Goal: Task Accomplishment & Management: Manage account settings

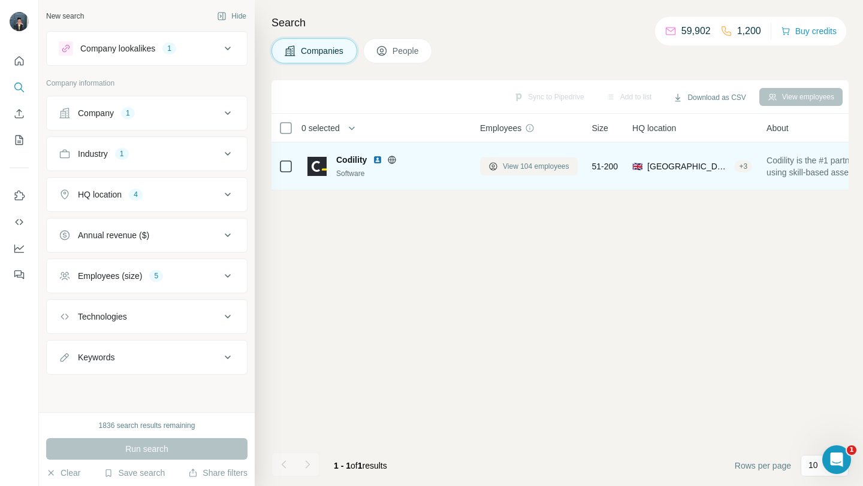
click at [521, 170] on span "View 104 employees" at bounding box center [536, 166] width 67 height 11
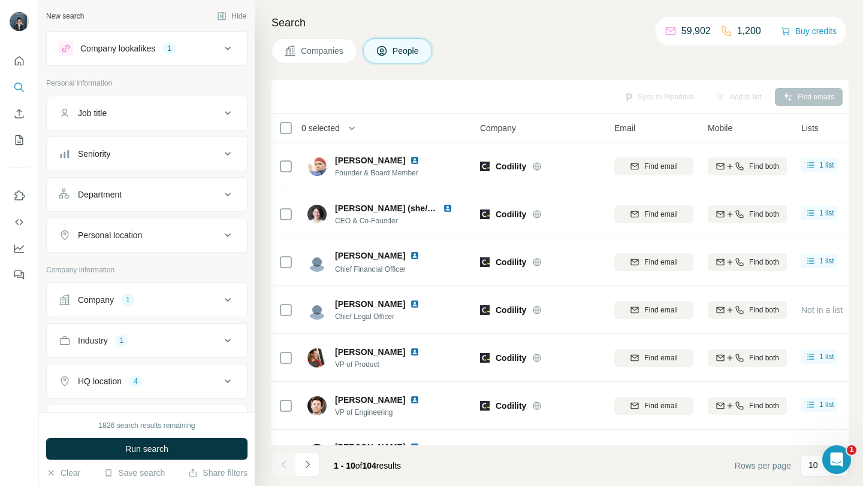
click at [324, 55] on span "Companies" at bounding box center [323, 51] width 44 height 12
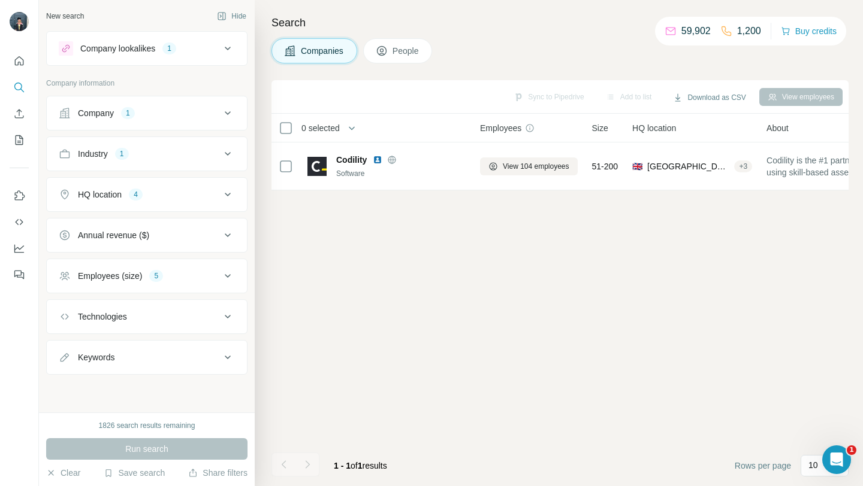
click at [232, 113] on icon at bounding box center [227, 113] width 14 height 14
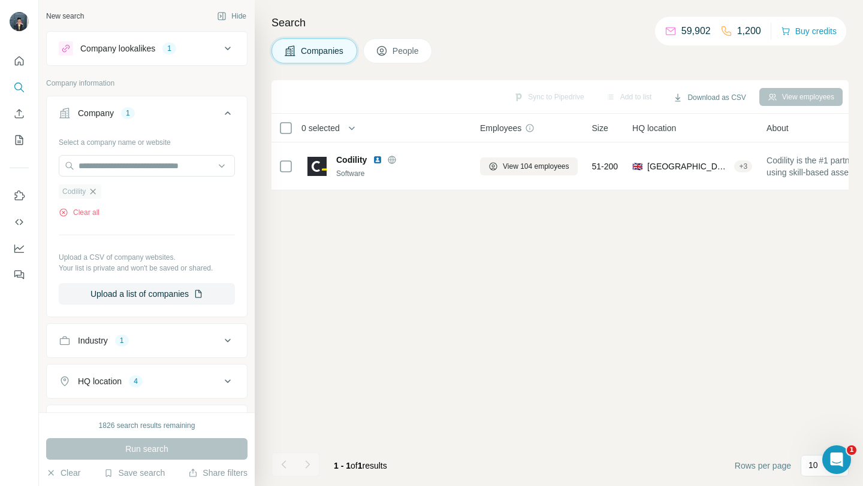
click at [97, 195] on icon "button" at bounding box center [93, 192] width 10 height 10
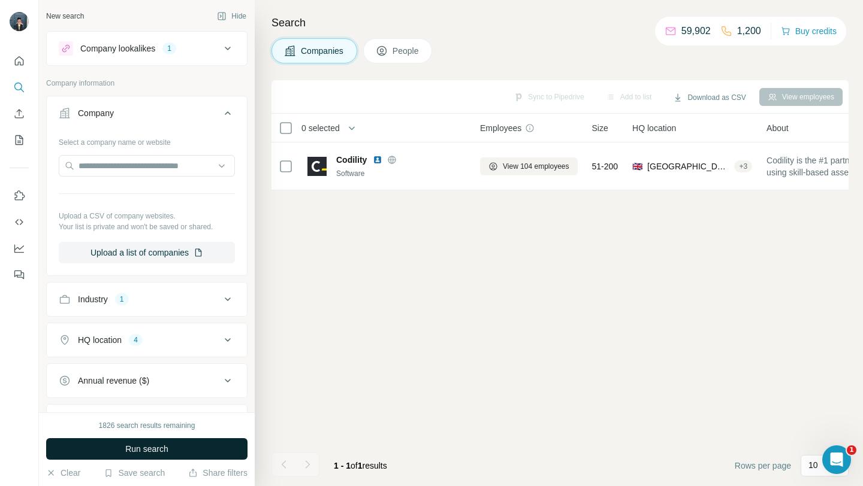
click at [191, 443] on button "Run search" at bounding box center [146, 450] width 201 height 22
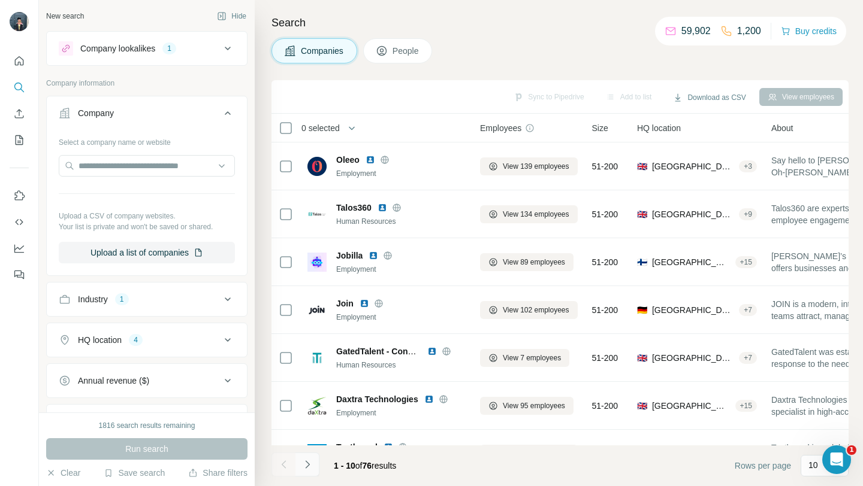
click at [309, 472] on button "Navigate to next page" at bounding box center [307, 465] width 24 height 24
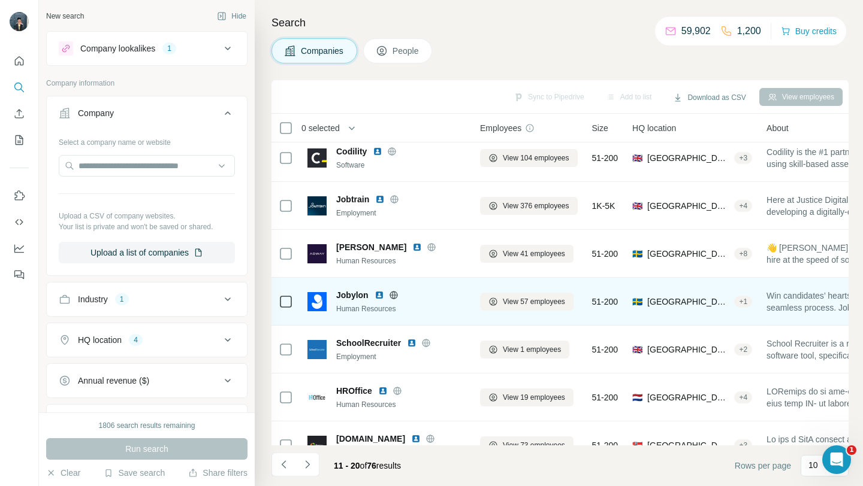
scroll to position [8, 0]
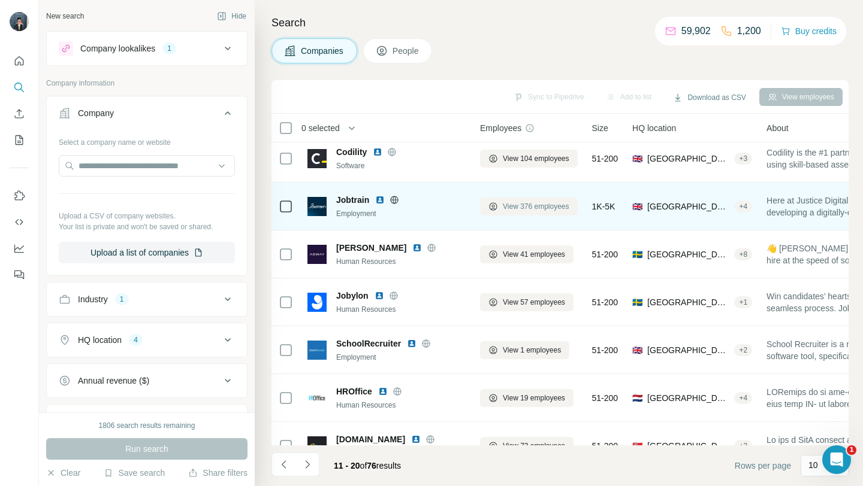
click at [520, 204] on span "View 376 employees" at bounding box center [536, 206] width 67 height 11
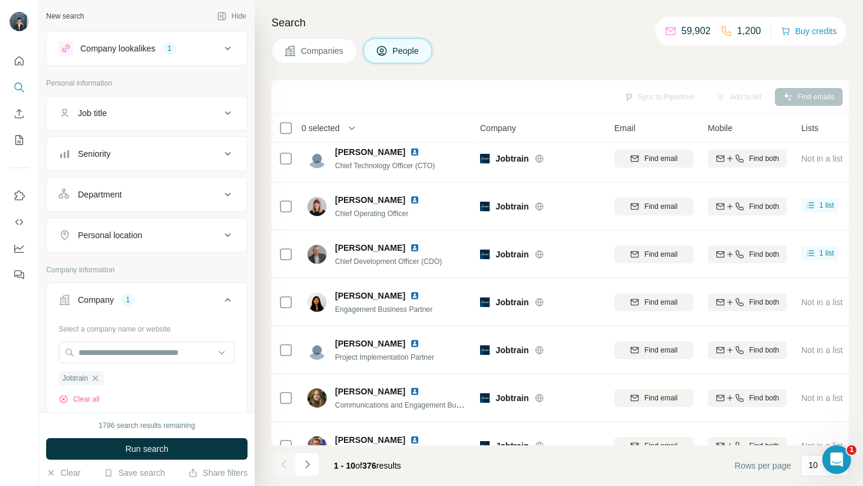
click at [328, 62] on button "Companies" at bounding box center [314, 50] width 86 height 25
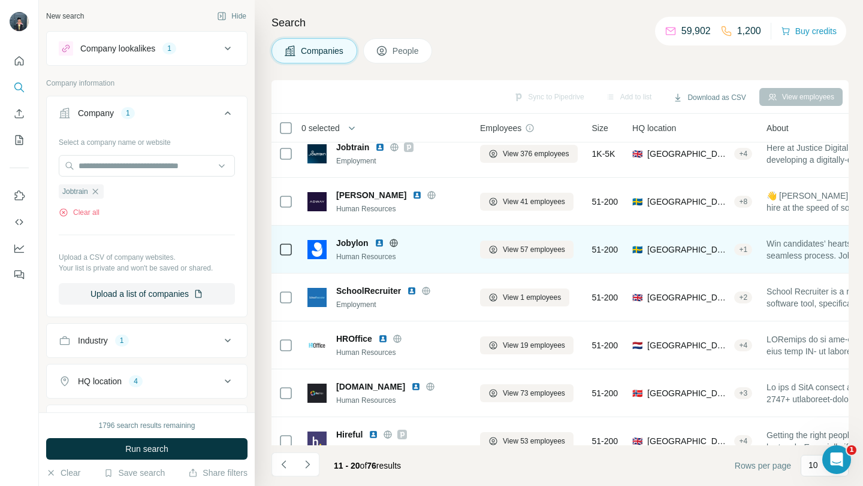
scroll to position [62, 0]
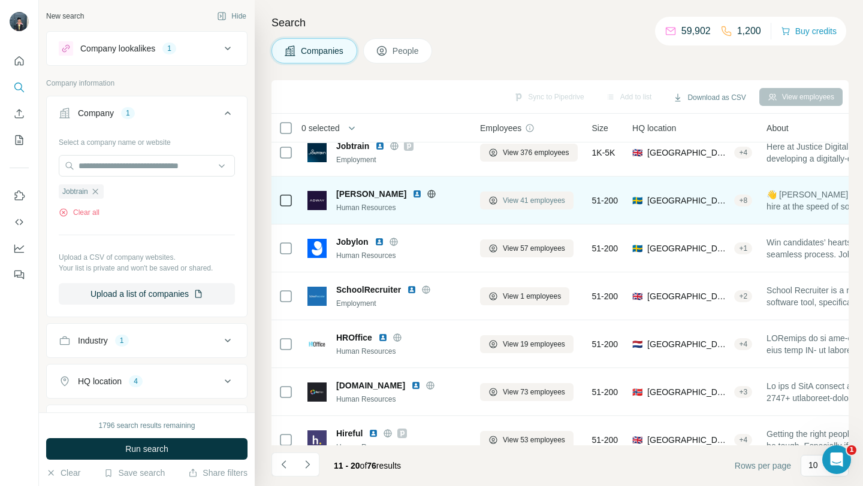
click at [533, 202] on span "View 41 employees" at bounding box center [534, 200] width 62 height 11
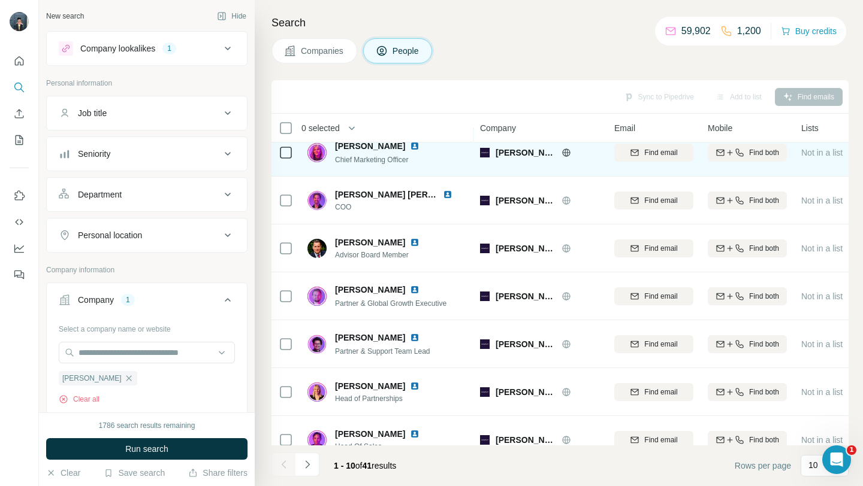
click at [561, 152] on icon at bounding box center [566, 153] width 10 height 10
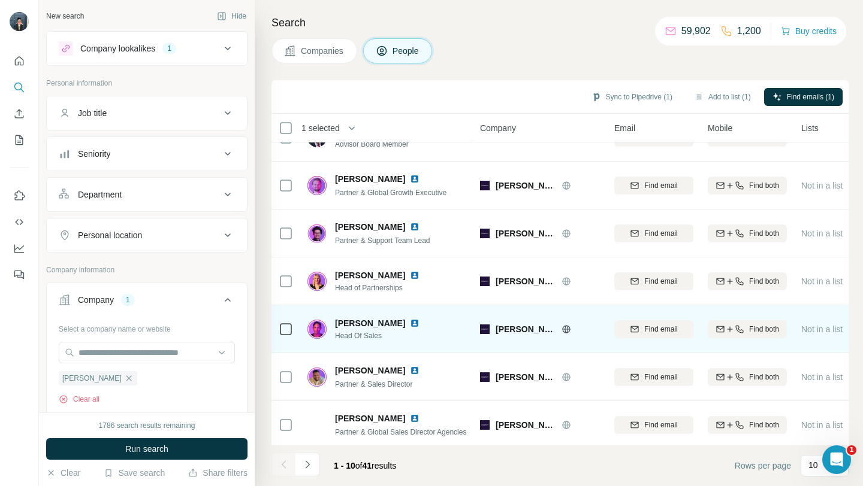
scroll to position [176, 0]
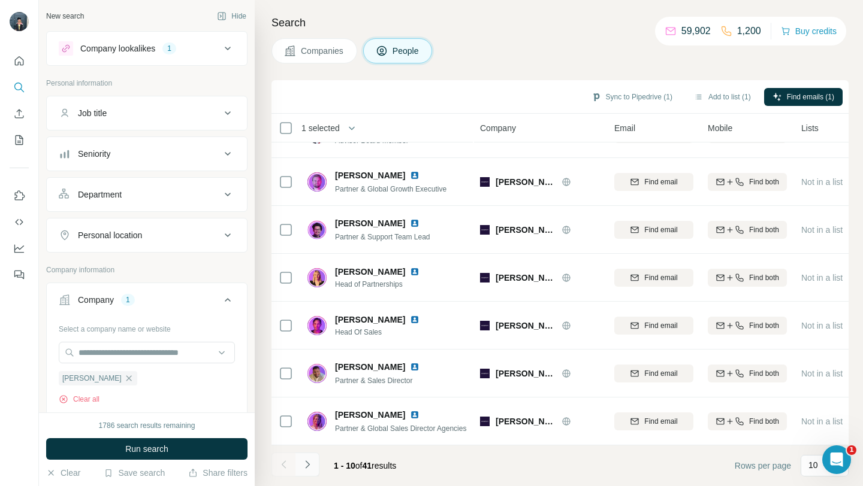
click at [310, 465] on icon "Navigate to next page" at bounding box center [307, 465] width 12 height 12
click at [312, 460] on icon "Navigate to next page" at bounding box center [307, 465] width 12 height 12
click at [306, 467] on icon "Navigate to next page" at bounding box center [307, 465] width 4 height 8
click at [308, 465] on icon "Navigate to next page" at bounding box center [307, 465] width 4 height 8
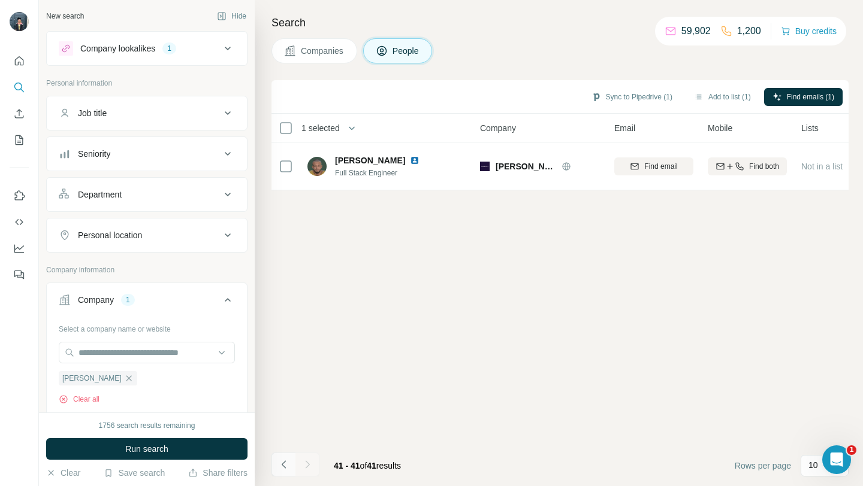
scroll to position [0, 0]
click at [287, 466] on icon "Navigate to previous page" at bounding box center [284, 465] width 12 height 12
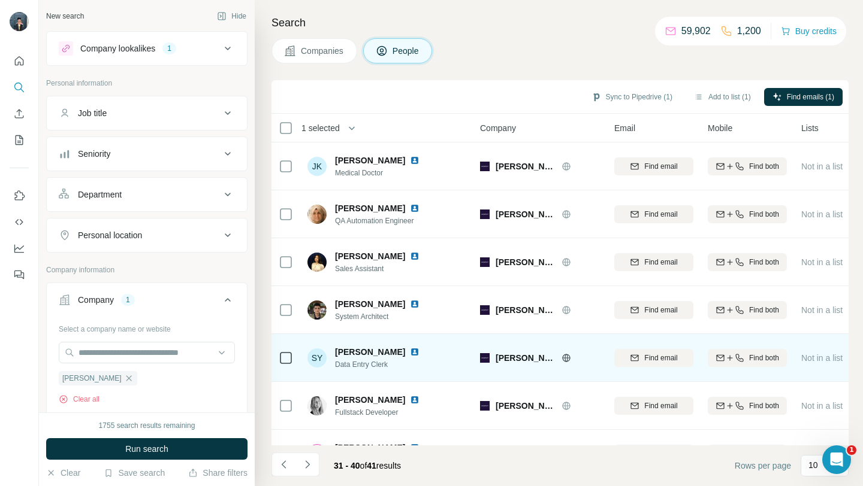
scroll to position [176, 0]
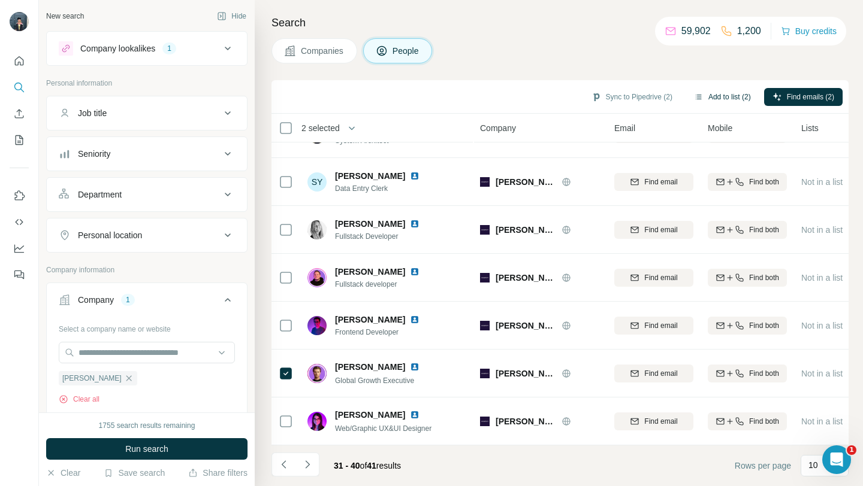
click at [721, 94] on button "Add to list (2)" at bounding box center [722, 97] width 74 height 18
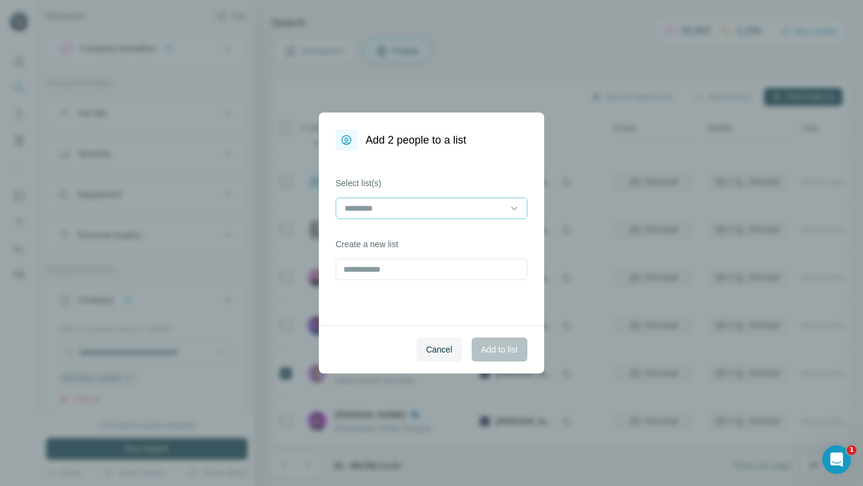
click at [418, 200] on div at bounding box center [424, 208] width 162 height 20
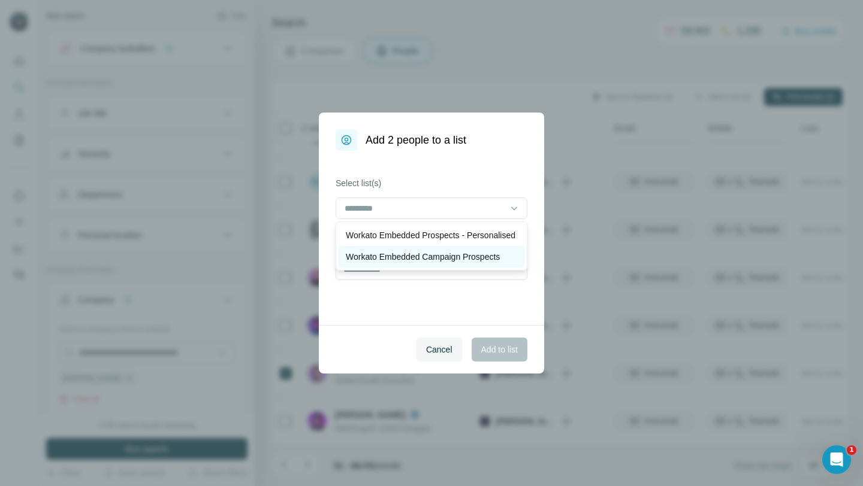
click at [398, 263] on p "Workato Embedded Campaign Prospects" at bounding box center [423, 257] width 154 height 12
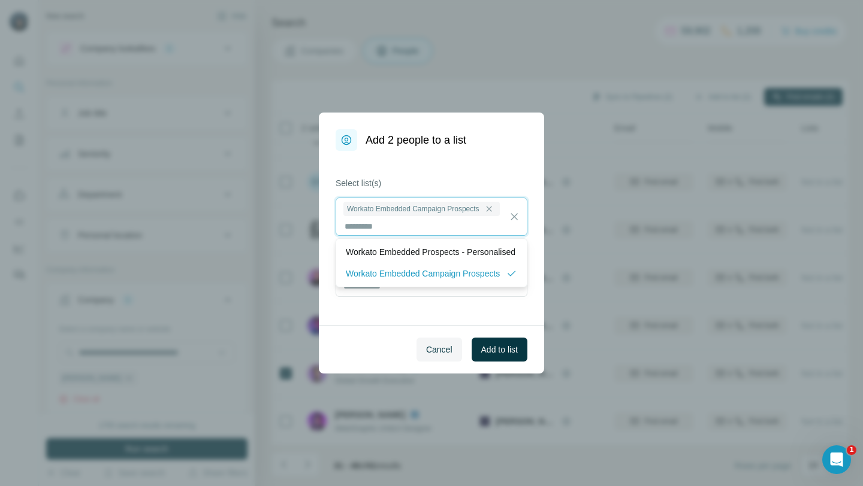
scroll to position [1, 0]
click at [516, 356] on button "Add to list" at bounding box center [499, 350] width 56 height 24
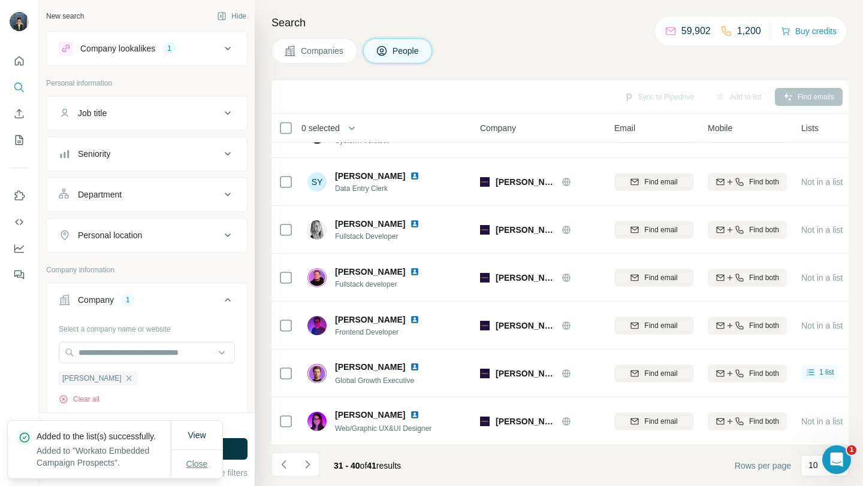
click at [191, 460] on span "Close" at bounding box center [197, 464] width 22 height 12
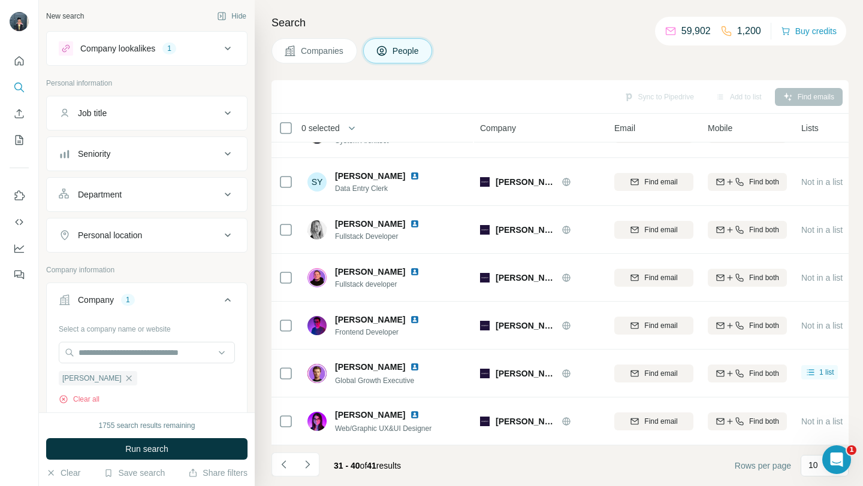
click at [328, 55] on span "Companies" at bounding box center [323, 51] width 44 height 12
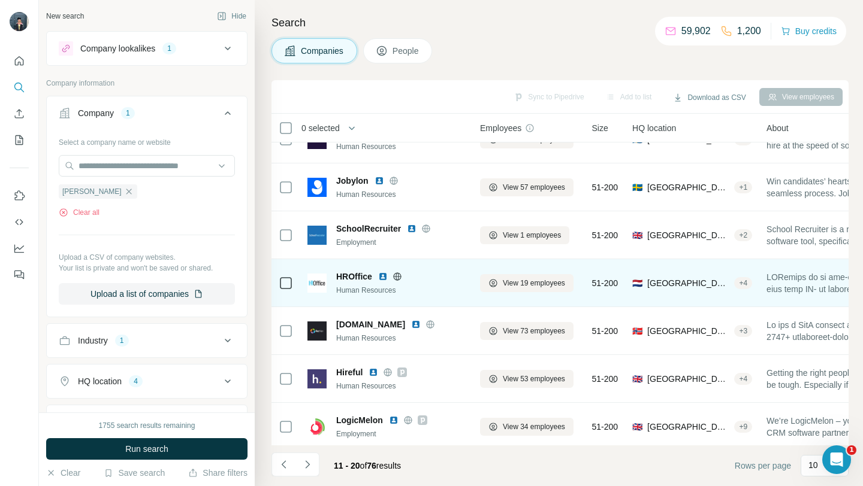
scroll to position [175, 0]
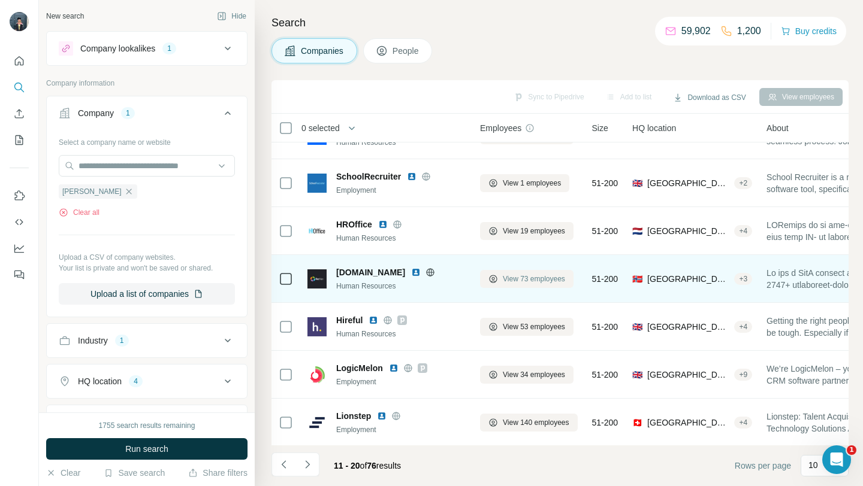
click at [494, 278] on icon at bounding box center [493, 279] width 10 height 10
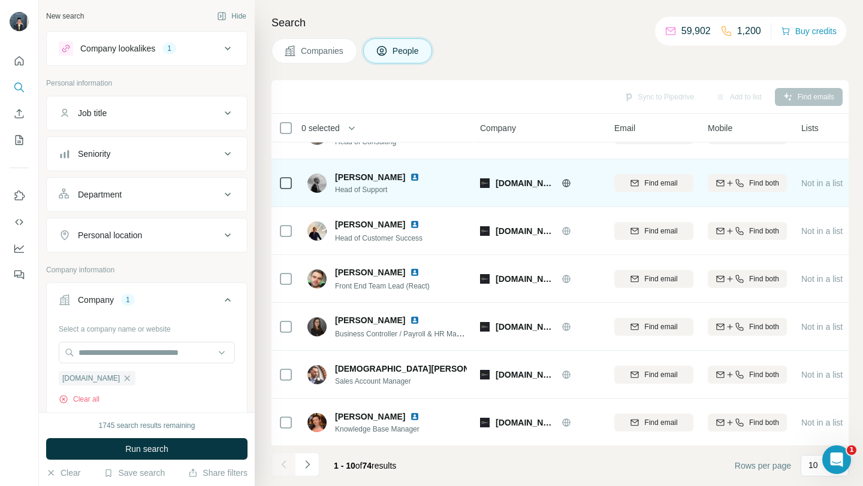
click at [564, 182] on icon at bounding box center [565, 183] width 3 height 8
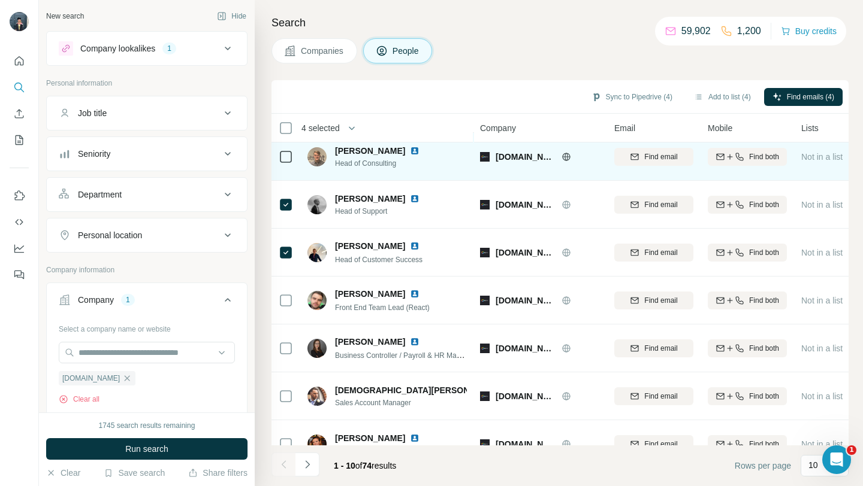
scroll to position [176, 0]
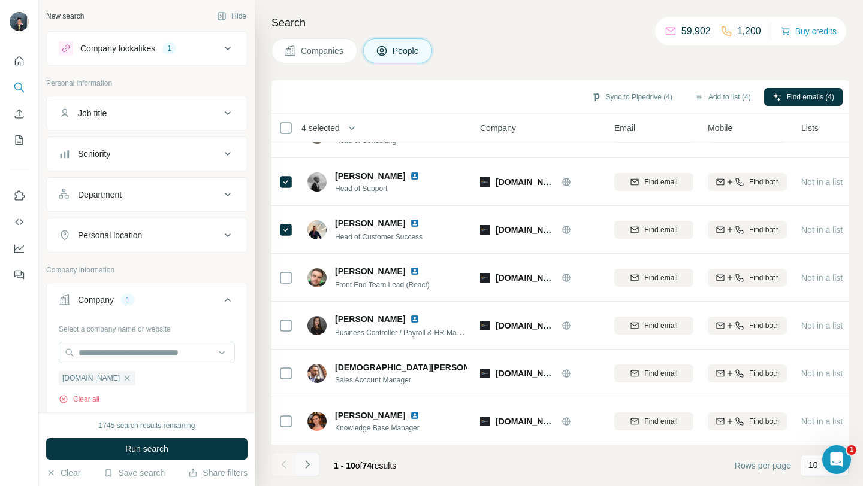
click at [314, 472] on button "Navigate to next page" at bounding box center [307, 465] width 24 height 24
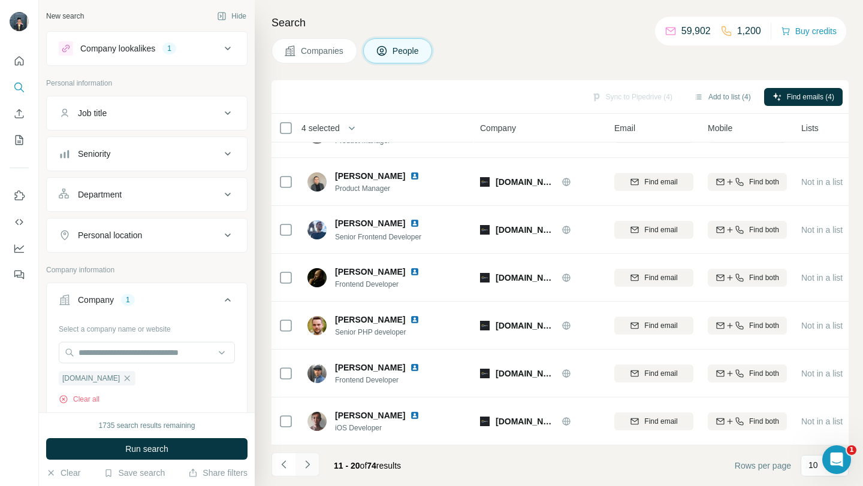
click at [307, 466] on icon "Navigate to next page" at bounding box center [307, 465] width 4 height 8
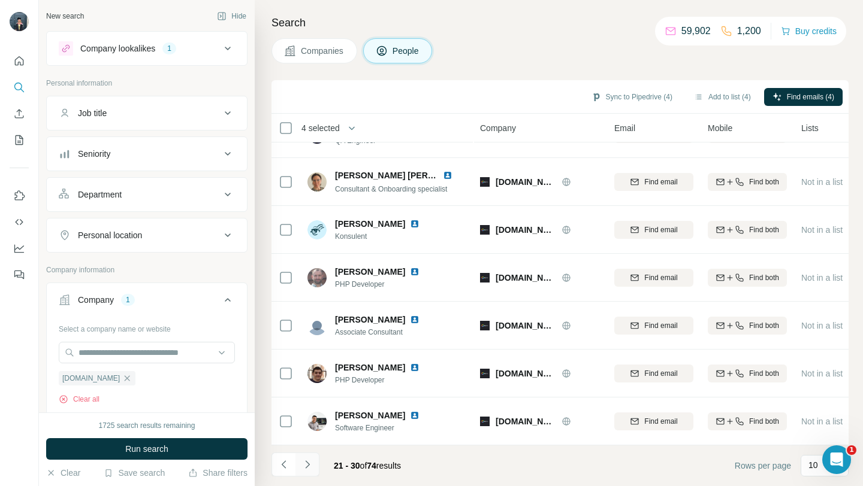
click at [303, 461] on icon "Navigate to next page" at bounding box center [307, 465] width 12 height 12
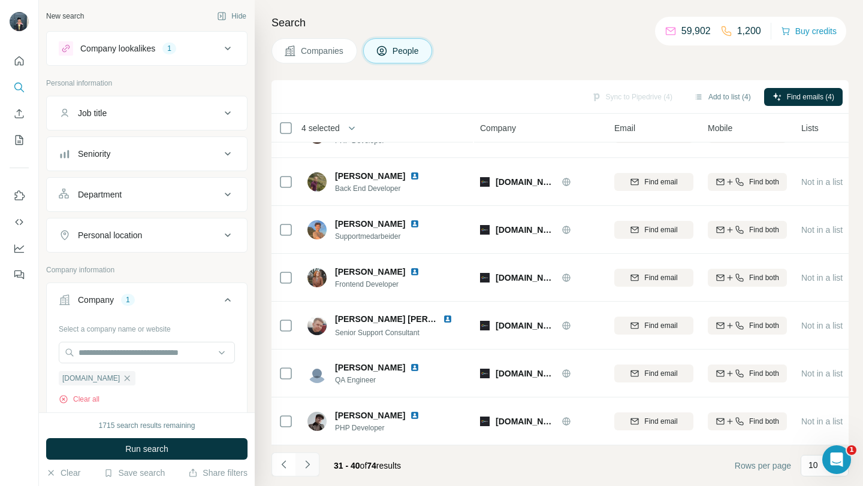
click at [315, 467] on button "Navigate to next page" at bounding box center [307, 465] width 24 height 24
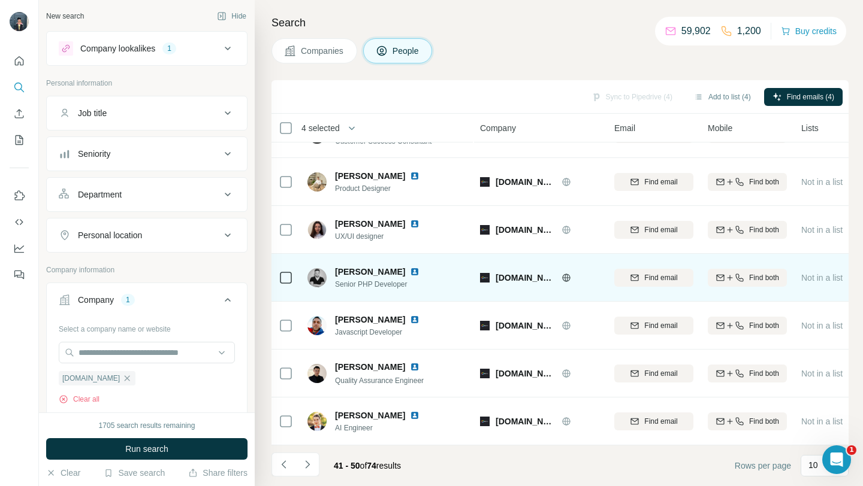
scroll to position [0, 0]
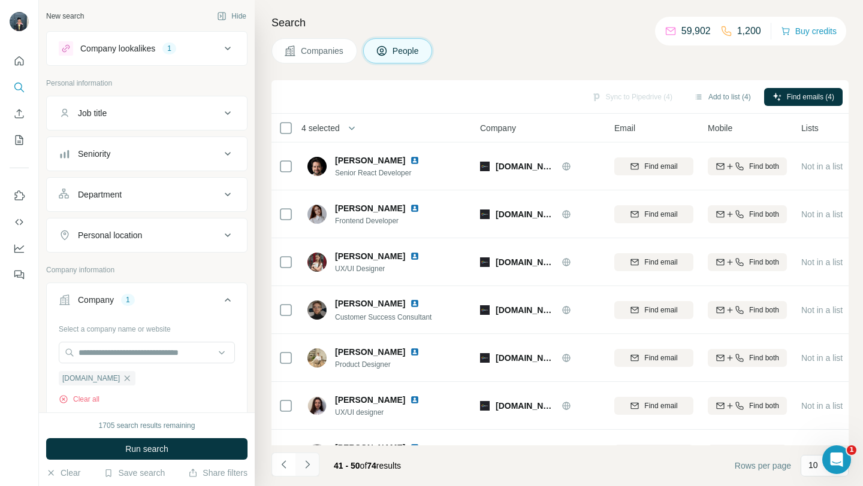
click at [310, 476] on button "Navigate to next page" at bounding box center [307, 465] width 24 height 24
click at [300, 467] on button "Navigate to next page" at bounding box center [307, 465] width 24 height 24
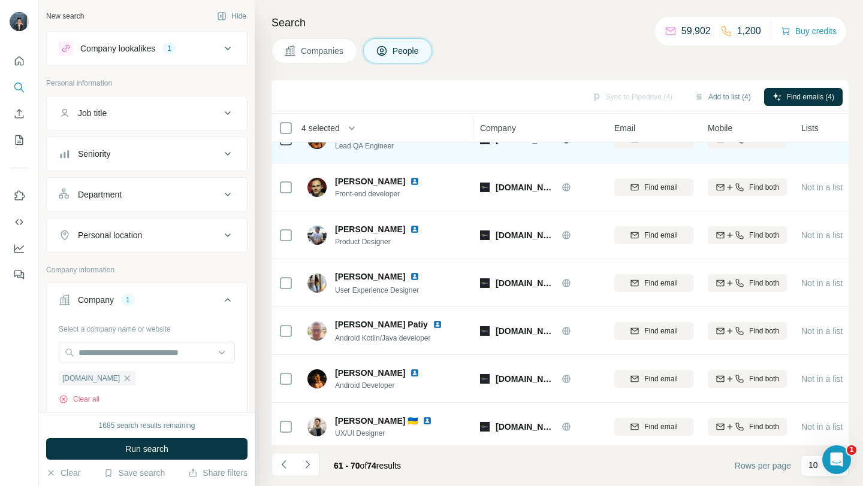
scroll to position [176, 0]
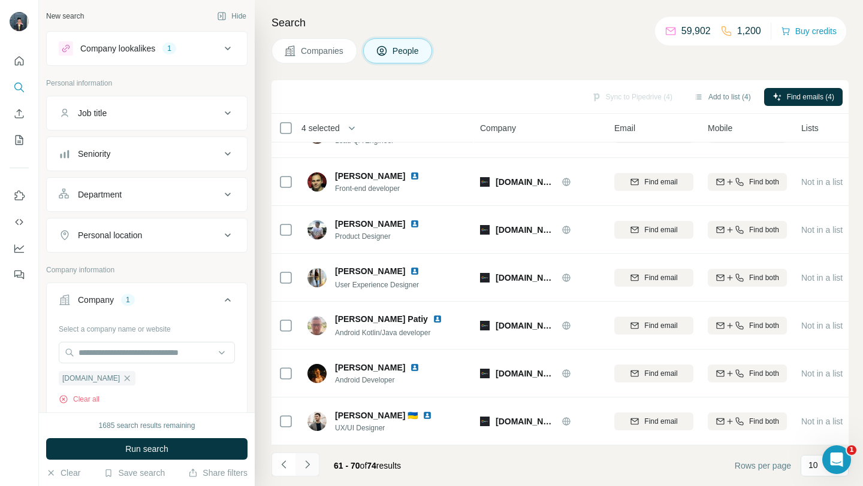
click at [309, 459] on icon "Navigate to next page" at bounding box center [307, 465] width 12 height 12
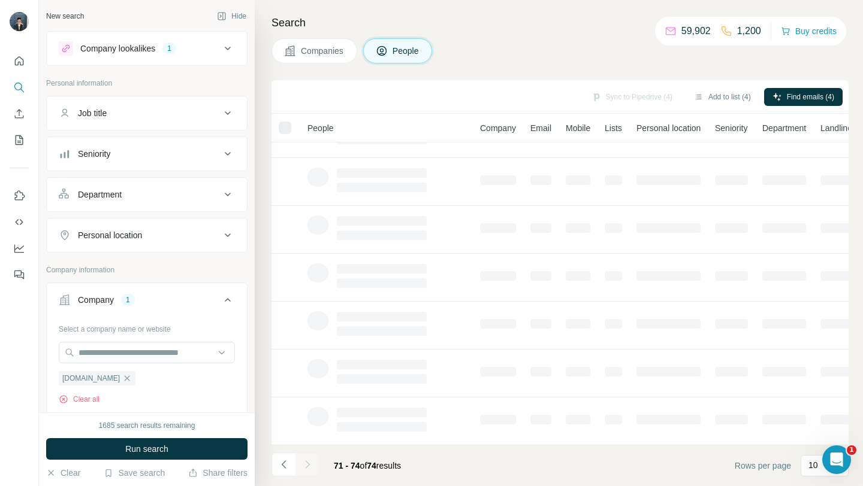
scroll to position [0, 0]
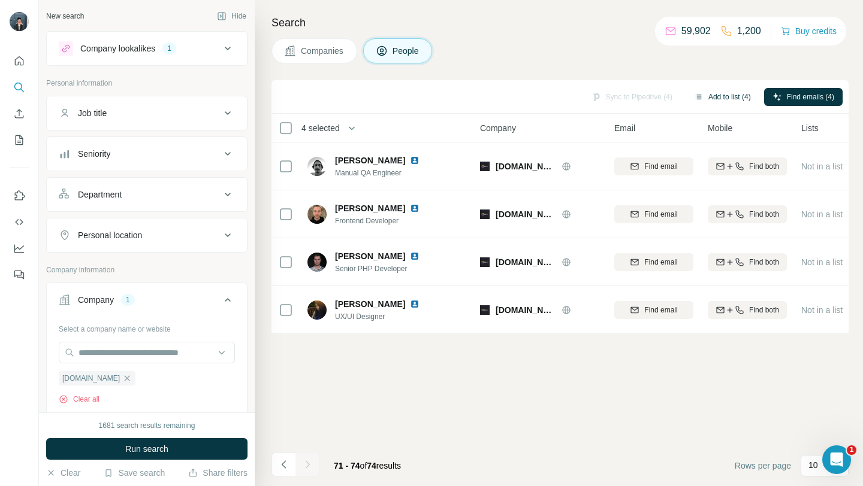
click at [720, 96] on button "Add to list (4)" at bounding box center [722, 97] width 74 height 18
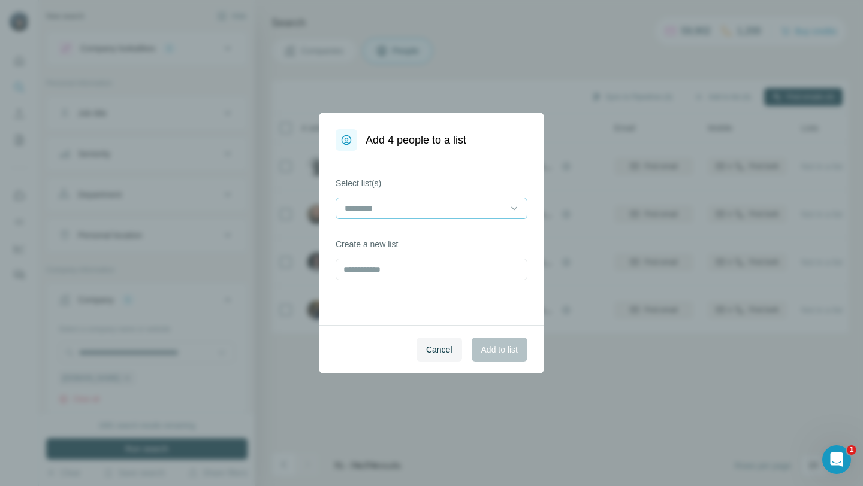
click at [437, 213] on input at bounding box center [424, 208] width 162 height 13
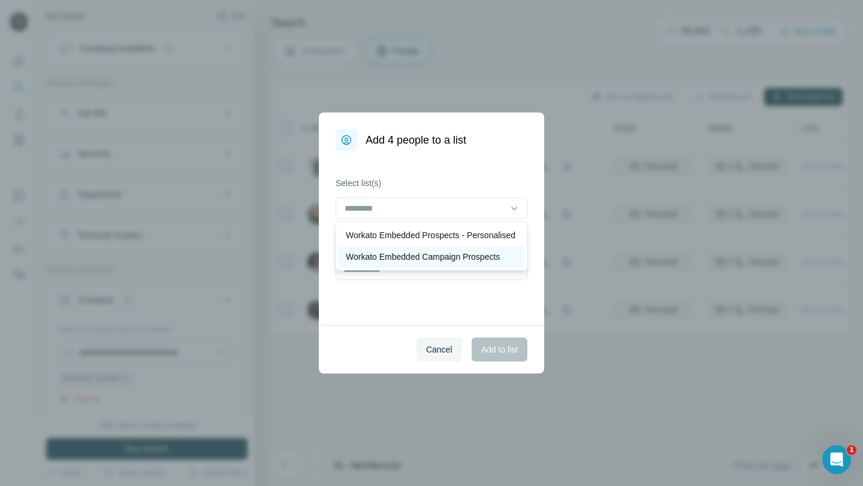
click at [480, 263] on p "Workato Embedded Campaign Prospects" at bounding box center [423, 257] width 154 height 12
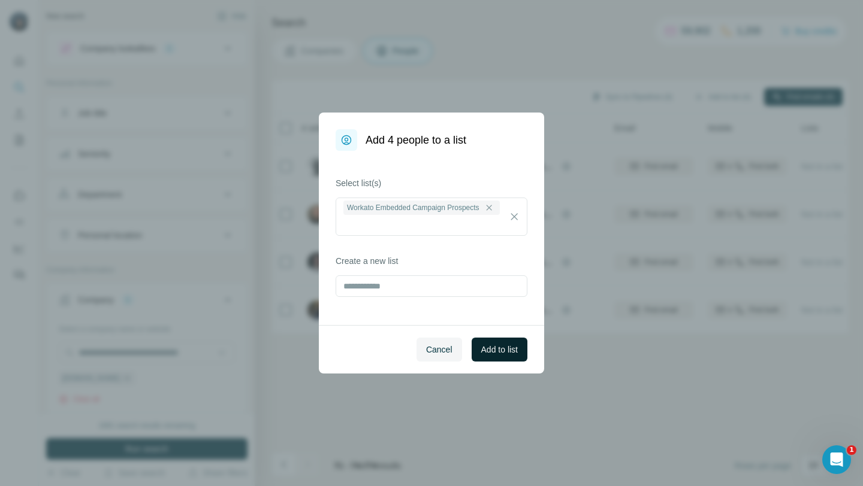
click at [497, 353] on span "Add to list" at bounding box center [499, 350] width 37 height 12
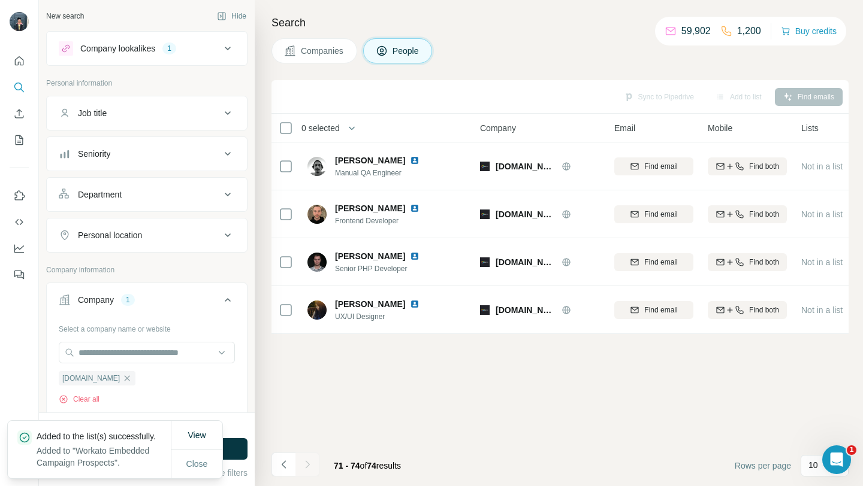
click at [325, 49] on span "Companies" at bounding box center [323, 51] width 44 height 12
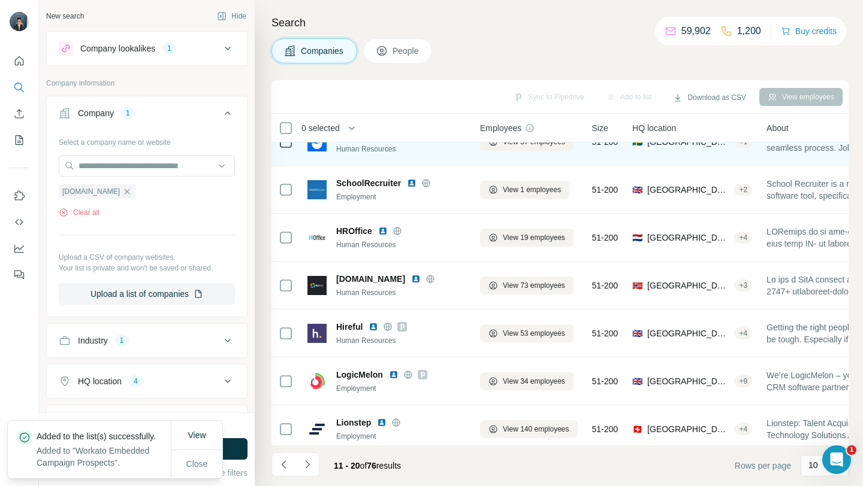
scroll to position [176, 0]
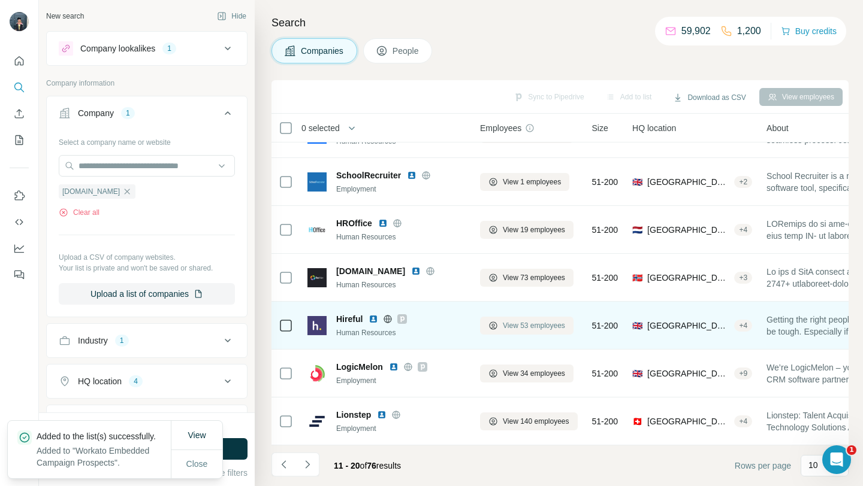
click at [508, 333] on button "View 53 employees" at bounding box center [526, 326] width 93 height 18
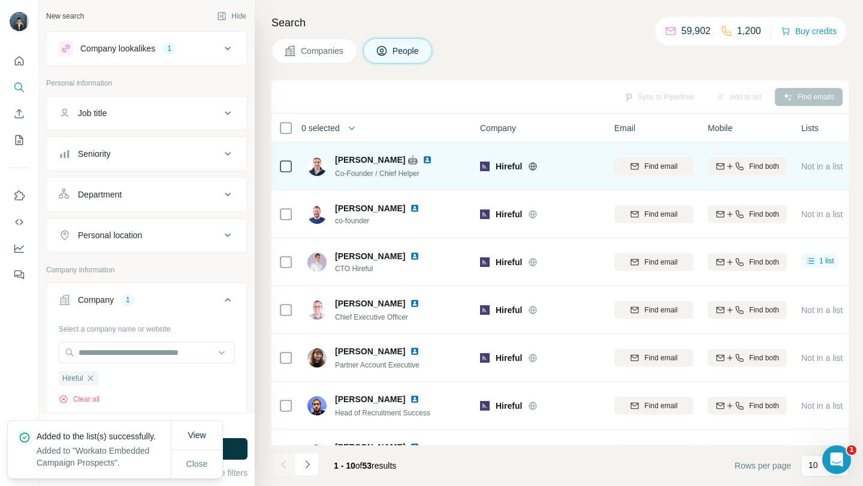
click at [536, 167] on icon at bounding box center [533, 167] width 10 height 10
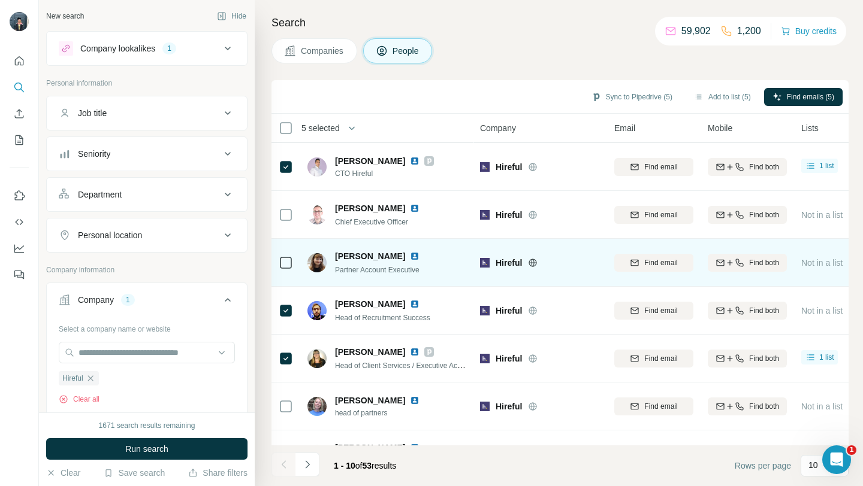
scroll to position [176, 0]
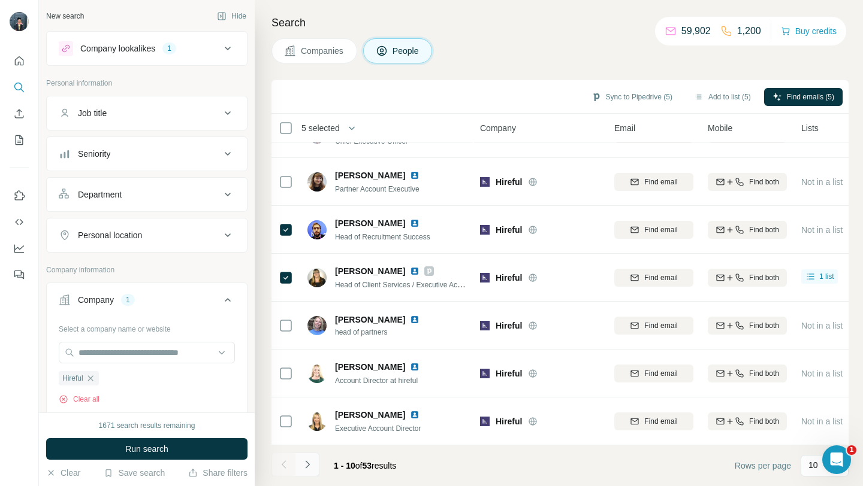
click at [307, 466] on icon "Navigate to next page" at bounding box center [307, 465] width 12 height 12
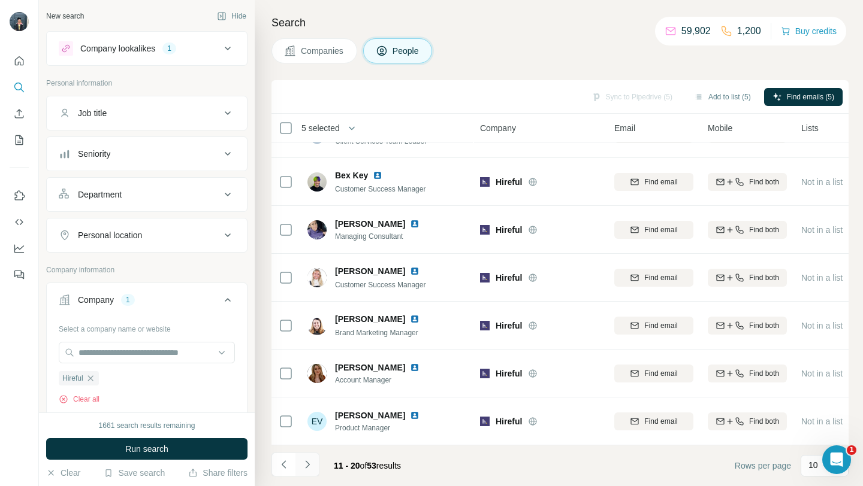
click at [304, 462] on icon "Navigate to next page" at bounding box center [307, 465] width 12 height 12
click at [314, 464] on button "Navigate to next page" at bounding box center [307, 465] width 24 height 24
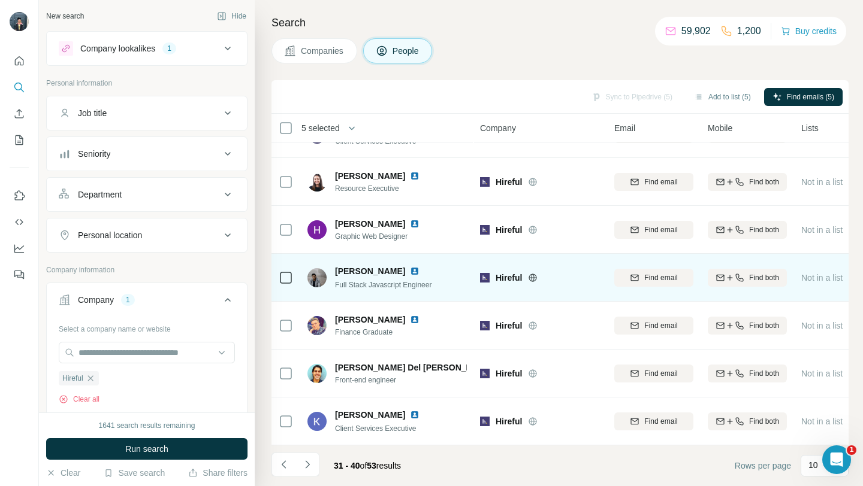
scroll to position [0, 0]
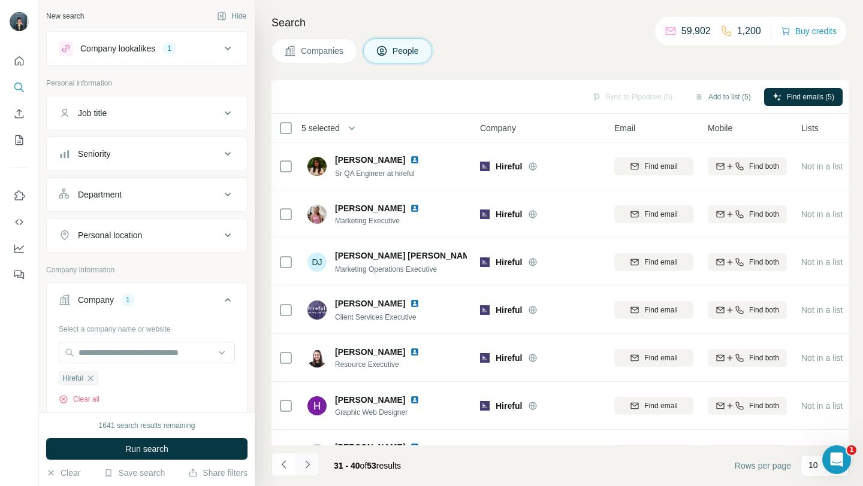
click at [311, 465] on icon "Navigate to next page" at bounding box center [307, 465] width 12 height 12
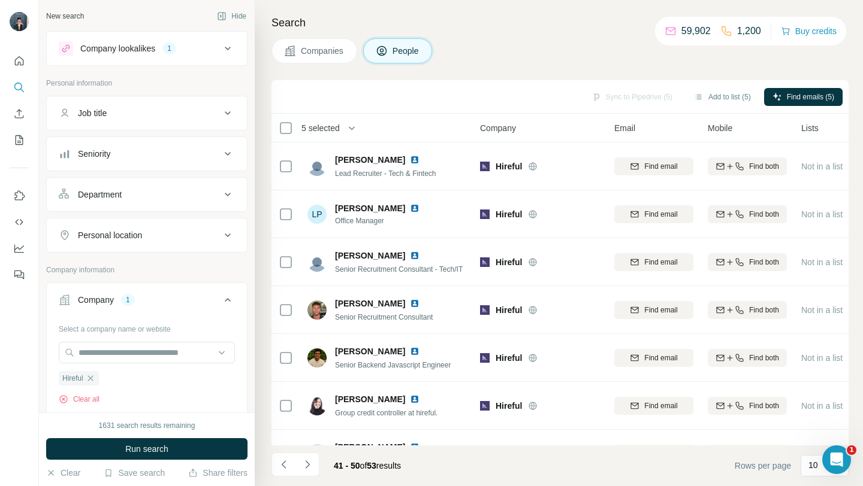
scroll to position [11, 0]
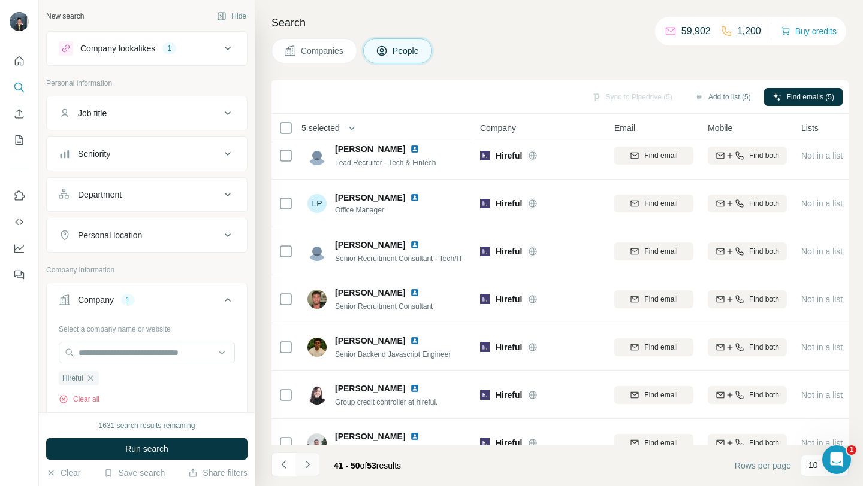
click at [304, 460] on icon "Navigate to next page" at bounding box center [307, 465] width 12 height 12
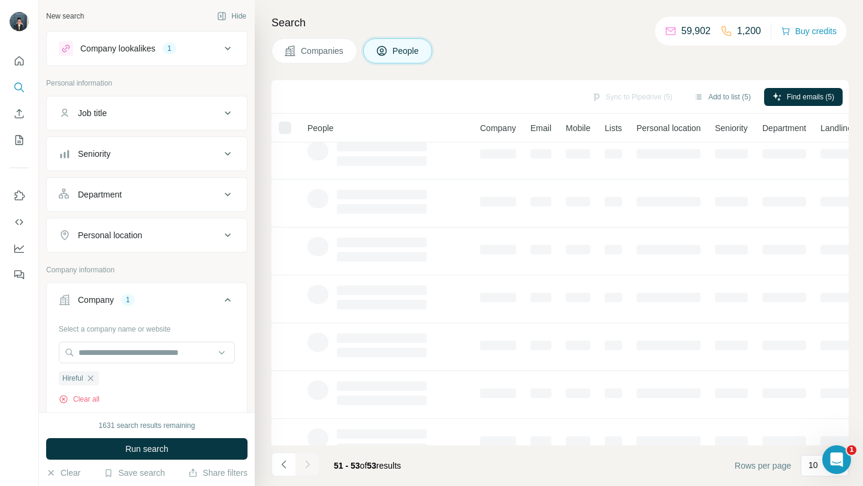
scroll to position [0, 0]
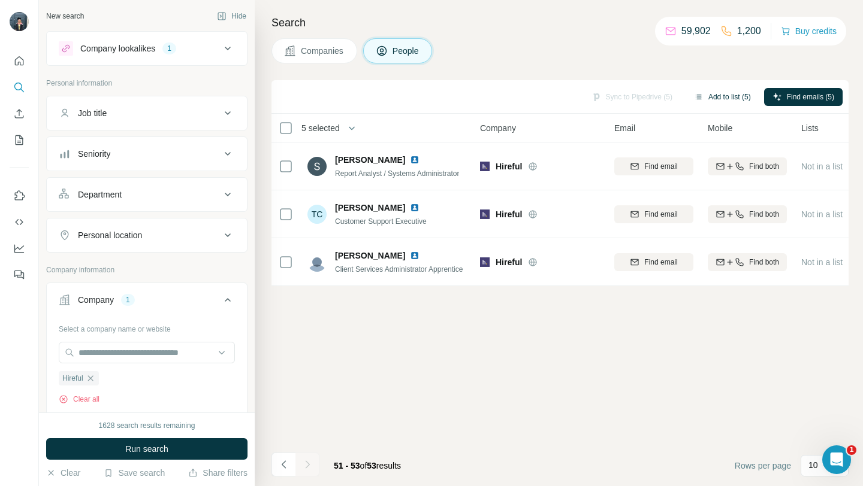
click at [699, 100] on button "Add to list (5)" at bounding box center [722, 97] width 74 height 18
click at [707, 95] on button "Add to list (5)" at bounding box center [722, 97] width 74 height 18
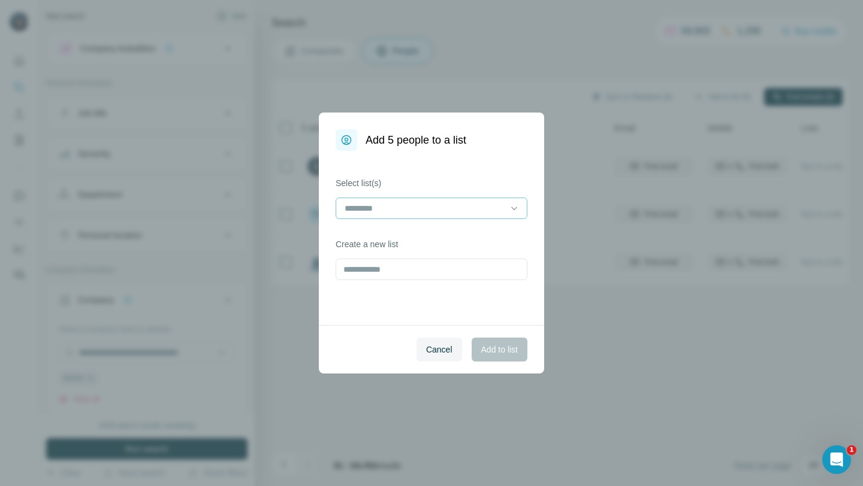
click at [430, 204] on input at bounding box center [424, 208] width 162 height 13
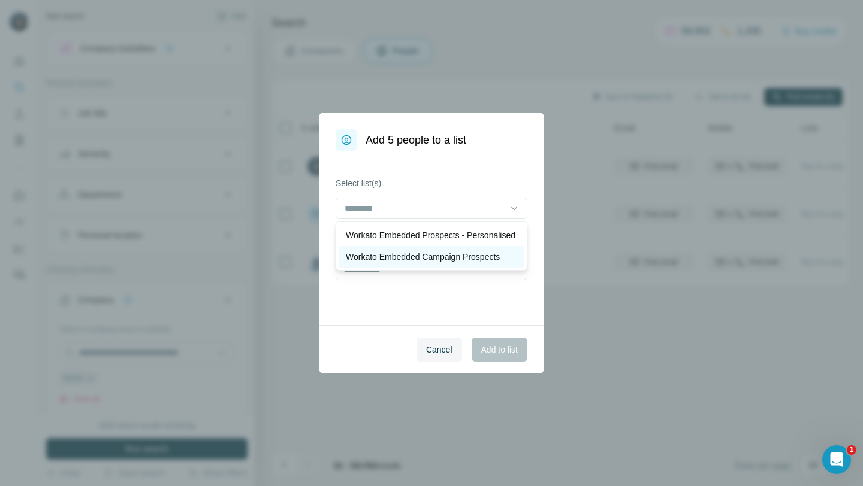
click at [426, 263] on p "Workato Embedded Campaign Prospects" at bounding box center [423, 257] width 154 height 12
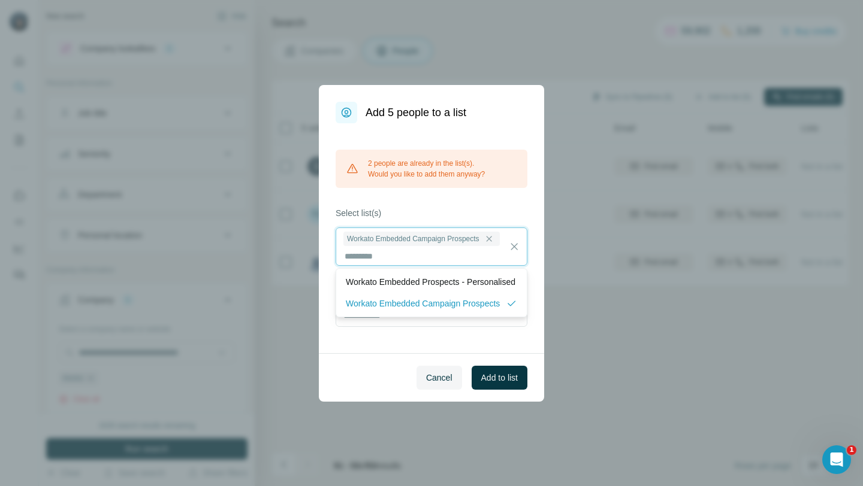
scroll to position [1, 0]
click at [515, 251] on icon at bounding box center [514, 247] width 12 height 12
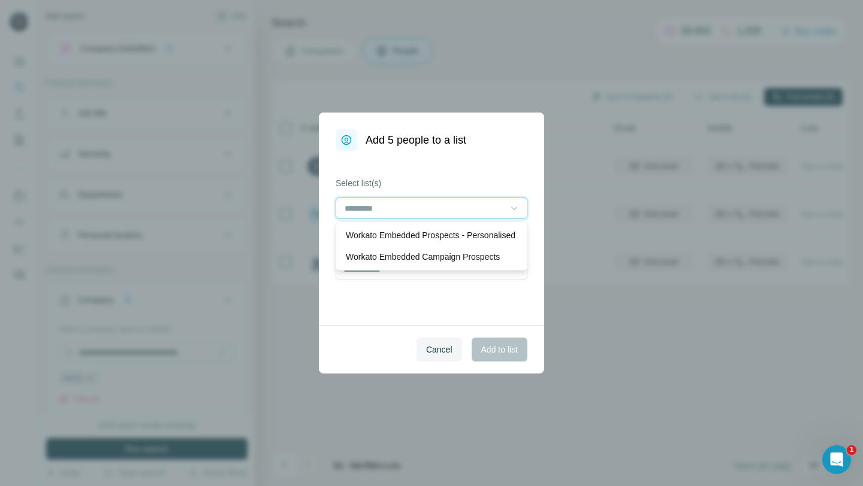
scroll to position [0, 0]
click at [578, 198] on div "Add 5 people to a list Select list(s) Create a new list Cancel Add to list" at bounding box center [431, 243] width 863 height 486
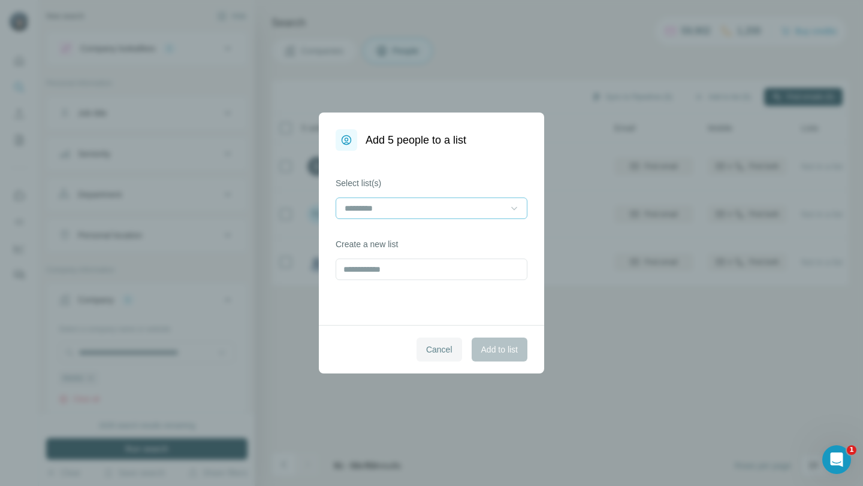
click at [446, 361] on button "Cancel" at bounding box center [439, 350] width 46 height 24
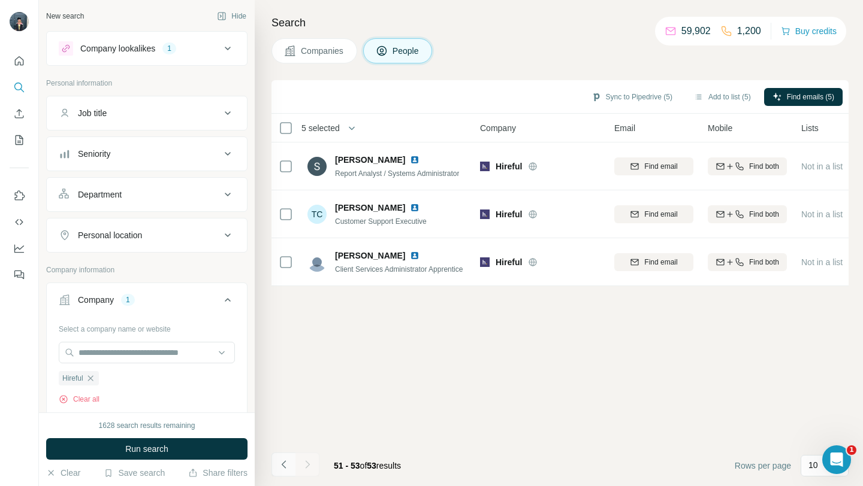
click at [282, 470] on icon "Navigate to previous page" at bounding box center [284, 465] width 12 height 12
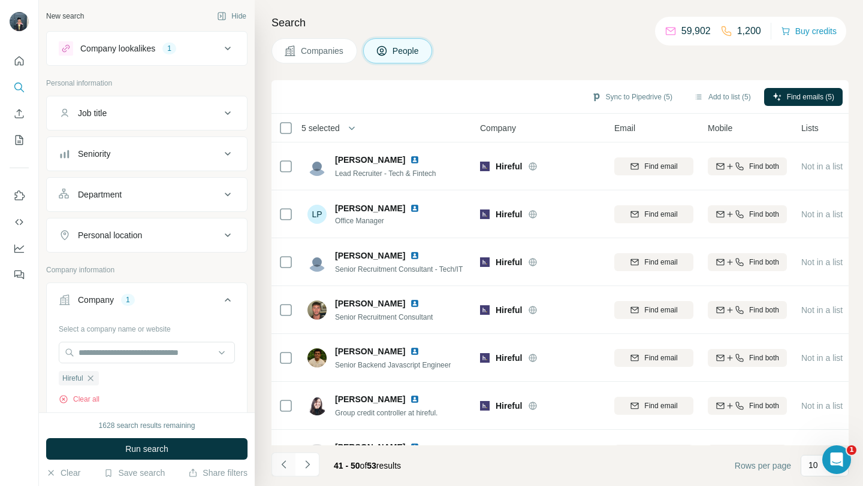
click at [282, 470] on icon "Navigate to previous page" at bounding box center [284, 465] width 12 height 12
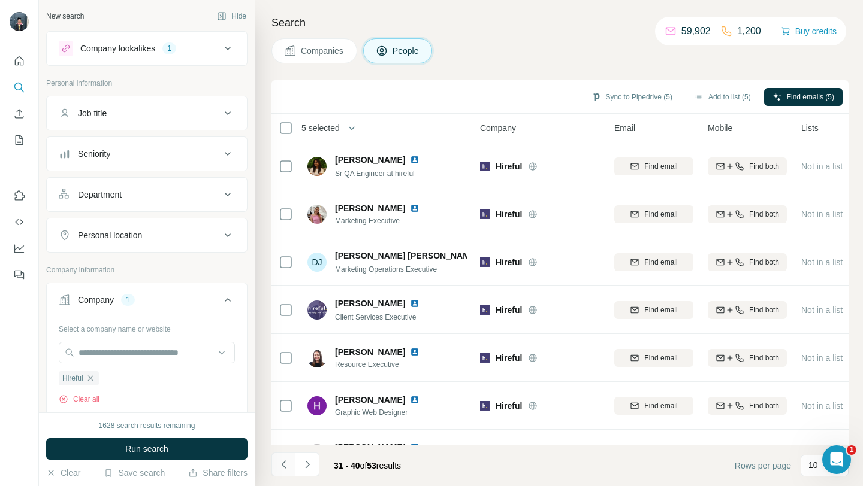
click at [282, 469] on icon "Navigate to previous page" at bounding box center [284, 465] width 12 height 12
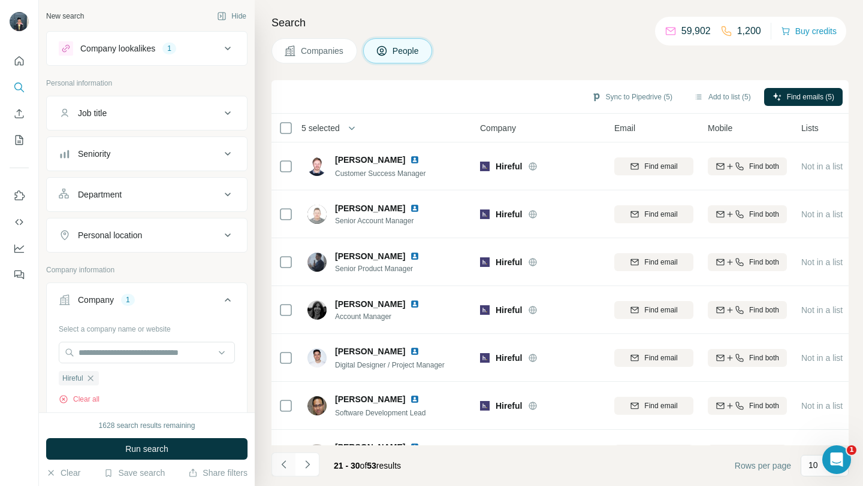
click at [282, 469] on icon "Navigate to previous page" at bounding box center [284, 465] width 12 height 12
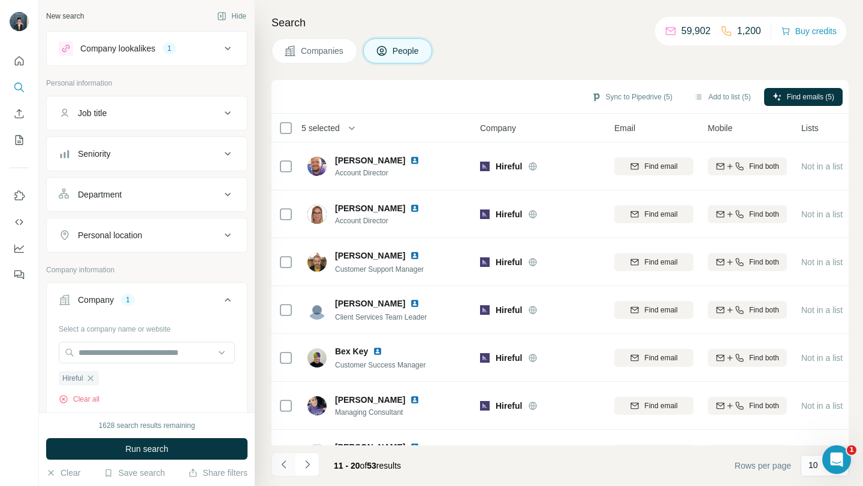
click at [282, 469] on icon "Navigate to previous page" at bounding box center [284, 465] width 12 height 12
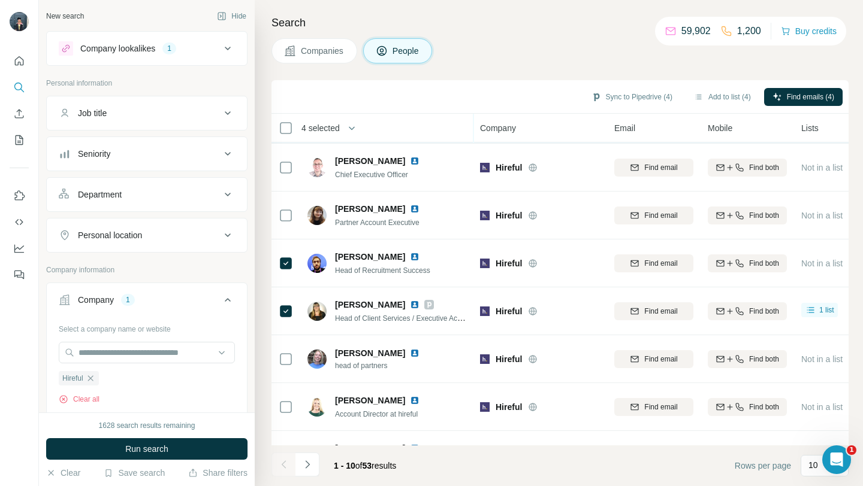
scroll to position [159, 0]
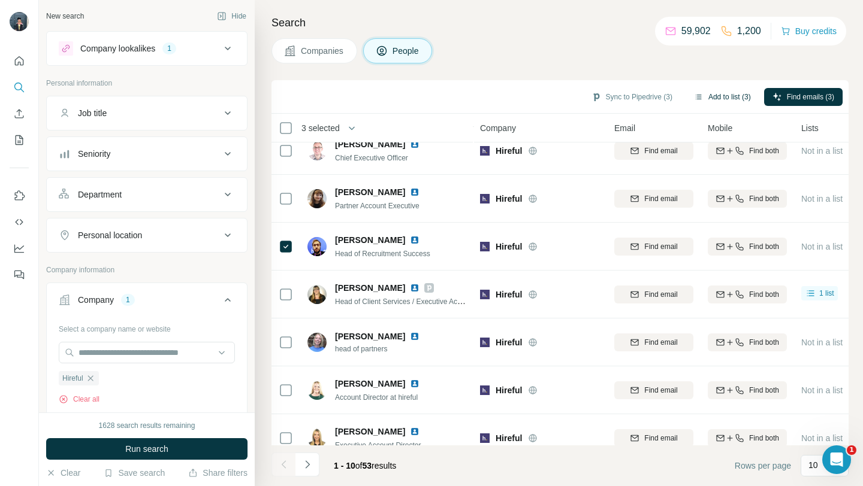
click at [715, 95] on button "Add to list (3)" at bounding box center [722, 97] width 74 height 18
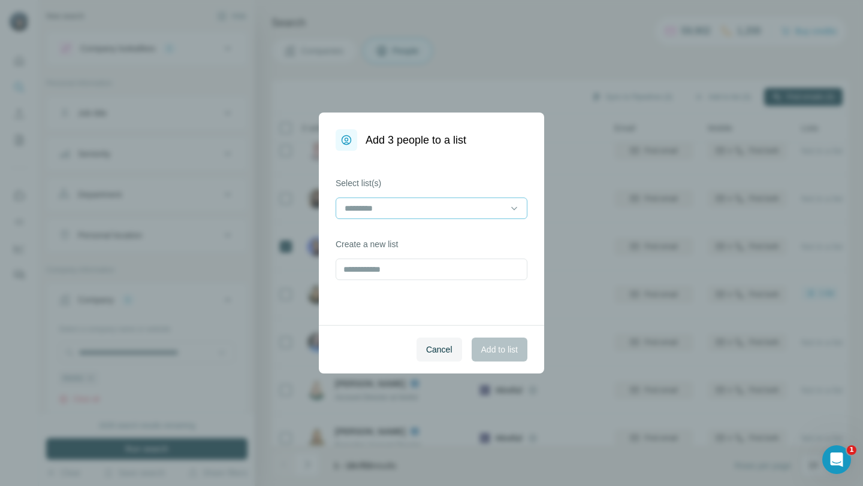
click at [444, 207] on input at bounding box center [424, 208] width 162 height 13
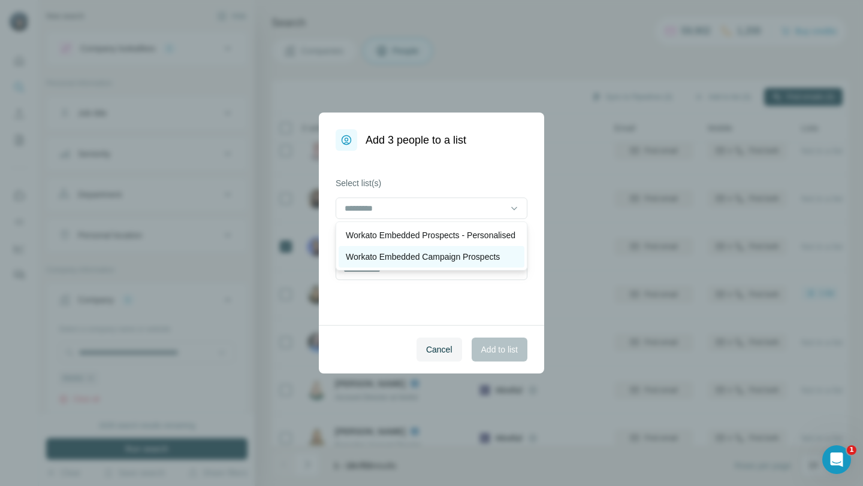
click at [427, 261] on div "Workato Embedded Campaign Prospects" at bounding box center [431, 257] width 186 height 22
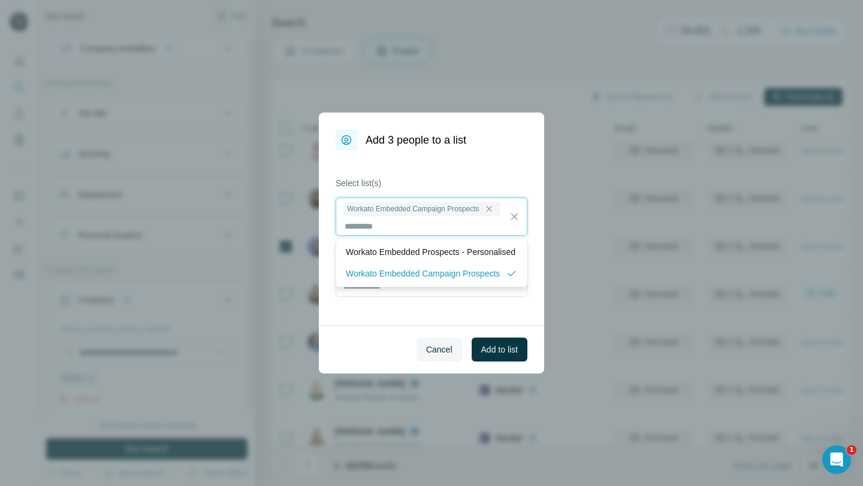
scroll to position [1, 0]
click at [487, 350] on span "Add to list" at bounding box center [499, 350] width 37 height 12
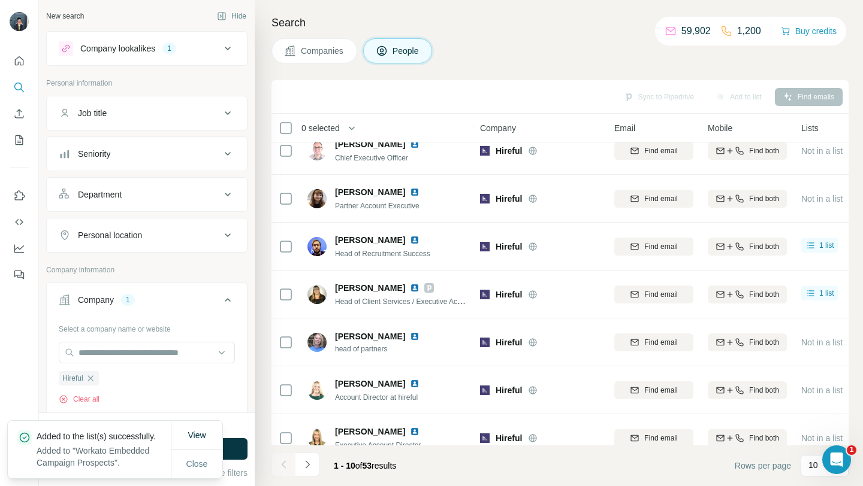
click at [306, 50] on span "Companies" at bounding box center [323, 51] width 44 height 12
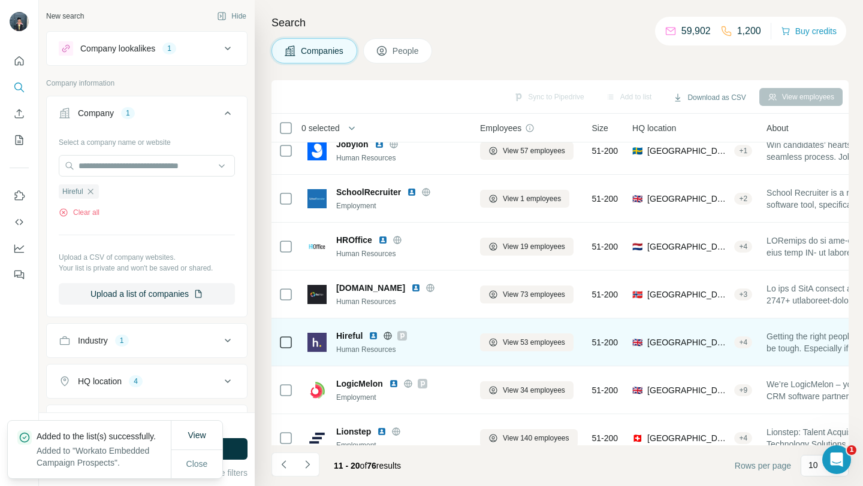
scroll to position [176, 0]
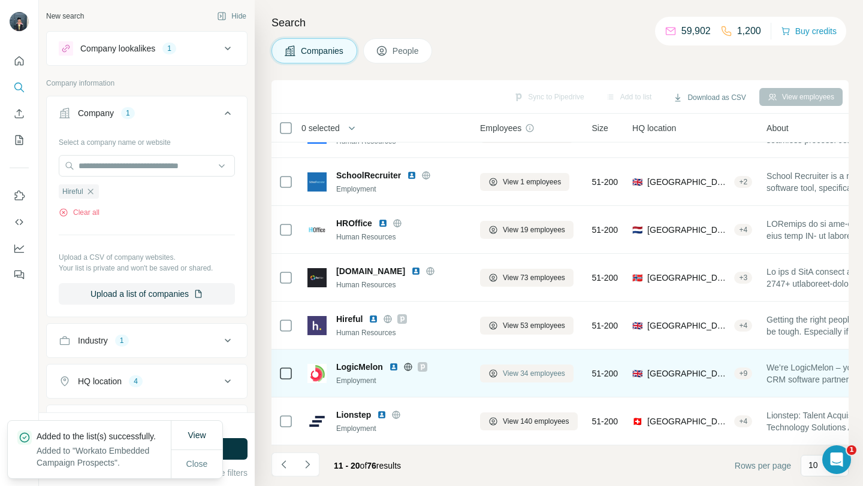
click at [502, 370] on button "View 34 employees" at bounding box center [526, 374] width 93 height 18
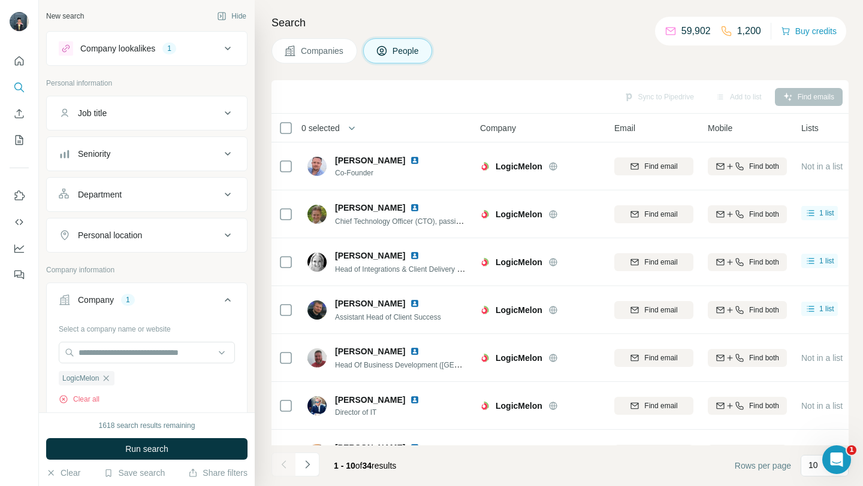
click at [323, 48] on span "Companies" at bounding box center [323, 51] width 44 height 12
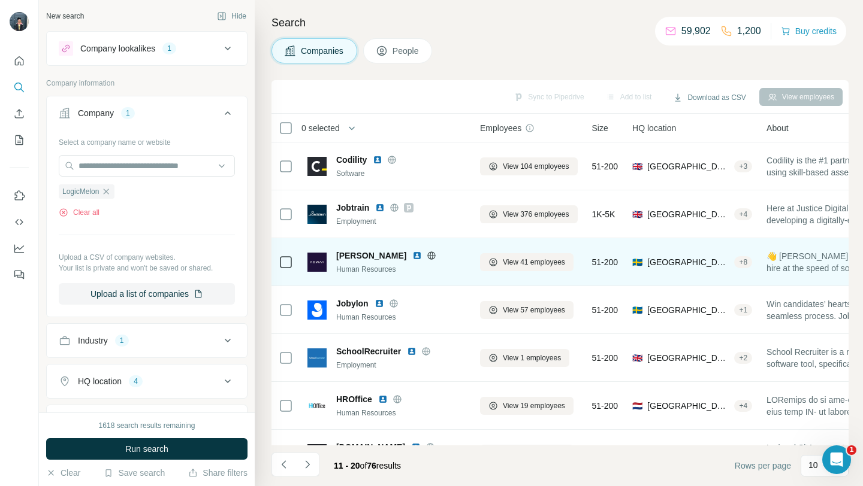
scroll to position [176, 0]
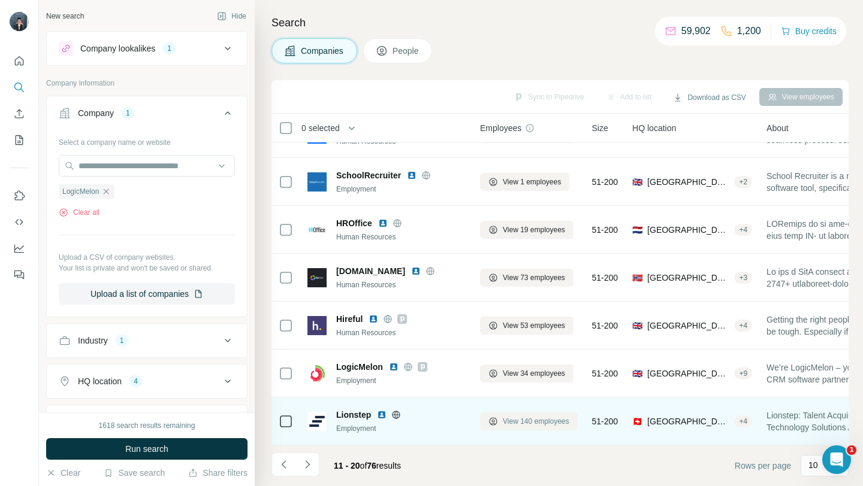
click at [530, 419] on span "View 140 employees" at bounding box center [536, 421] width 67 height 11
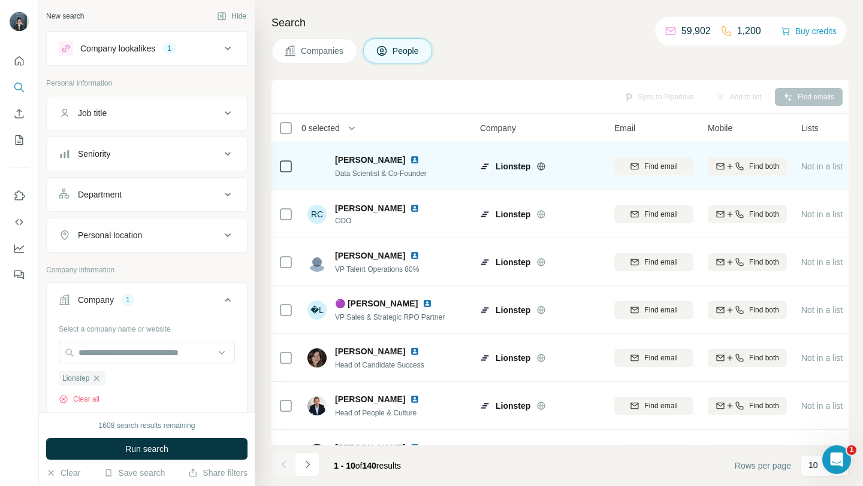
click at [539, 165] on icon at bounding box center [541, 167] width 10 height 10
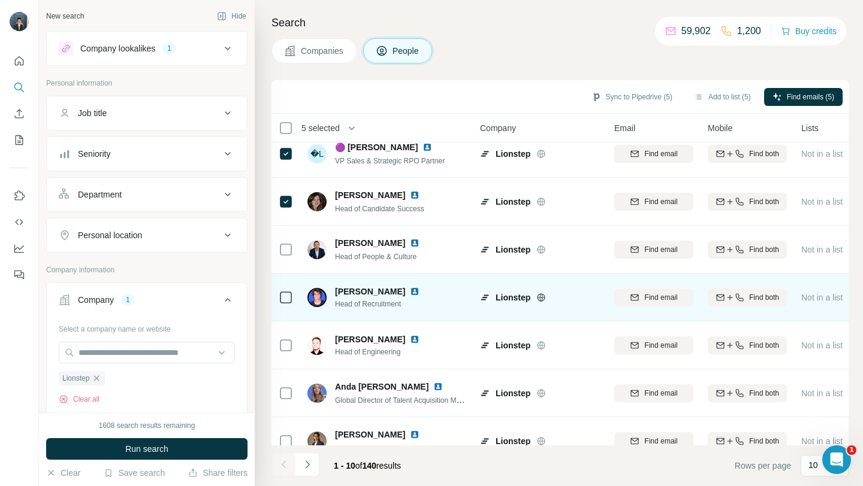
scroll to position [176, 0]
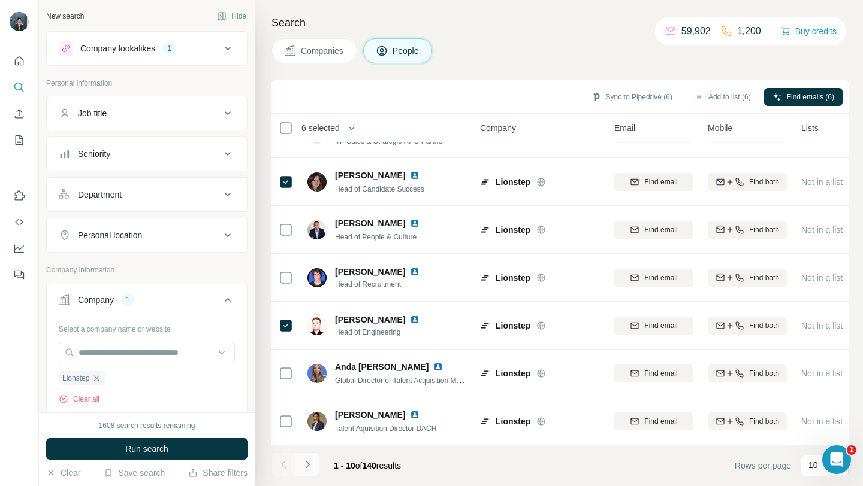
click at [313, 468] on button "Navigate to next page" at bounding box center [307, 465] width 24 height 24
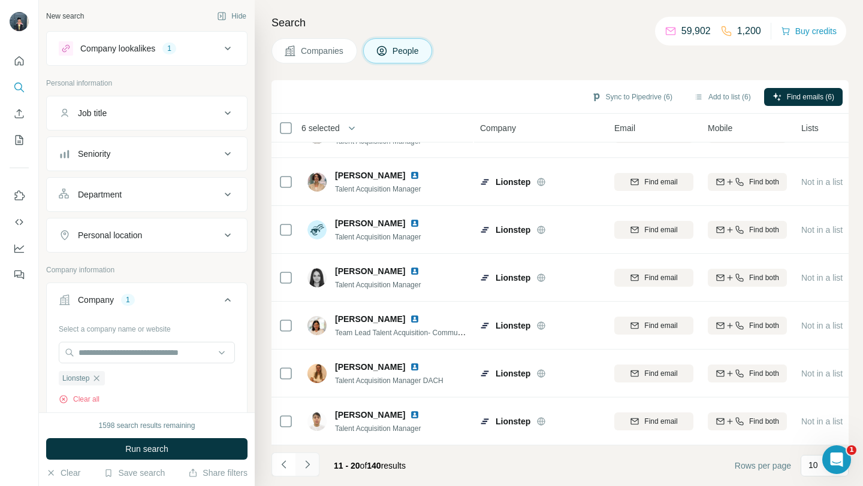
click at [316, 466] on button "Navigate to next page" at bounding box center [307, 465] width 24 height 24
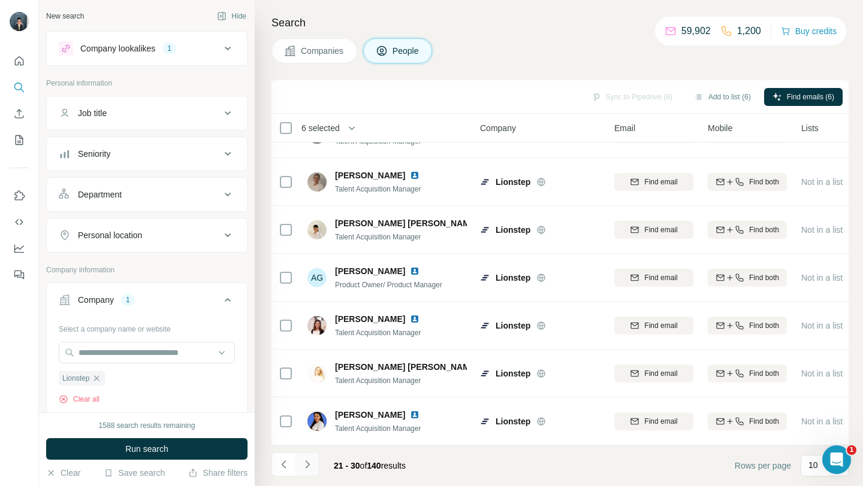
click at [312, 469] on icon "Navigate to next page" at bounding box center [307, 465] width 12 height 12
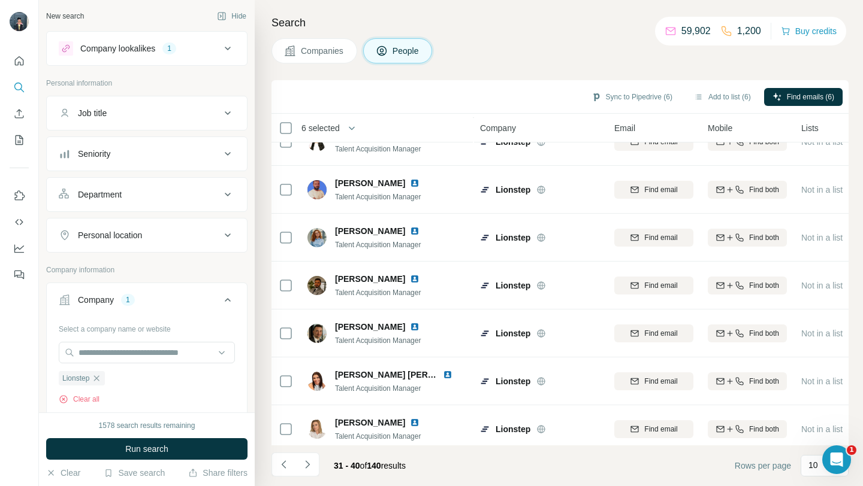
scroll to position [0, 0]
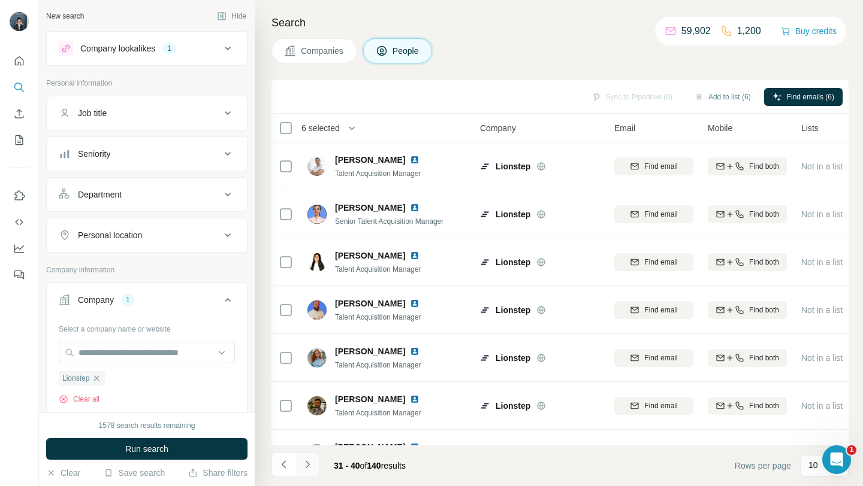
click at [310, 459] on icon "Navigate to next page" at bounding box center [307, 465] width 12 height 12
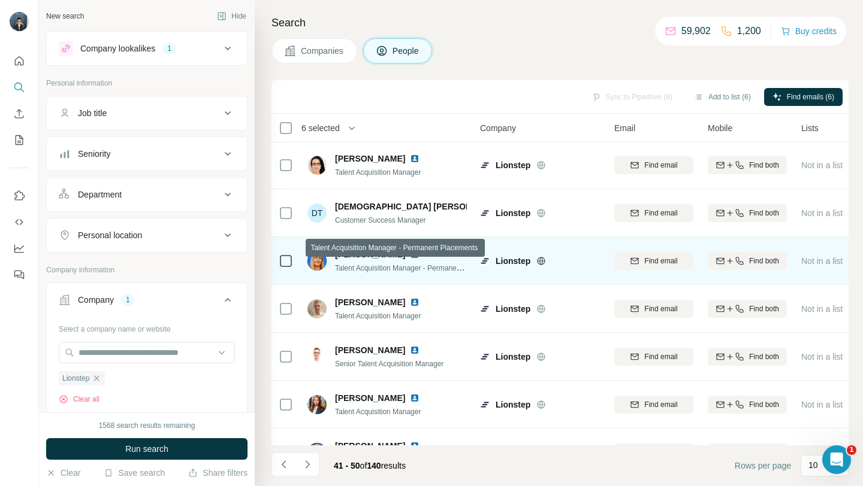
scroll to position [176, 0]
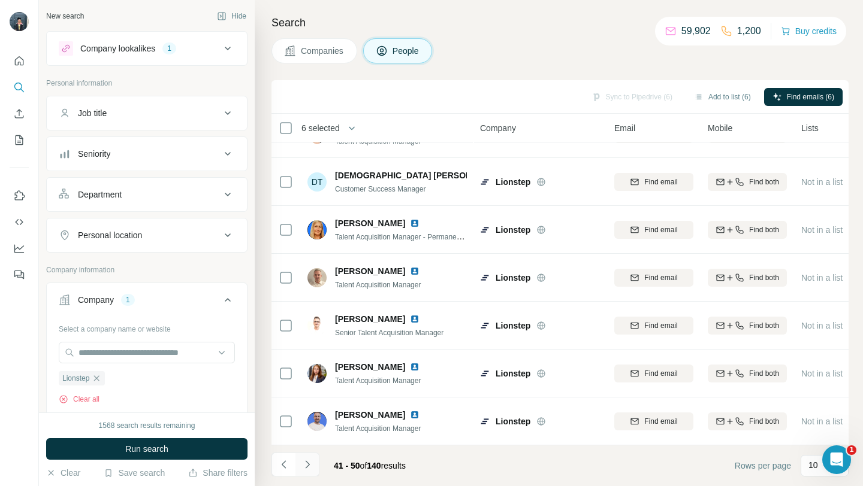
click at [312, 463] on icon "Navigate to next page" at bounding box center [307, 465] width 12 height 12
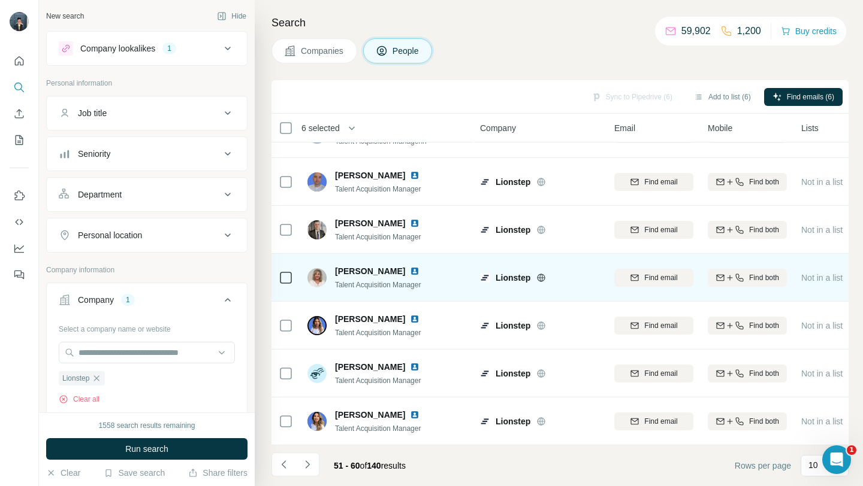
scroll to position [0, 0]
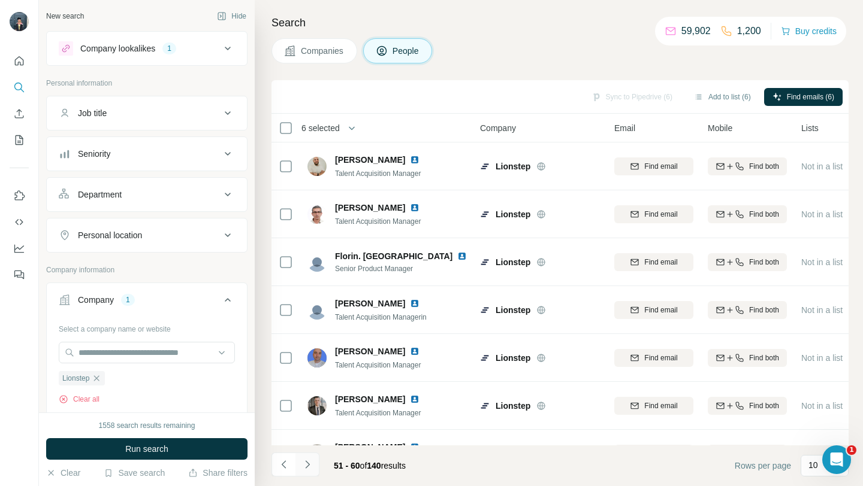
click at [309, 457] on button "Navigate to next page" at bounding box center [307, 465] width 24 height 24
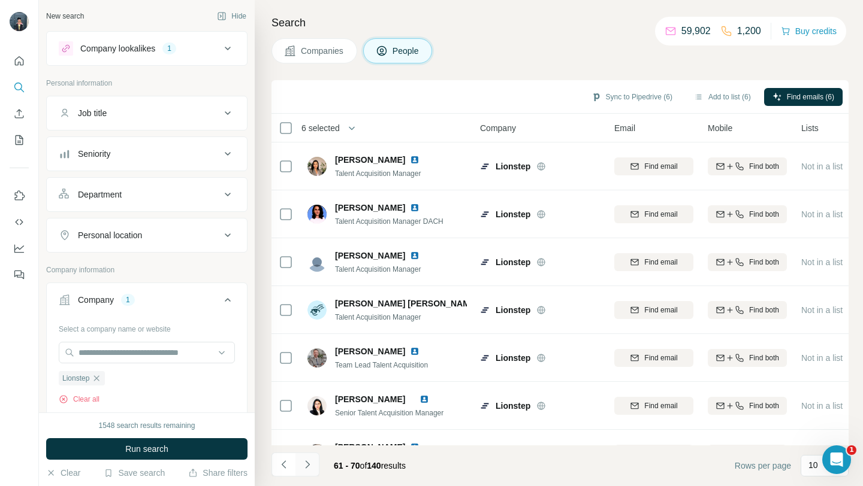
click at [310, 464] on icon "Navigate to next page" at bounding box center [307, 465] width 12 height 12
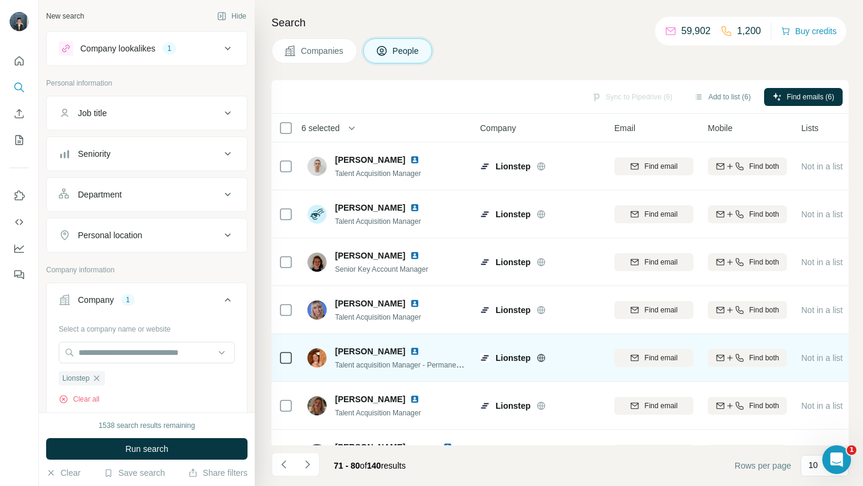
scroll to position [176, 0]
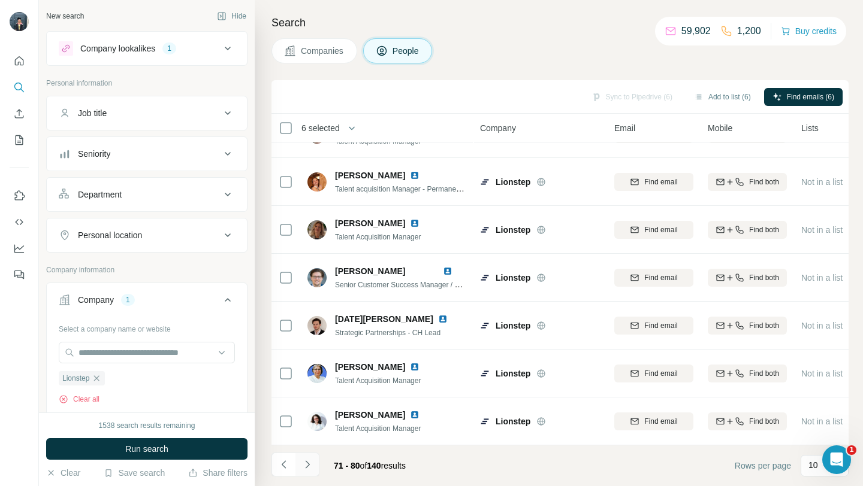
click at [314, 465] on button "Navigate to next page" at bounding box center [307, 465] width 24 height 24
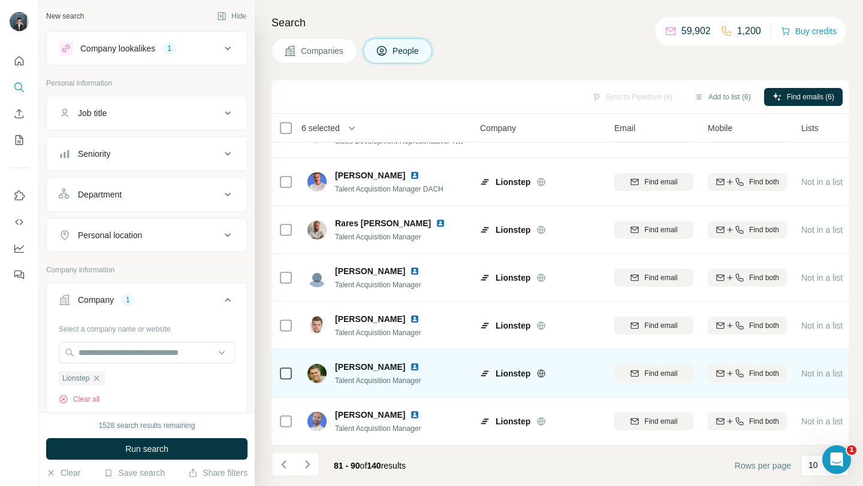
scroll to position [0, 0]
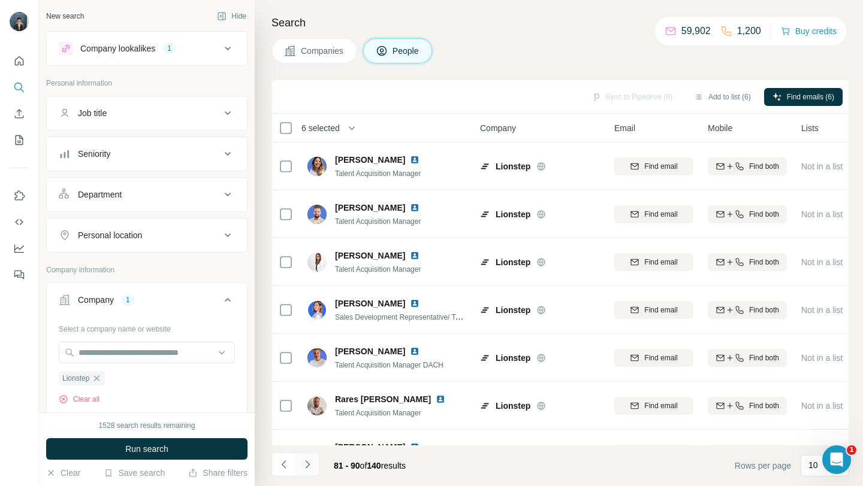
click at [310, 461] on icon "Navigate to next page" at bounding box center [307, 465] width 12 height 12
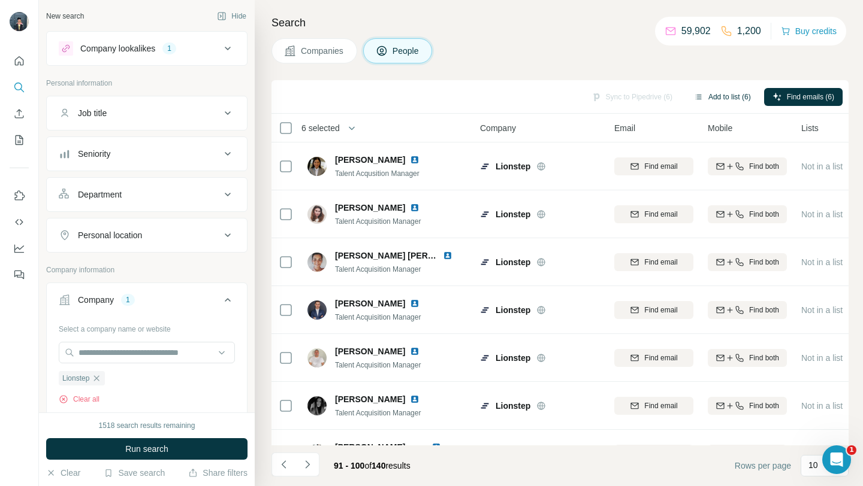
click at [711, 95] on button "Add to list (6)" at bounding box center [722, 97] width 74 height 18
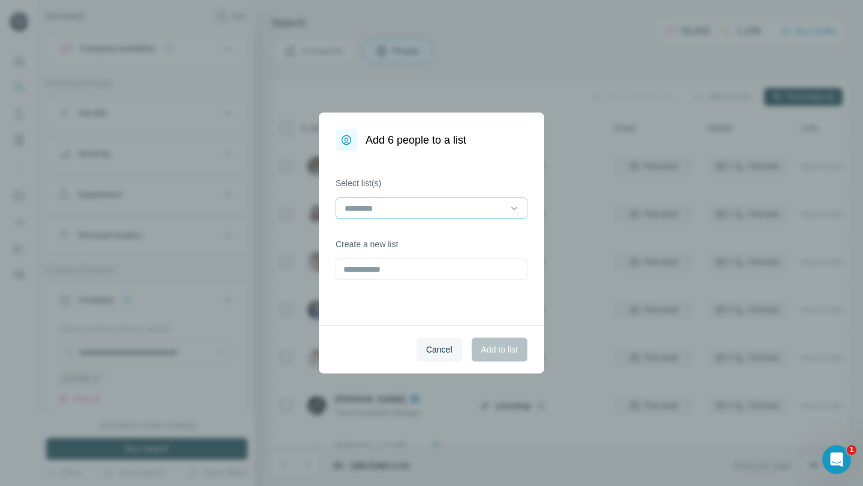
click at [464, 205] on input at bounding box center [424, 208] width 162 height 13
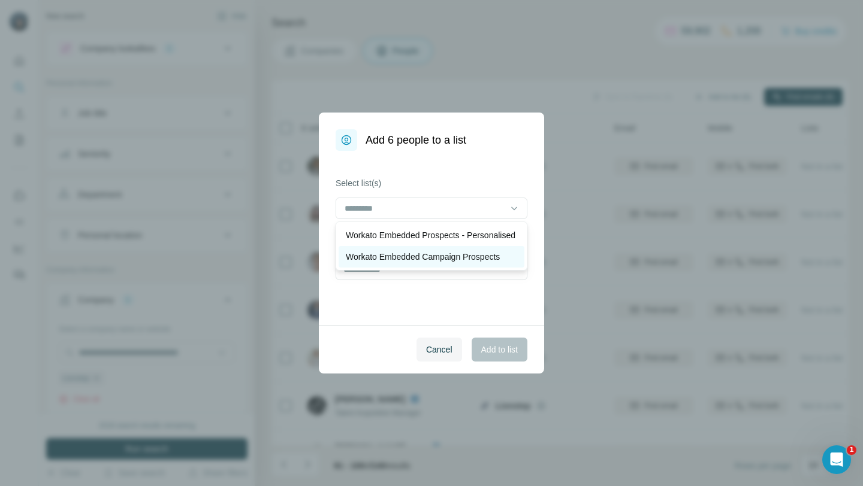
click at [422, 263] on p "Workato Embedded Campaign Prospects" at bounding box center [423, 257] width 154 height 12
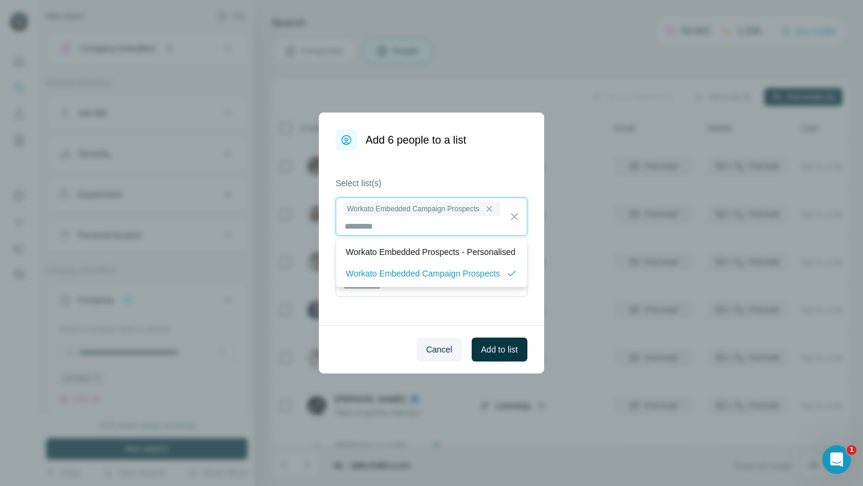
scroll to position [1, 0]
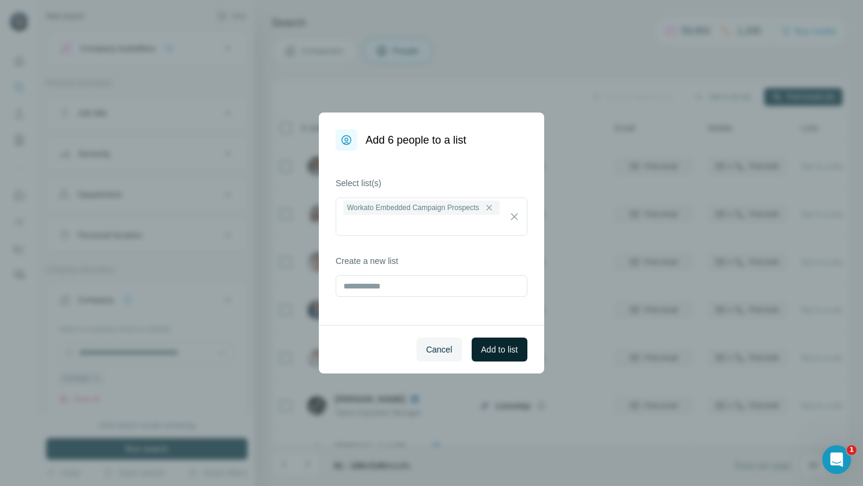
click at [491, 354] on span "Add to list" at bounding box center [499, 350] width 37 height 12
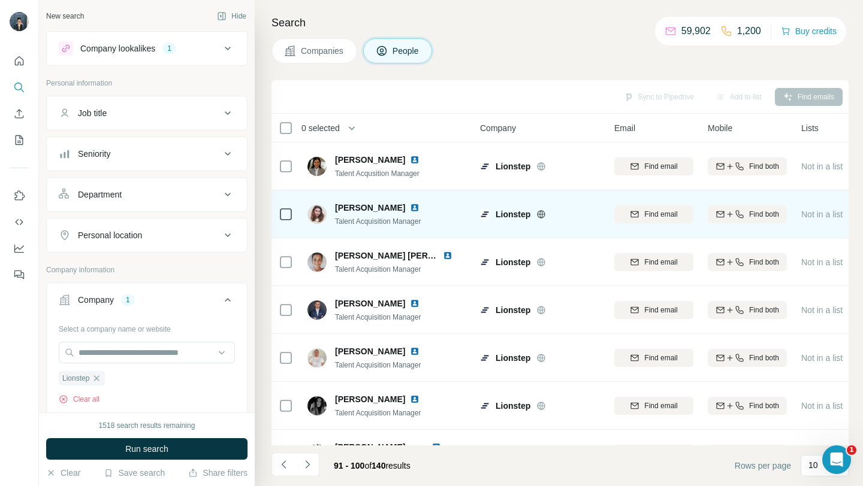
scroll to position [176, 0]
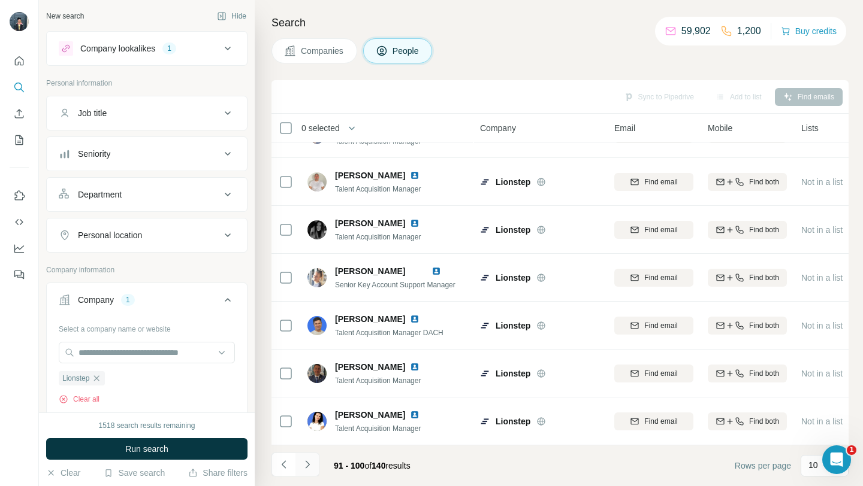
click at [306, 464] on icon "Navigate to next page" at bounding box center [307, 465] width 12 height 12
click at [276, 461] on button "Navigate to previous page" at bounding box center [283, 465] width 24 height 24
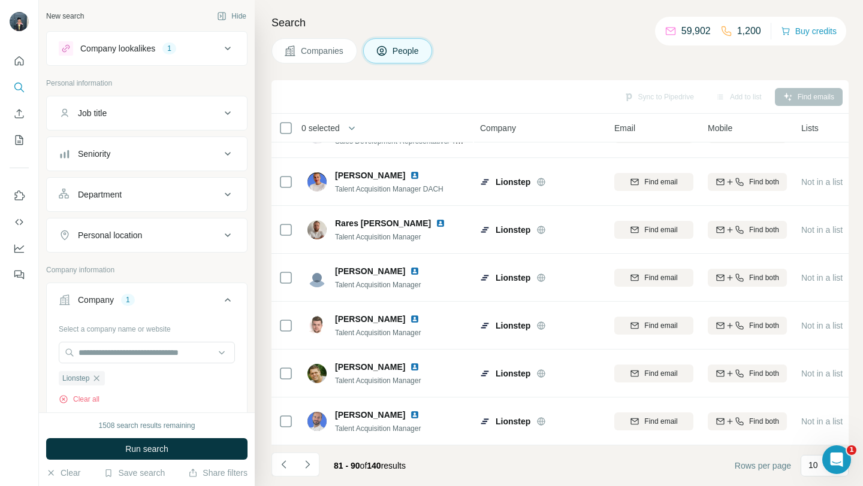
click at [333, 46] on span "Companies" at bounding box center [323, 51] width 44 height 12
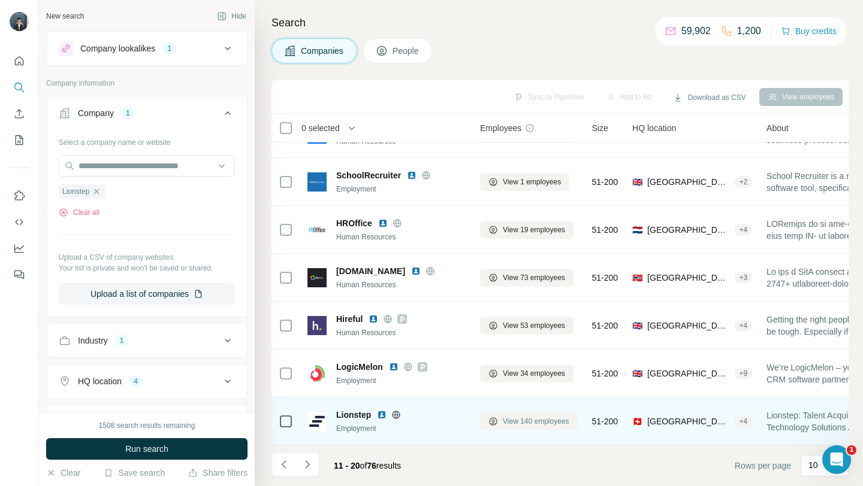
click at [530, 416] on span "View 140 employees" at bounding box center [536, 421] width 67 height 11
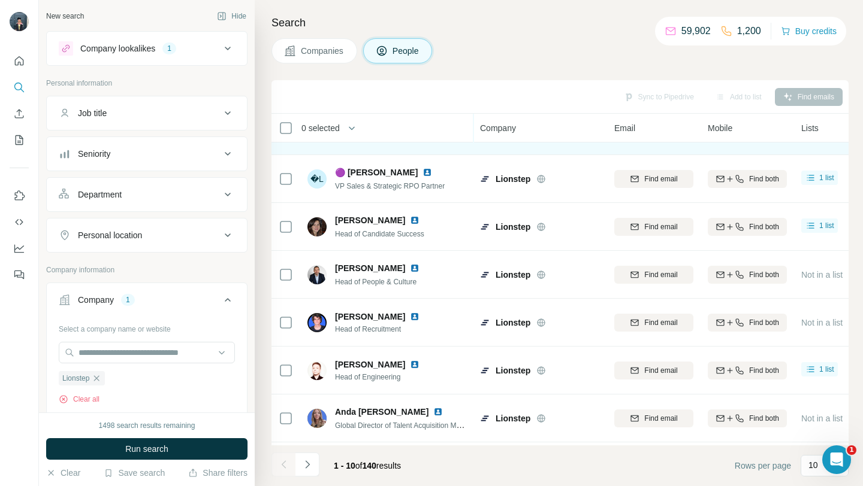
scroll to position [176, 0]
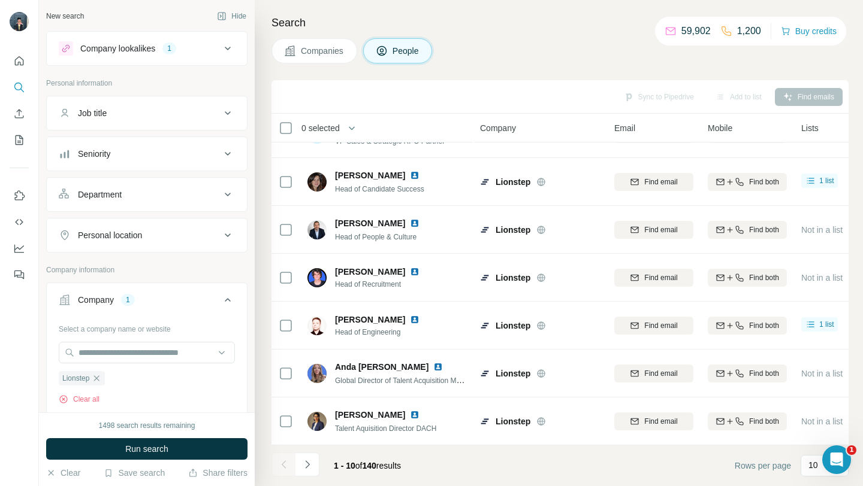
click at [321, 46] on span "Companies" at bounding box center [323, 51] width 44 height 12
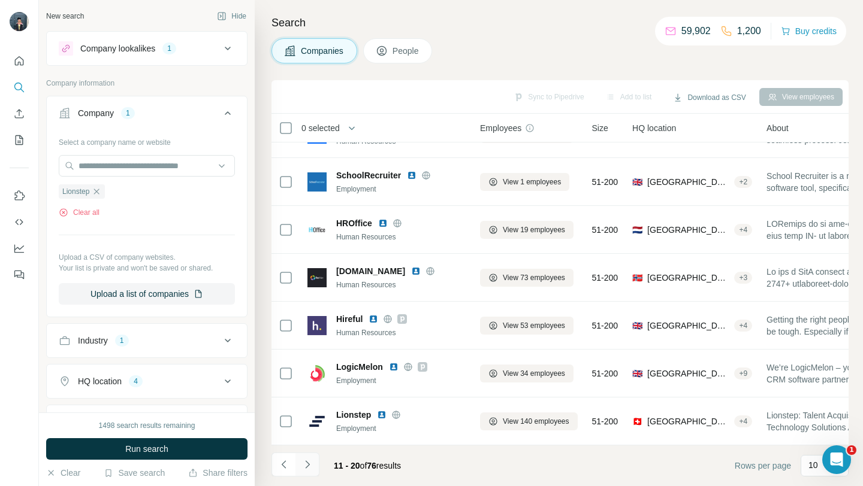
click at [310, 459] on icon "Navigate to next page" at bounding box center [307, 465] width 12 height 12
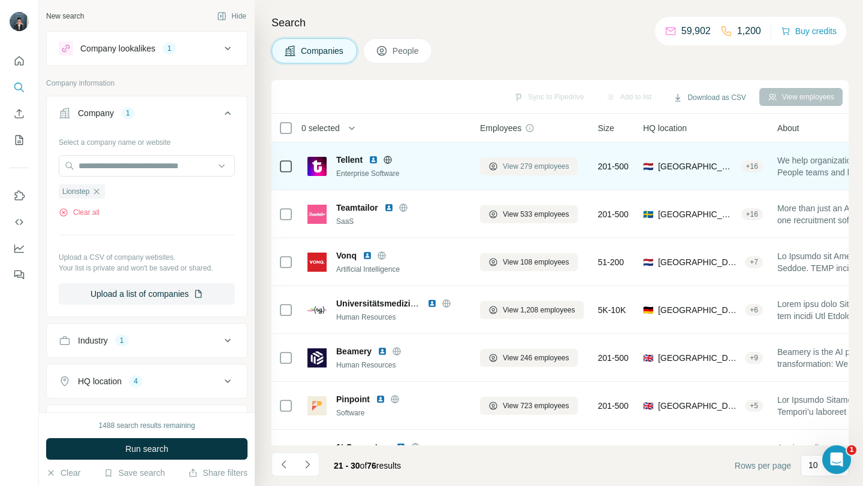
click at [542, 167] on span "View 279 employees" at bounding box center [536, 166] width 67 height 11
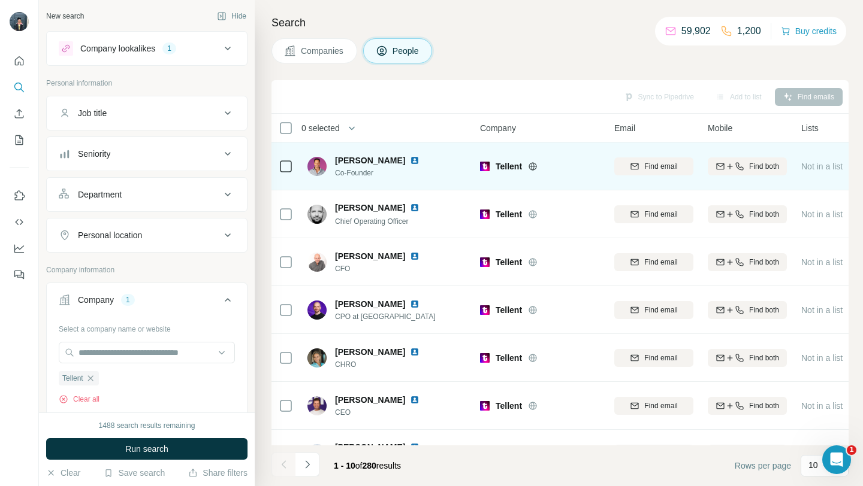
click at [533, 167] on icon at bounding box center [532, 166] width 3 height 8
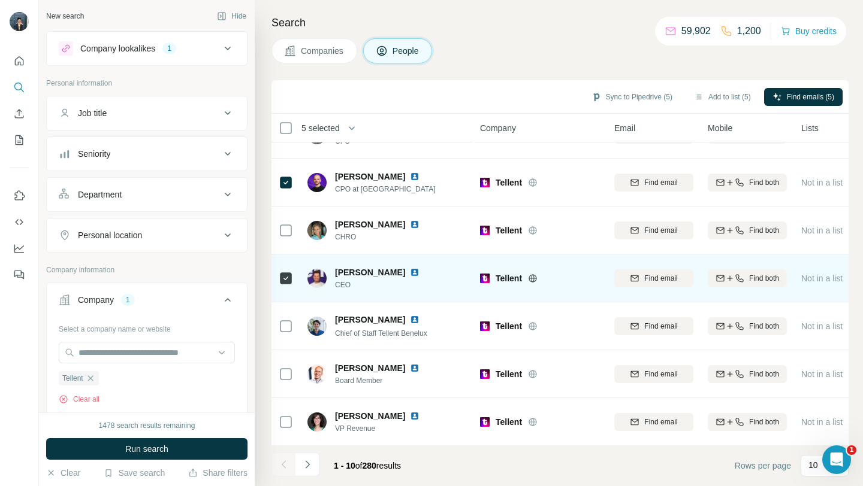
scroll to position [176, 0]
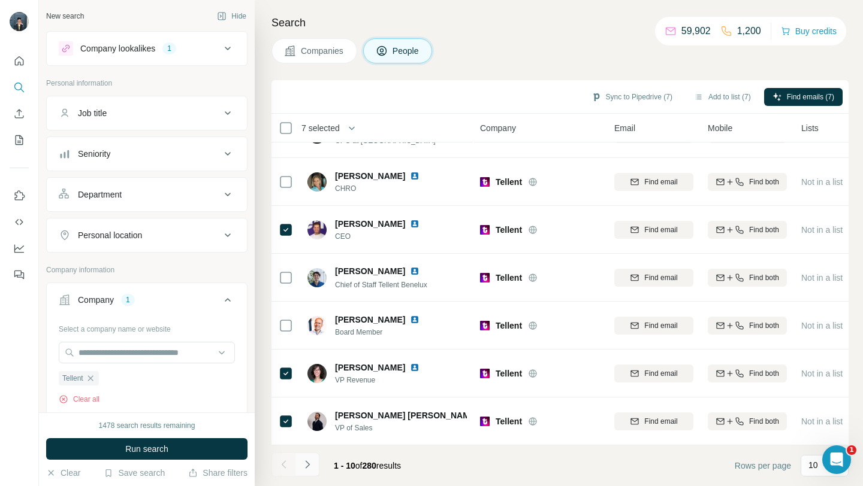
click at [309, 467] on icon "Navigate to next page" at bounding box center [307, 465] width 12 height 12
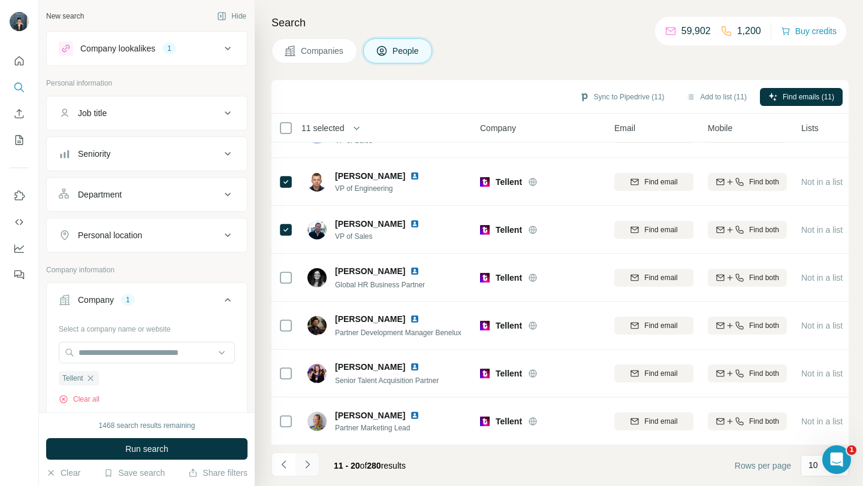
click at [310, 466] on icon "Navigate to next page" at bounding box center [307, 465] width 12 height 12
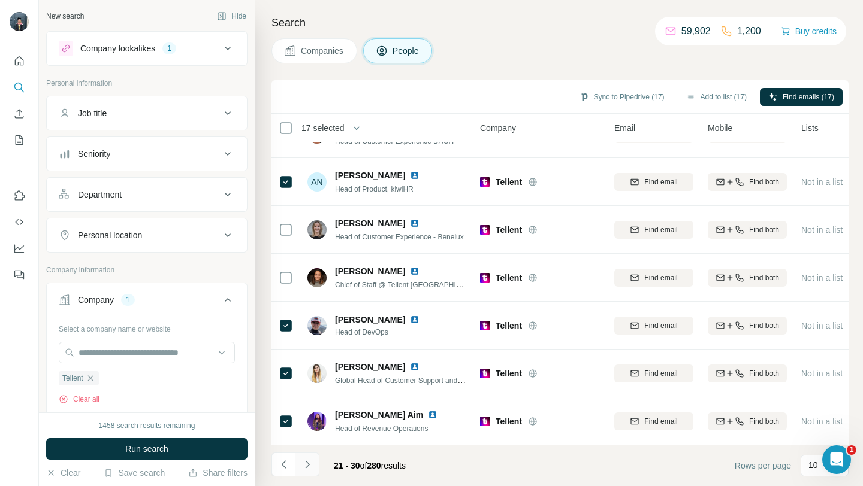
click at [307, 465] on icon "Navigate to next page" at bounding box center [307, 465] width 12 height 12
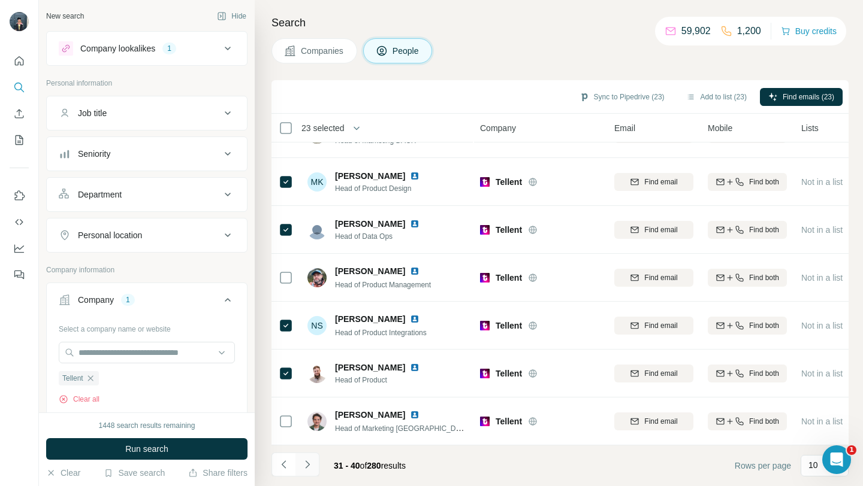
click at [310, 470] on icon "Navigate to next page" at bounding box center [307, 465] width 12 height 12
click at [286, 464] on icon "Navigate to previous page" at bounding box center [284, 465] width 12 height 12
click at [307, 458] on button "Navigate to next page" at bounding box center [307, 465] width 24 height 24
click at [308, 467] on icon "Navigate to next page" at bounding box center [307, 465] width 12 height 12
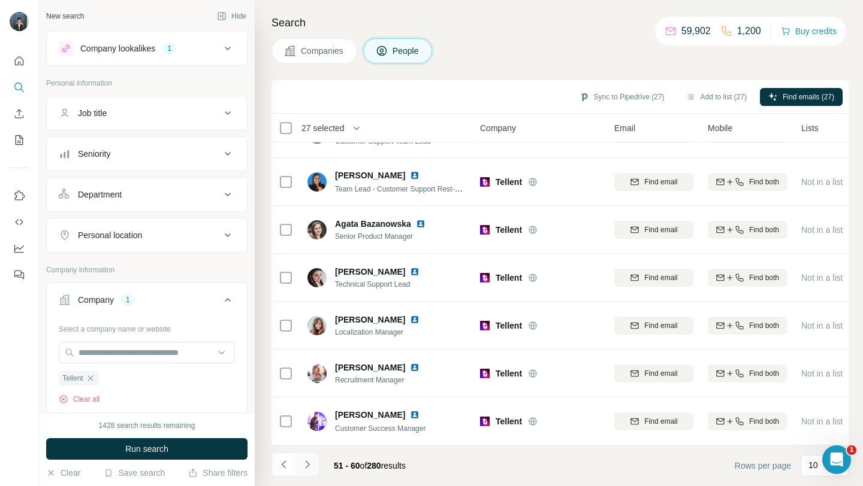
click at [312, 460] on icon "Navigate to next page" at bounding box center [307, 465] width 12 height 12
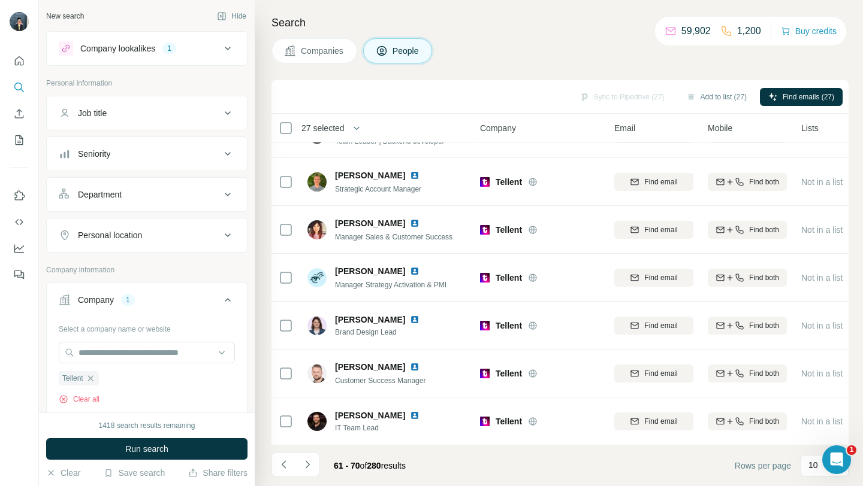
scroll to position [0, 0]
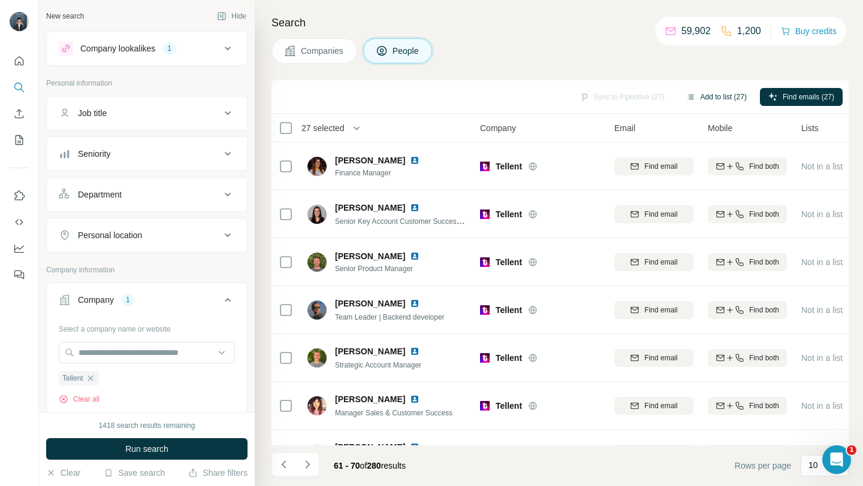
click at [711, 95] on button "Add to list (27)" at bounding box center [716, 97] width 77 height 18
click at [723, 98] on body "New search Hide Company lookalikes 1 Personal information Job title Seniority D…" at bounding box center [431, 243] width 863 height 486
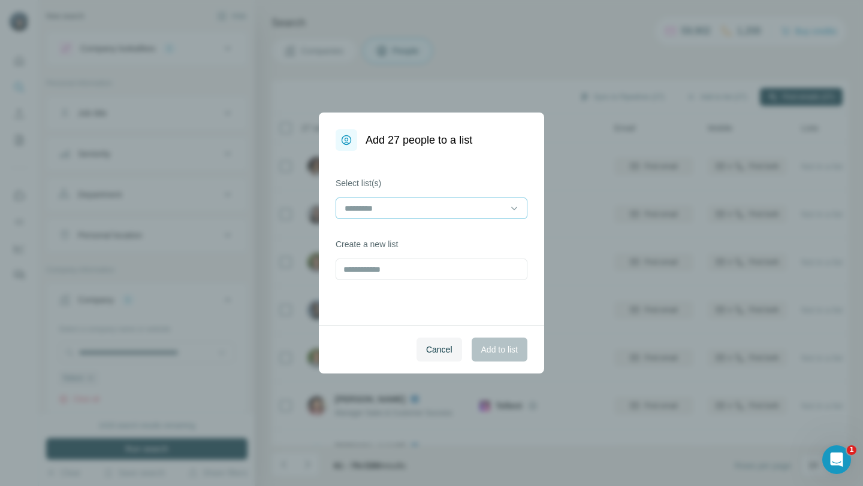
click at [469, 209] on input at bounding box center [424, 208] width 162 height 13
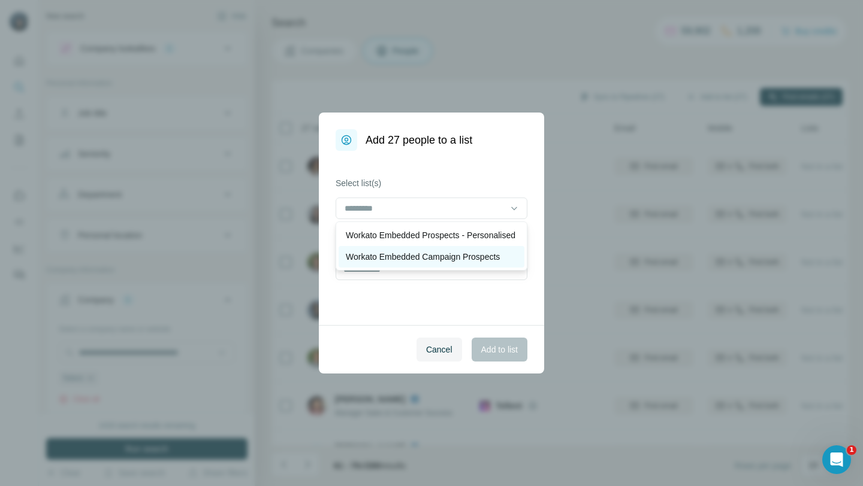
click at [427, 263] on p "Workato Embedded Campaign Prospects" at bounding box center [423, 257] width 154 height 12
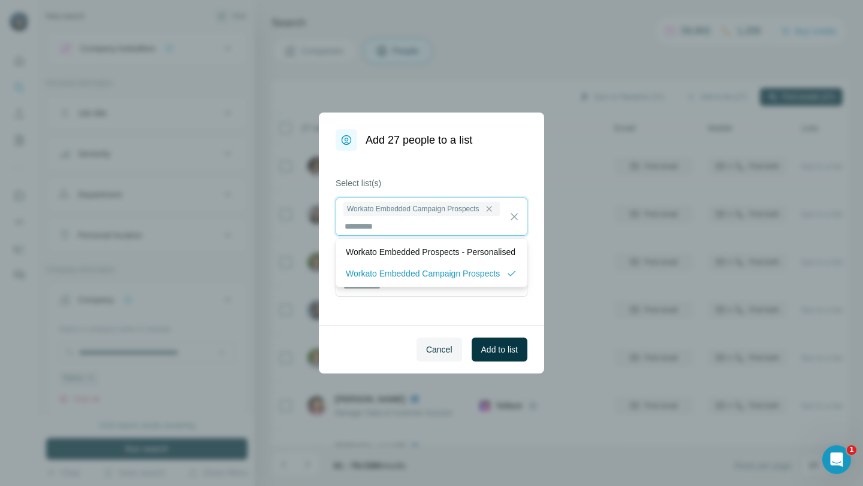
scroll to position [1, 0]
click at [507, 358] on button "Add to list" at bounding box center [499, 350] width 56 height 24
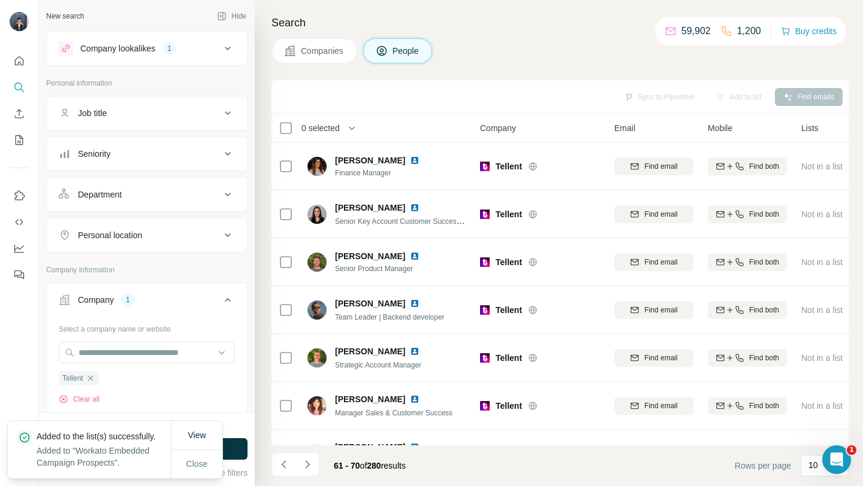
click at [334, 56] on span "Companies" at bounding box center [323, 51] width 44 height 12
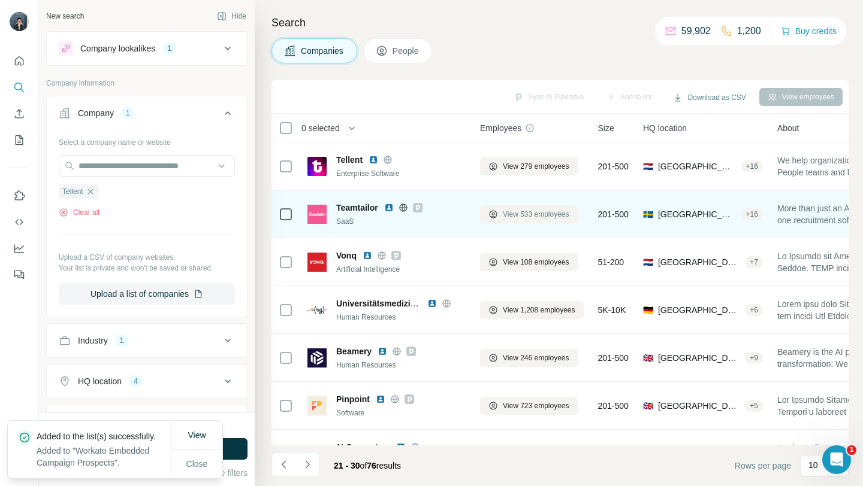
click at [504, 219] on span "View 533 employees" at bounding box center [536, 214] width 67 height 11
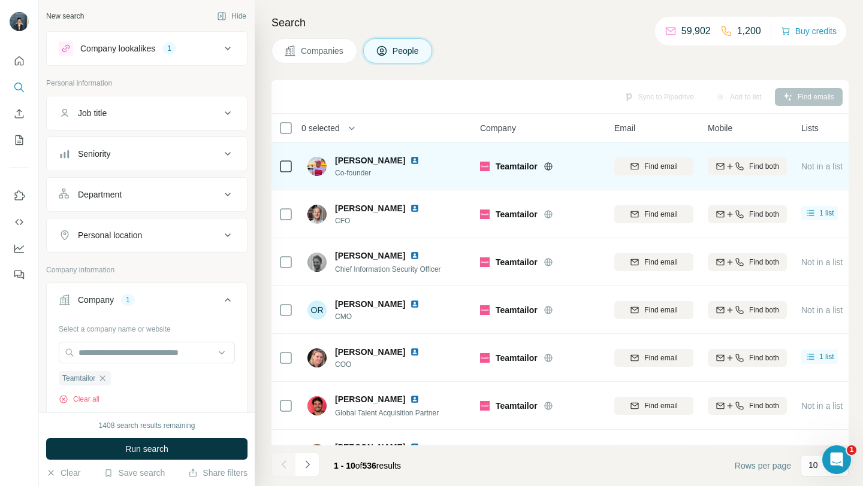
click at [546, 161] on div "Teamtailor" at bounding box center [547, 167] width 104 height 12
click at [548, 165] on icon at bounding box center [548, 167] width 10 height 10
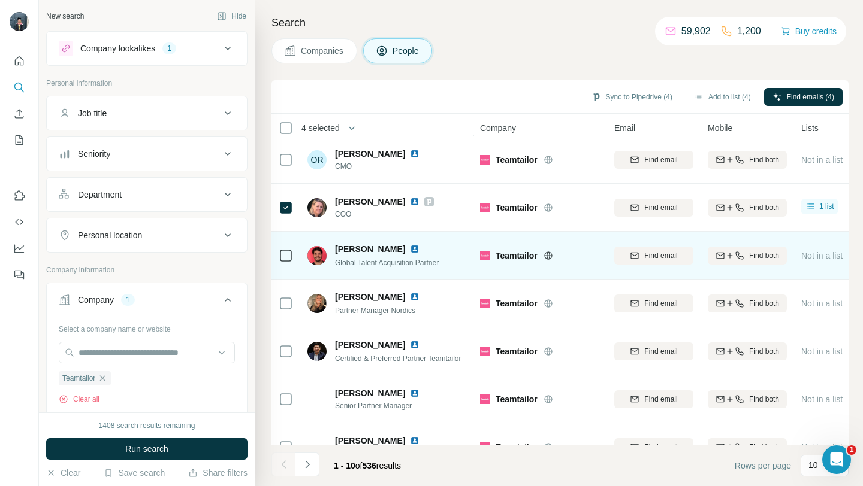
scroll to position [176, 0]
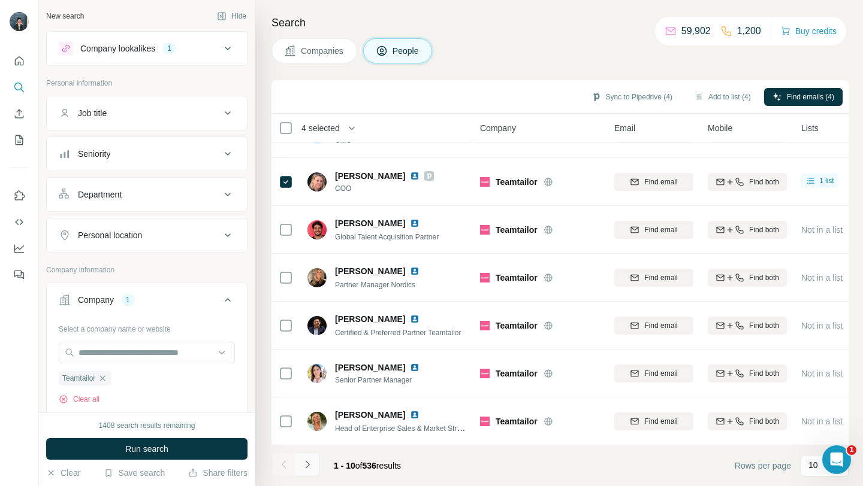
click at [314, 464] on button "Navigate to next page" at bounding box center [307, 465] width 24 height 24
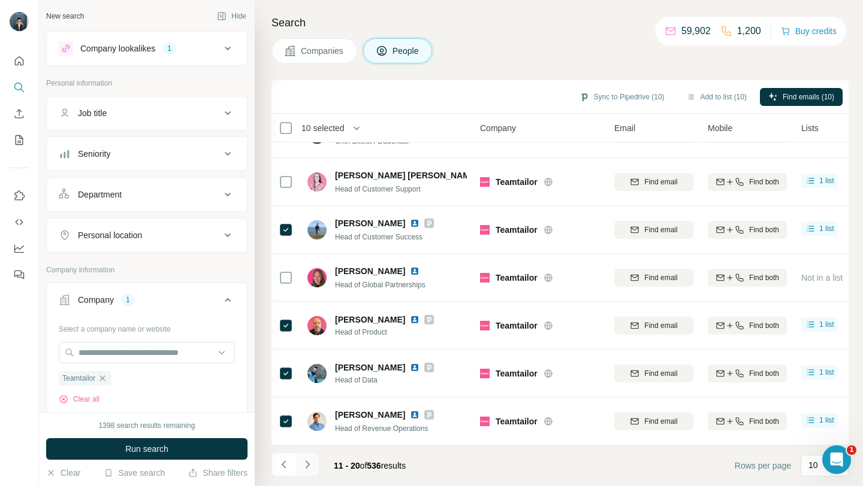
click at [299, 461] on button "Navigate to next page" at bounding box center [307, 465] width 24 height 24
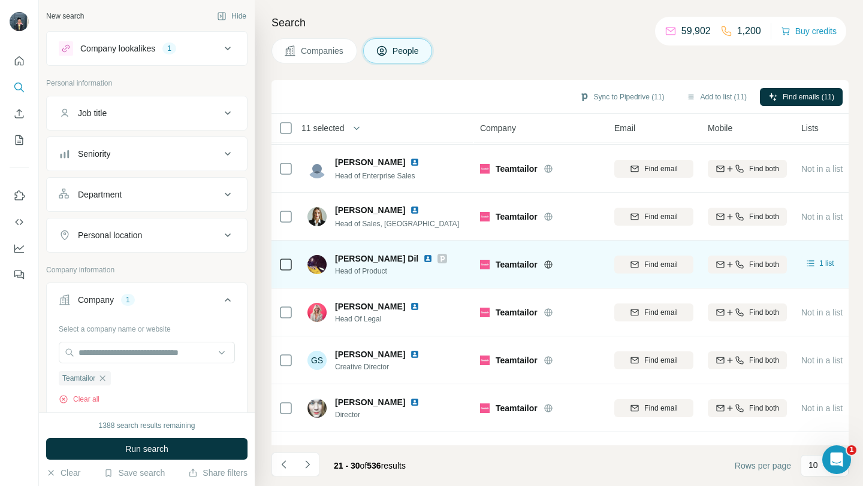
scroll to position [0, 0]
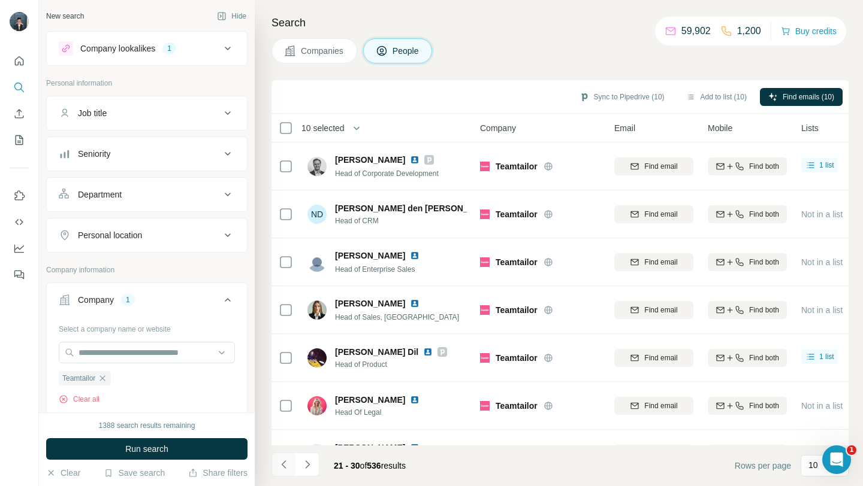
click at [289, 463] on icon "Navigate to previous page" at bounding box center [284, 465] width 12 height 12
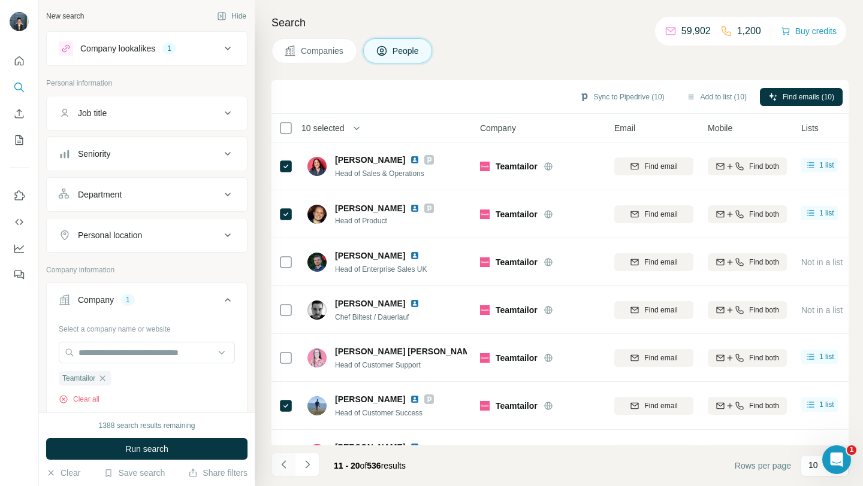
click at [289, 463] on icon "Navigate to previous page" at bounding box center [284, 465] width 12 height 12
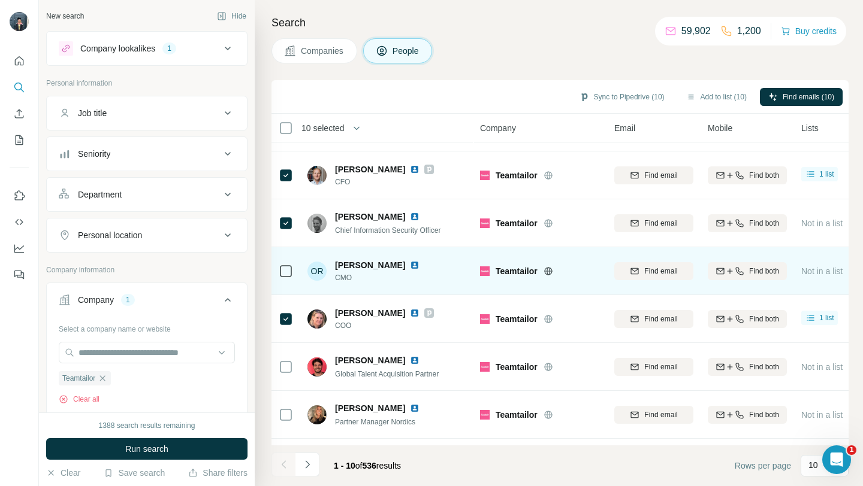
scroll to position [176, 0]
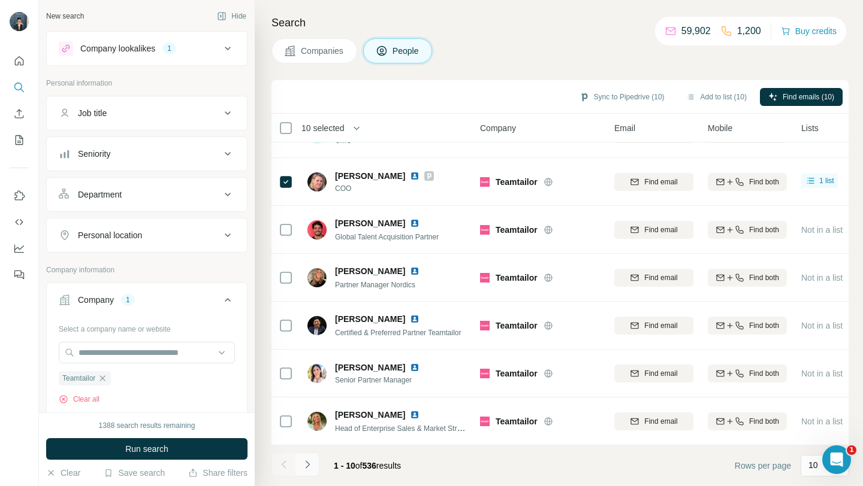
click at [314, 462] on button "Navigate to next page" at bounding box center [307, 465] width 24 height 24
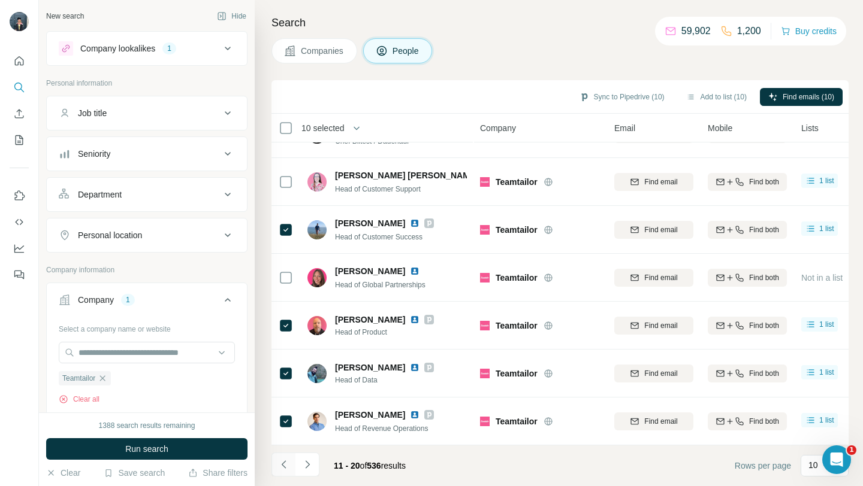
click at [289, 466] on icon "Navigate to previous page" at bounding box center [284, 465] width 12 height 12
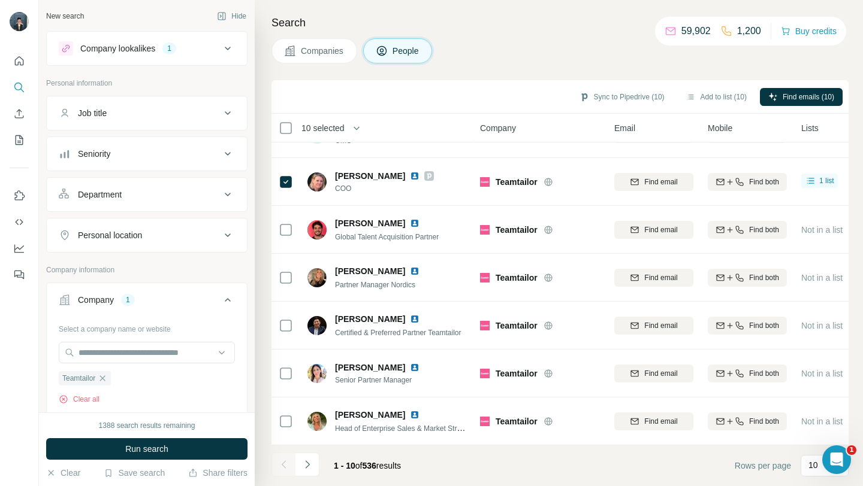
click at [289, 464] on div at bounding box center [283, 465] width 24 height 24
click at [306, 467] on icon "Navigate to next page" at bounding box center [307, 465] width 12 height 12
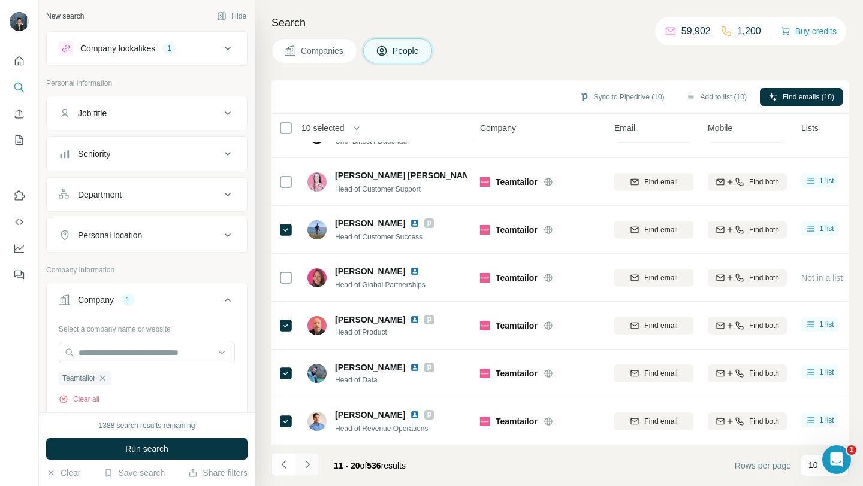
click at [306, 465] on icon "Navigate to next page" at bounding box center [307, 465] width 12 height 12
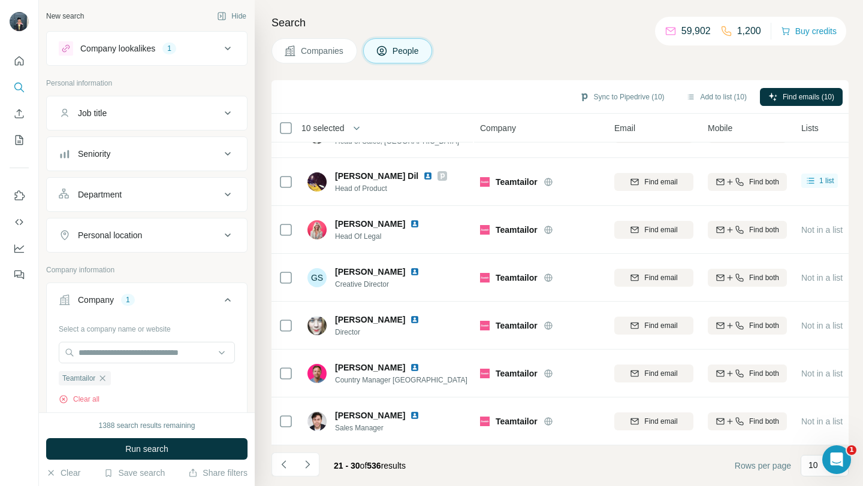
click at [302, 47] on span "Companies" at bounding box center [323, 51] width 44 height 12
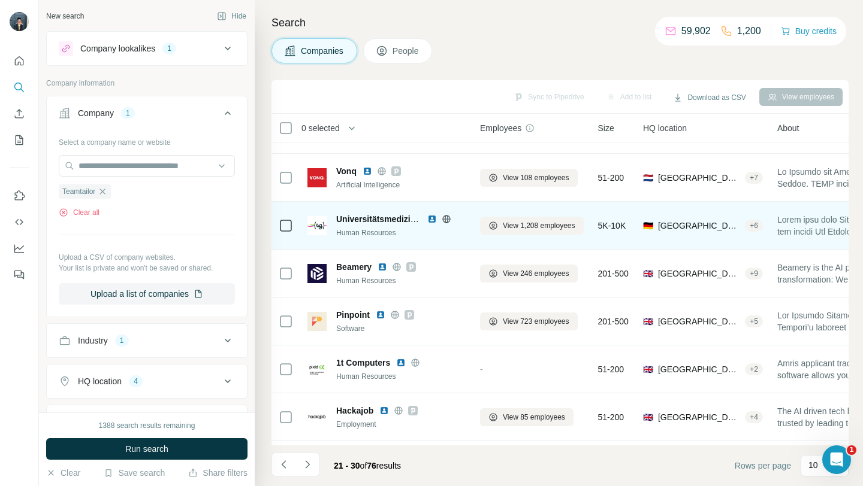
scroll to position [92, 0]
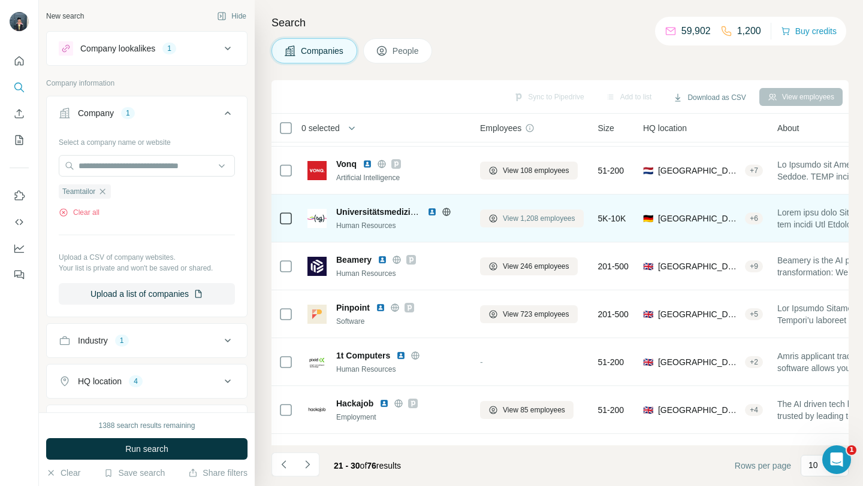
click at [507, 217] on span "View 1,208 employees" at bounding box center [539, 218] width 72 height 11
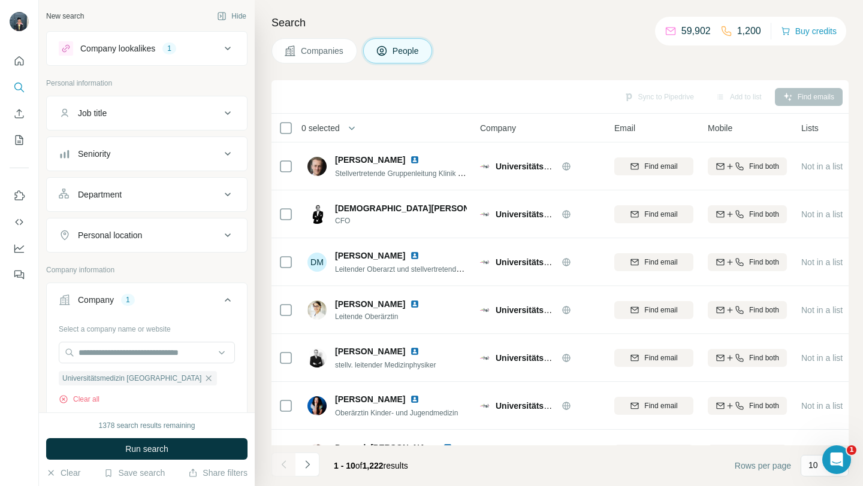
click at [327, 57] on button "Companies" at bounding box center [314, 50] width 86 height 25
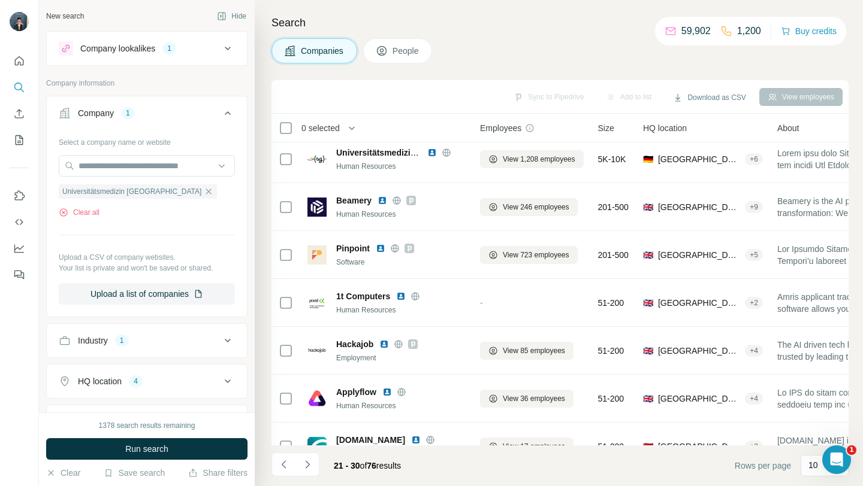
scroll to position [176, 0]
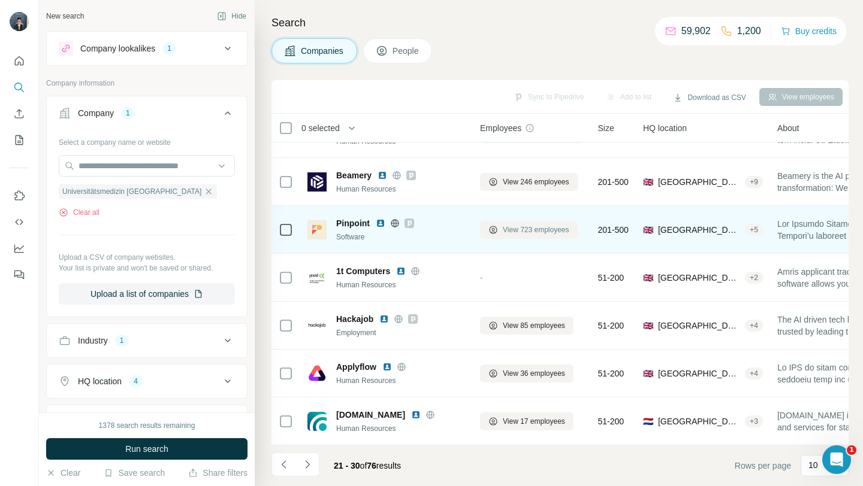
click at [519, 232] on span "View 723 employees" at bounding box center [536, 230] width 67 height 11
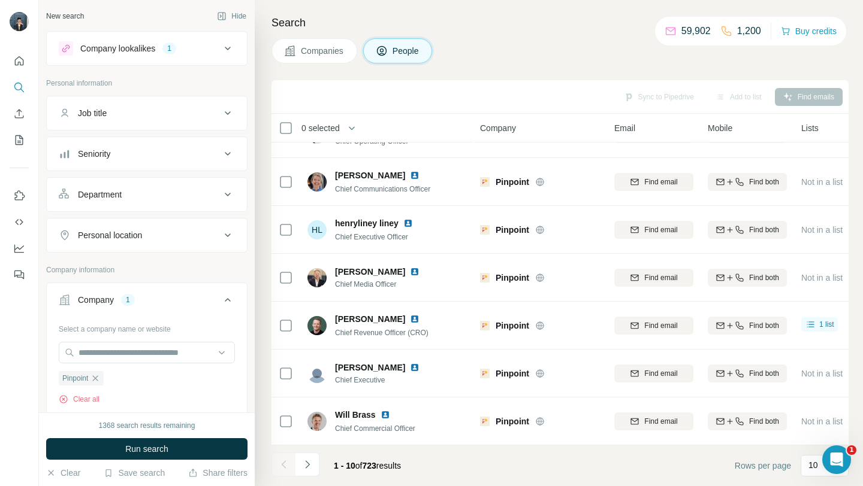
click at [337, 59] on button "Companies" at bounding box center [314, 50] width 86 height 25
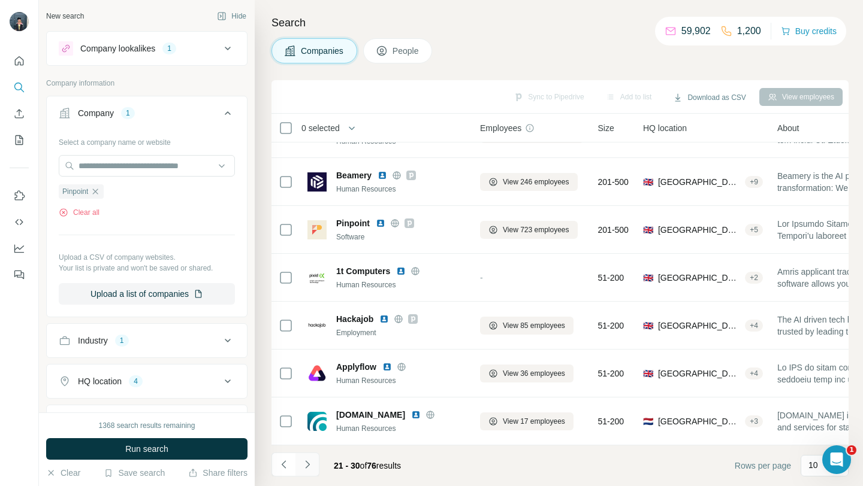
click at [309, 467] on icon "Navigate to next page" at bounding box center [307, 465] width 12 height 12
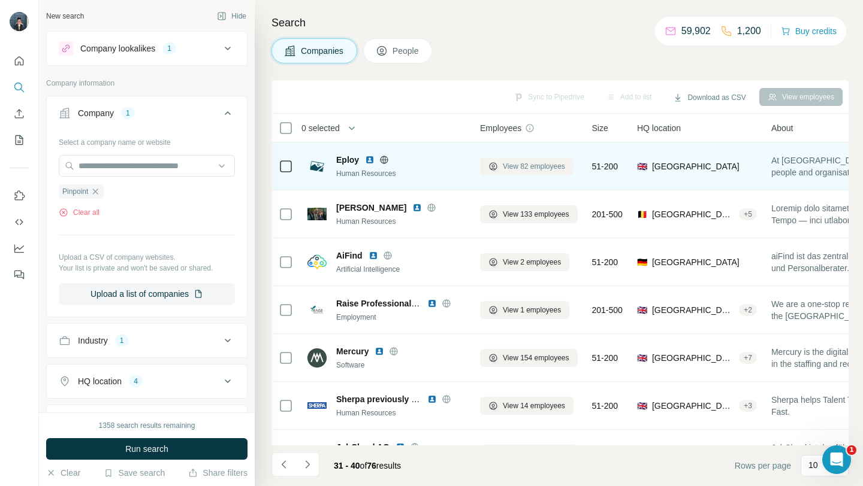
click at [505, 164] on span "View 82 employees" at bounding box center [534, 166] width 62 height 11
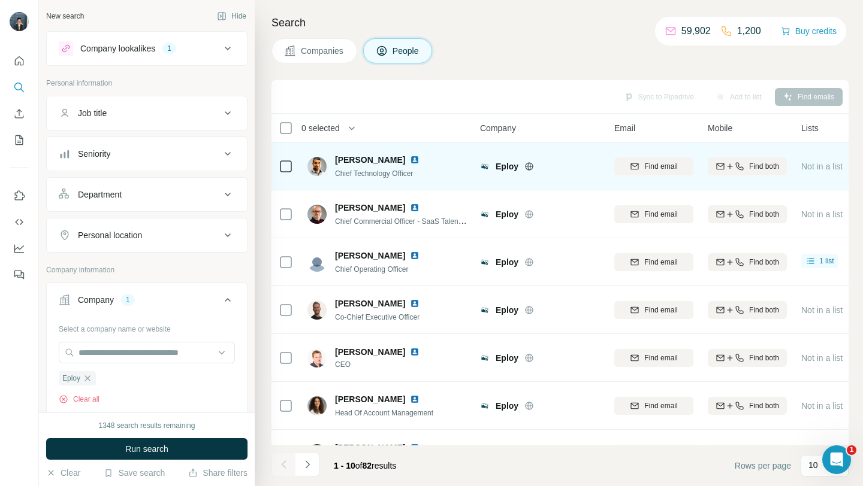
click at [528, 165] on icon at bounding box center [529, 167] width 10 height 10
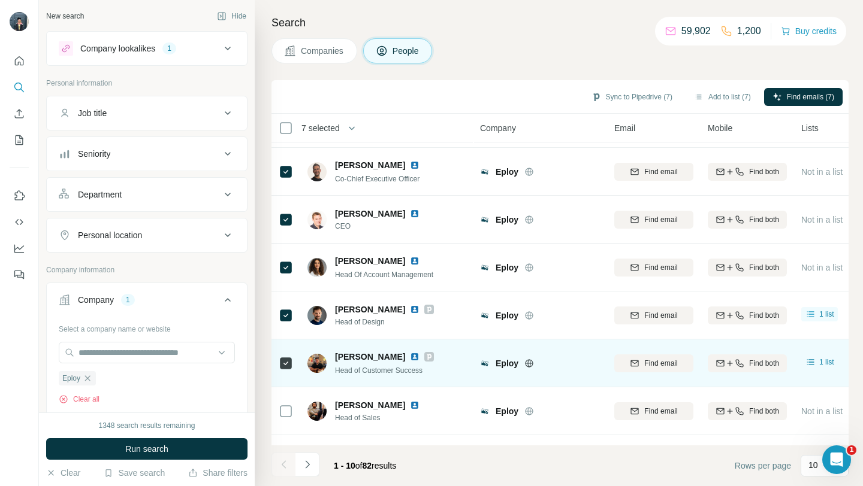
scroll to position [176, 0]
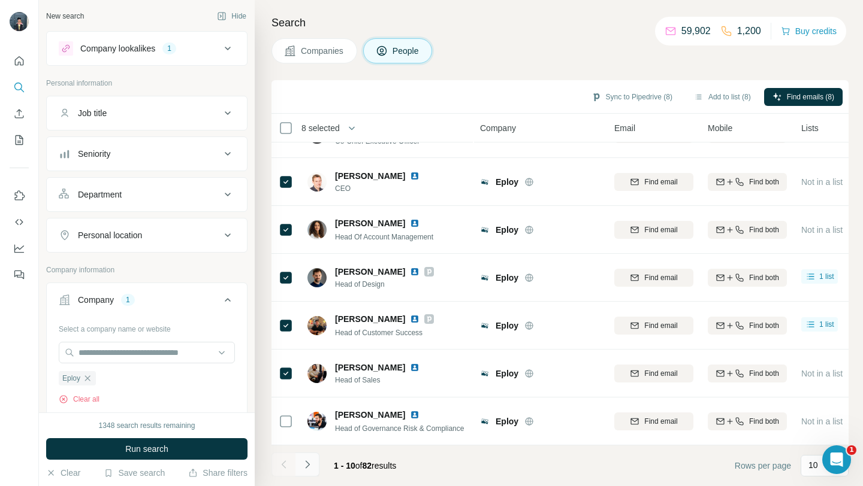
click at [307, 463] on icon "Navigate to next page" at bounding box center [307, 465] width 4 height 8
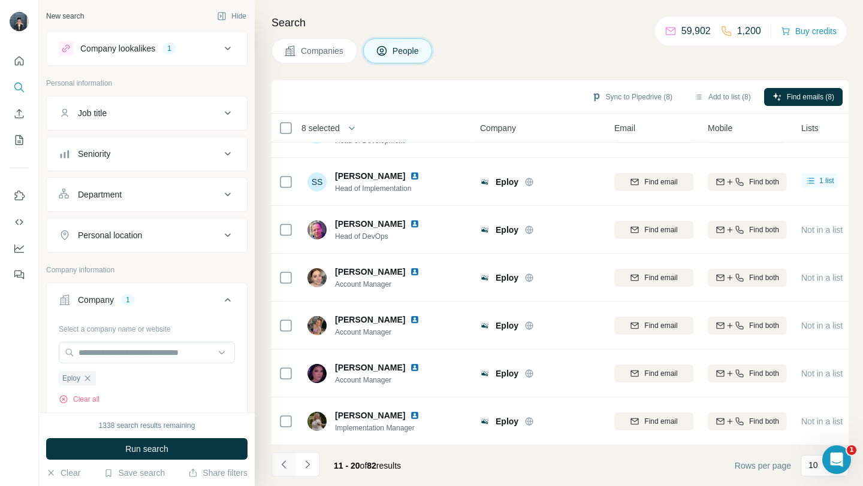
click at [279, 470] on icon "Navigate to previous page" at bounding box center [284, 465] width 12 height 12
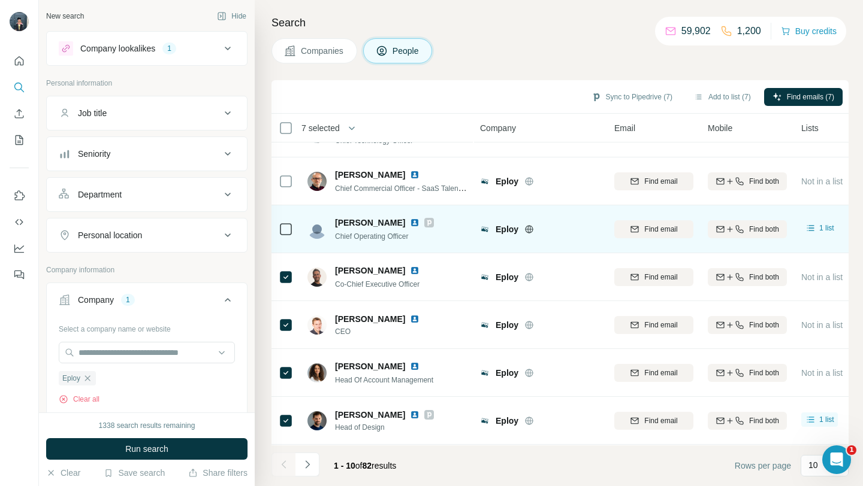
scroll to position [74, 0]
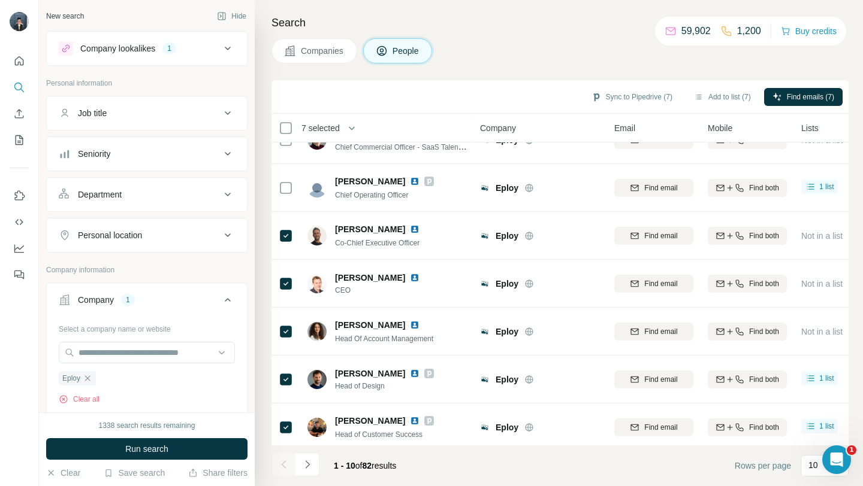
click at [334, 58] on button "Companies" at bounding box center [314, 50] width 86 height 25
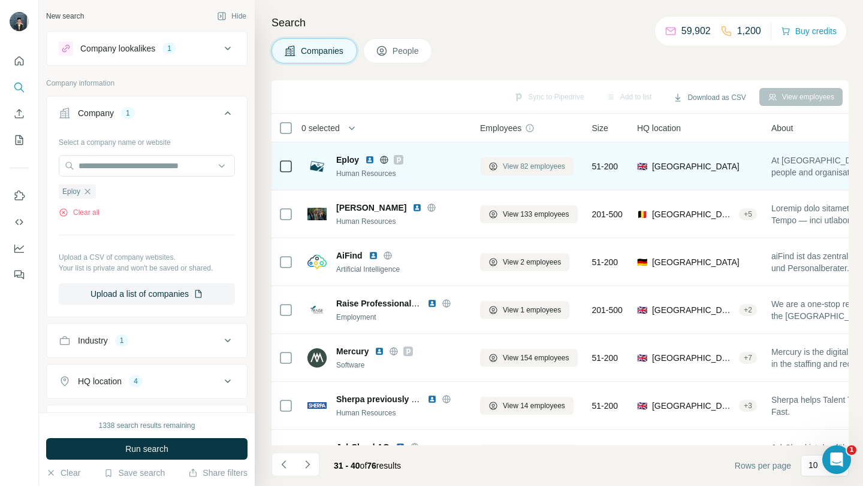
click at [496, 167] on icon at bounding box center [493, 166] width 8 height 8
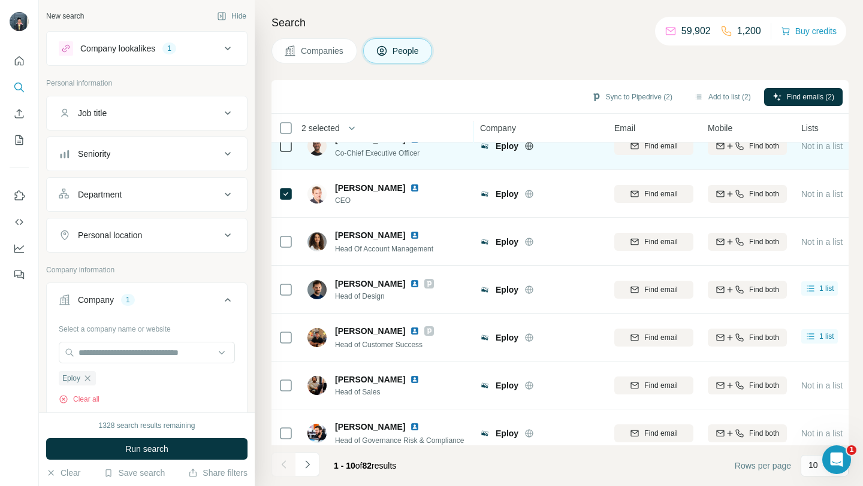
scroll to position [176, 0]
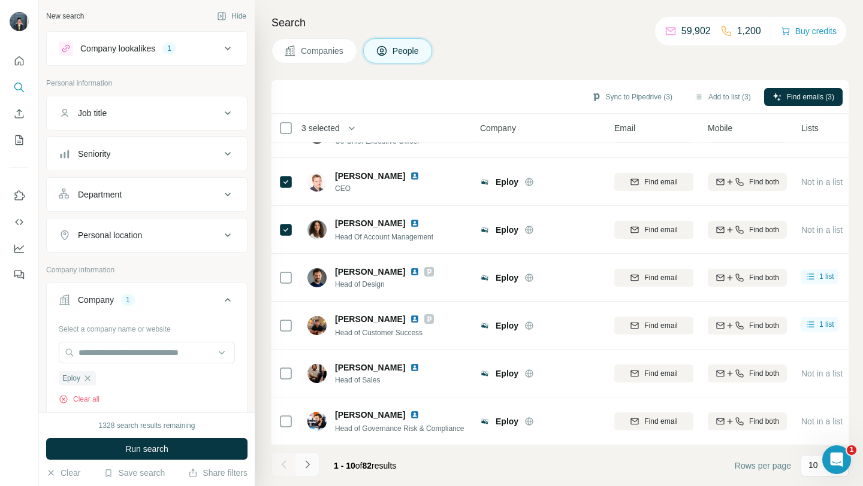
click at [313, 464] on button "Navigate to next page" at bounding box center [307, 465] width 24 height 24
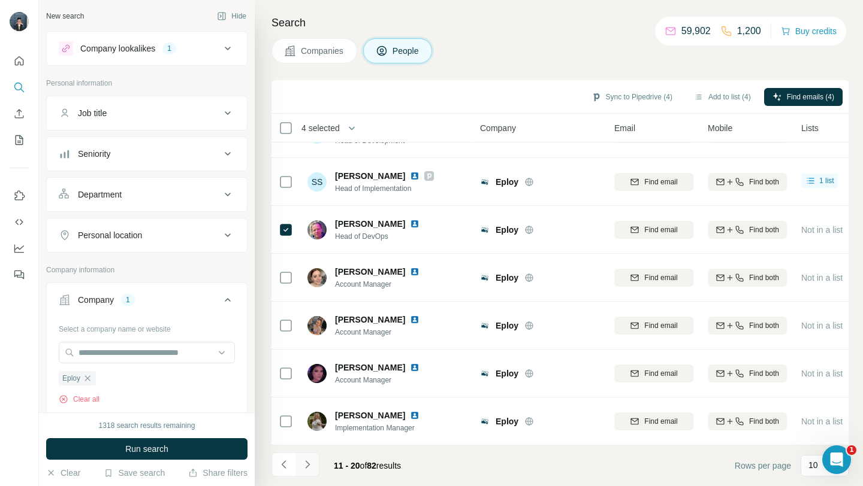
click at [312, 464] on icon "Navigate to next page" at bounding box center [307, 465] width 12 height 12
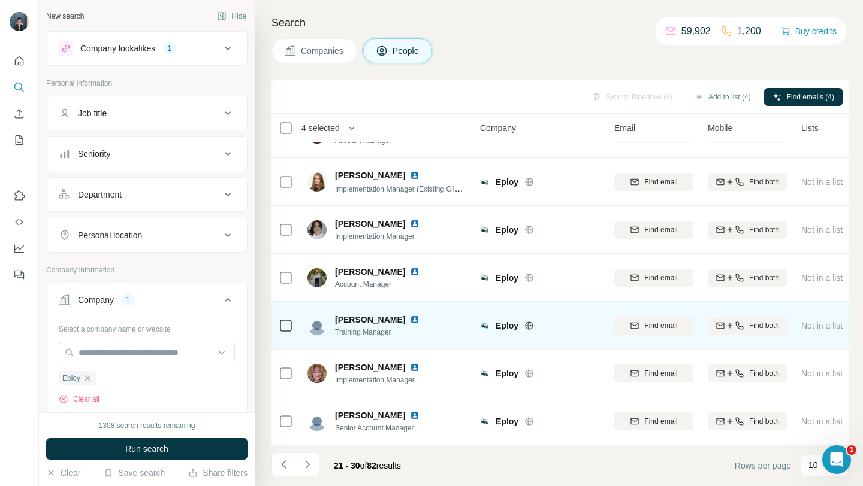
scroll to position [0, 0]
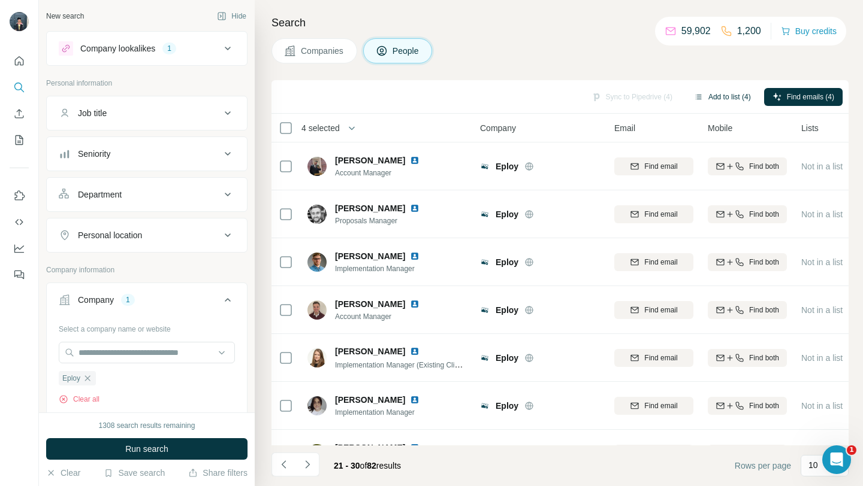
click at [701, 98] on button "Add to list (4)" at bounding box center [722, 97] width 74 height 18
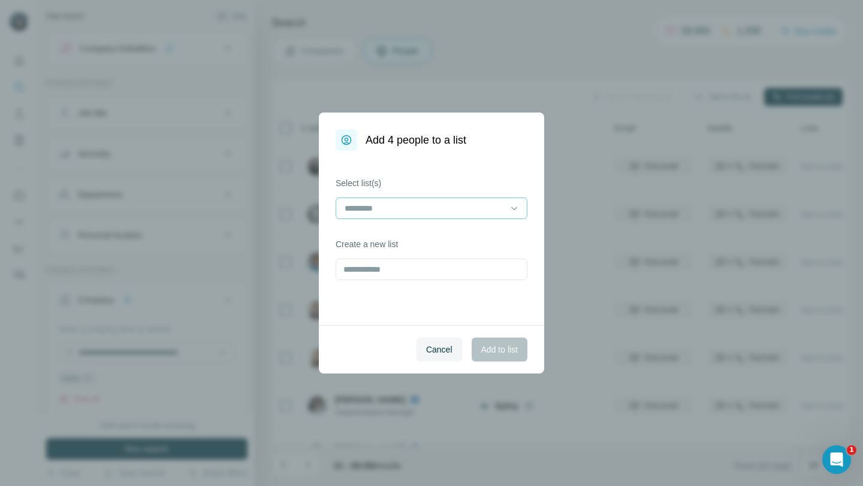
click at [471, 207] on input at bounding box center [424, 208] width 162 height 13
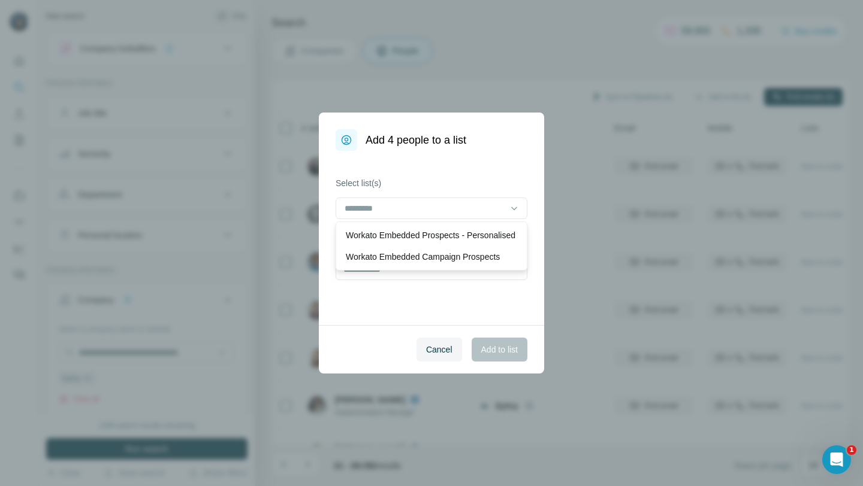
click at [457, 263] on p "Workato Embedded Campaign Prospects" at bounding box center [423, 257] width 154 height 12
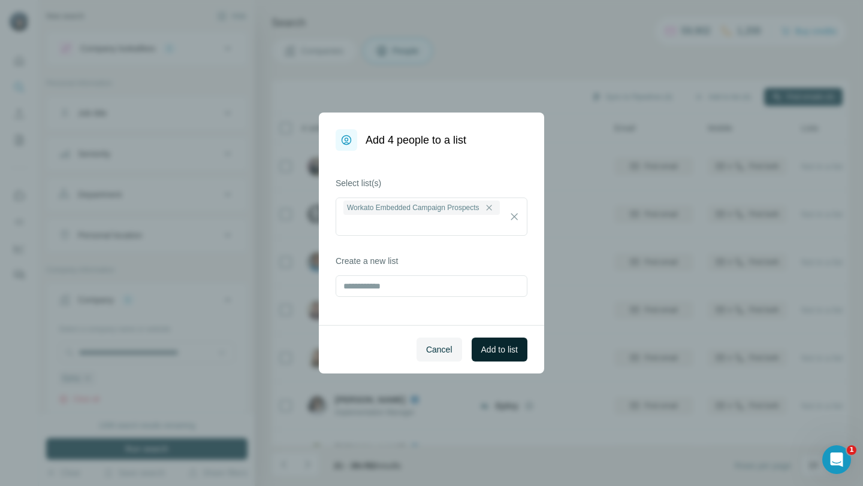
click at [501, 342] on button "Add to list" at bounding box center [499, 350] width 56 height 24
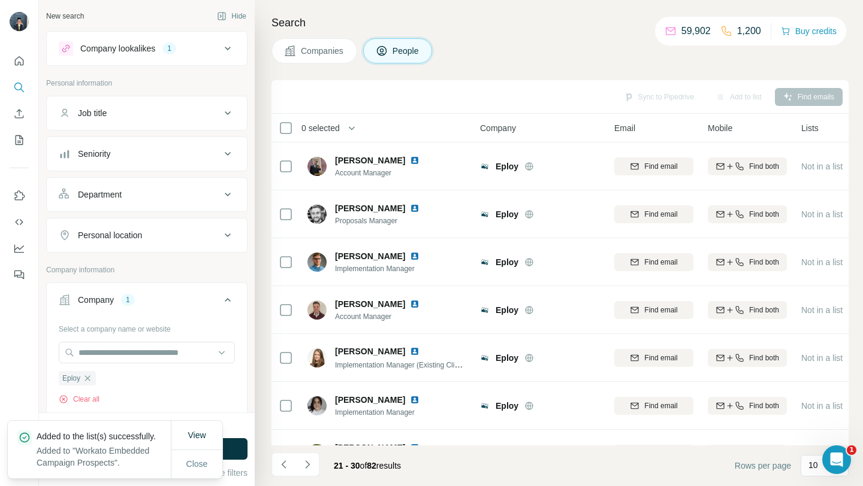
click at [332, 59] on button "Companies" at bounding box center [314, 50] width 86 height 25
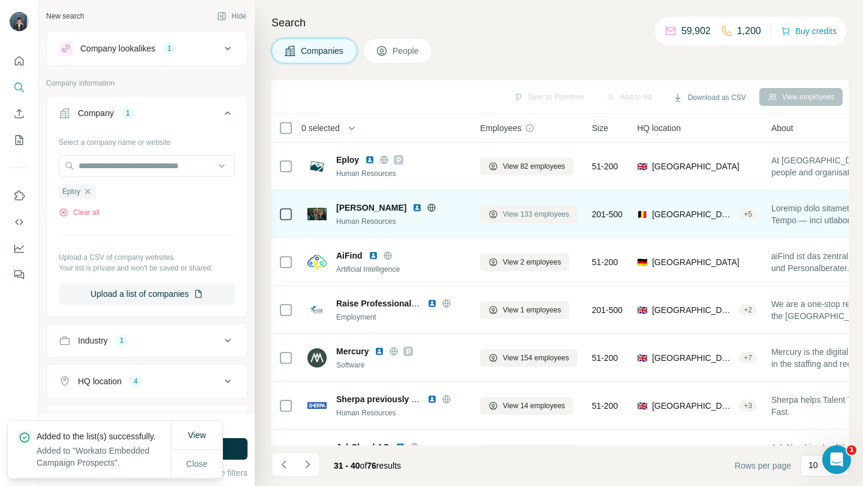
click at [522, 214] on span "View 133 employees" at bounding box center [536, 214] width 67 height 11
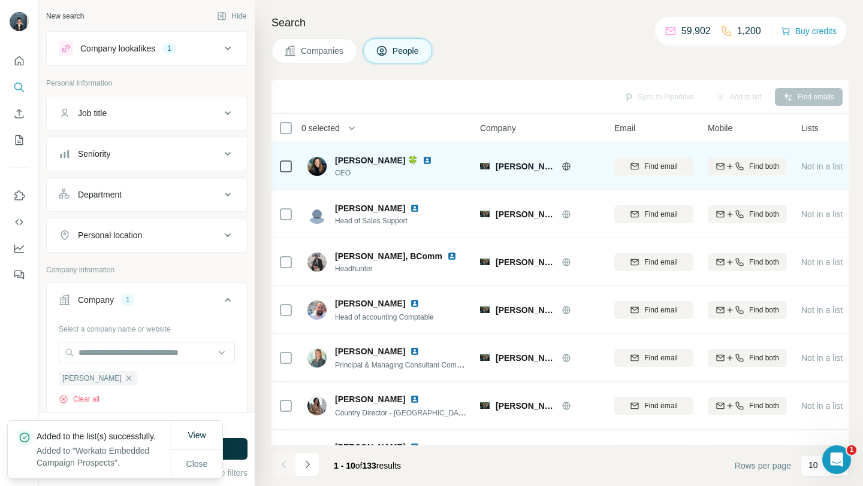
click at [562, 166] on icon at bounding box center [566, 166] width 8 height 1
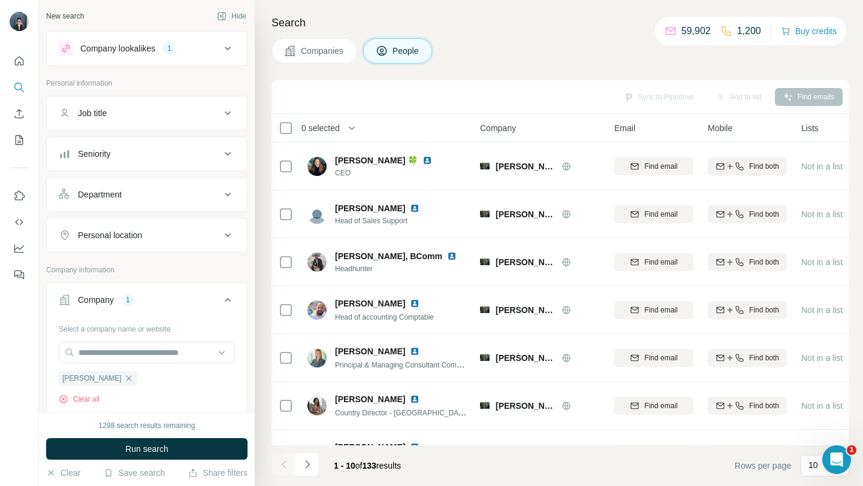
click at [339, 52] on span "Companies" at bounding box center [323, 51] width 44 height 12
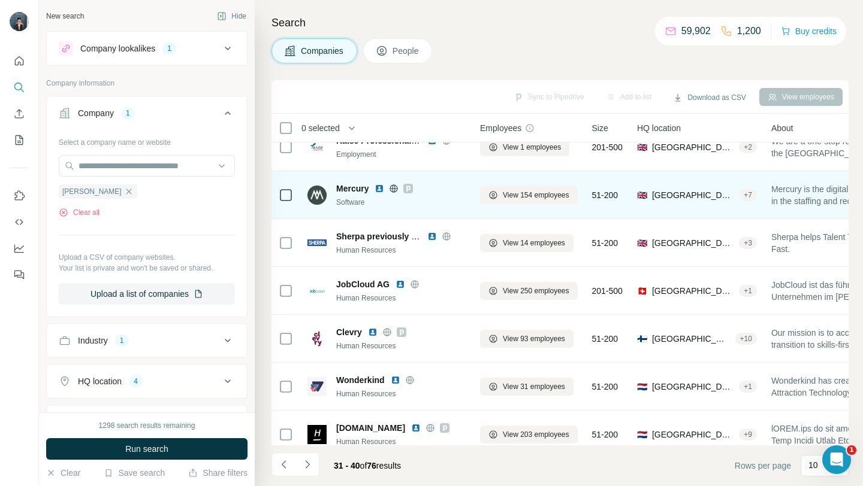
scroll to position [176, 0]
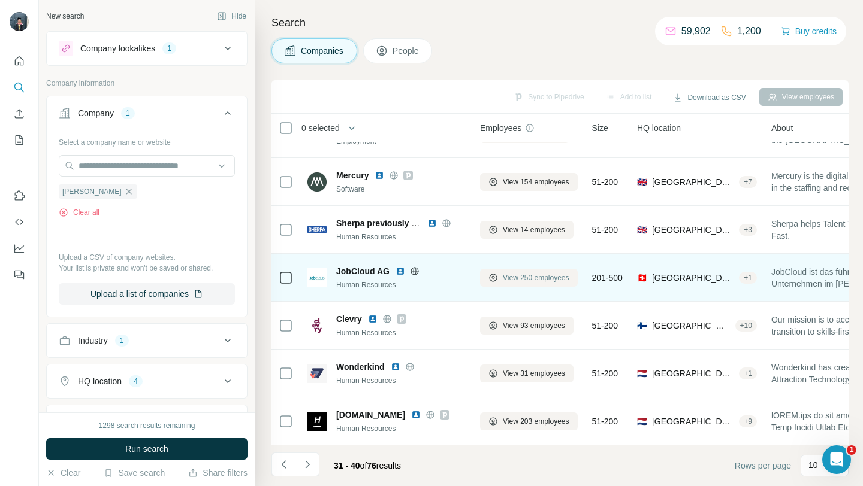
click at [514, 278] on span "View 250 employees" at bounding box center [536, 278] width 67 height 11
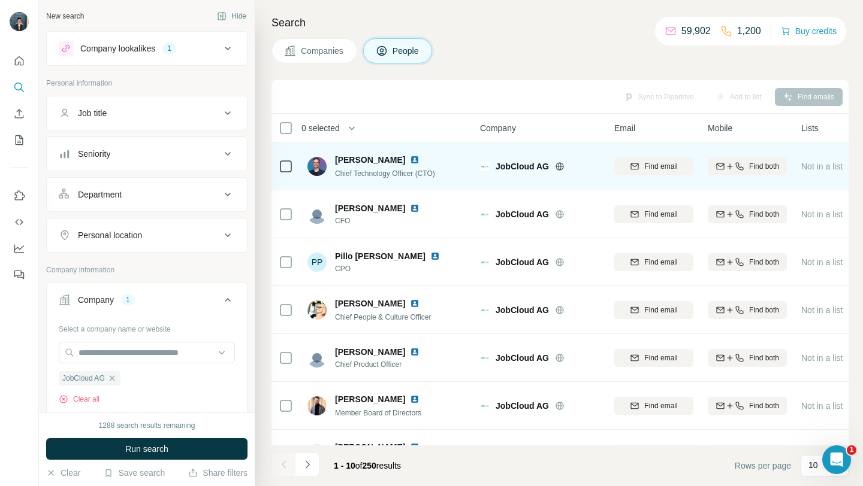
click at [558, 165] on icon at bounding box center [560, 167] width 10 height 10
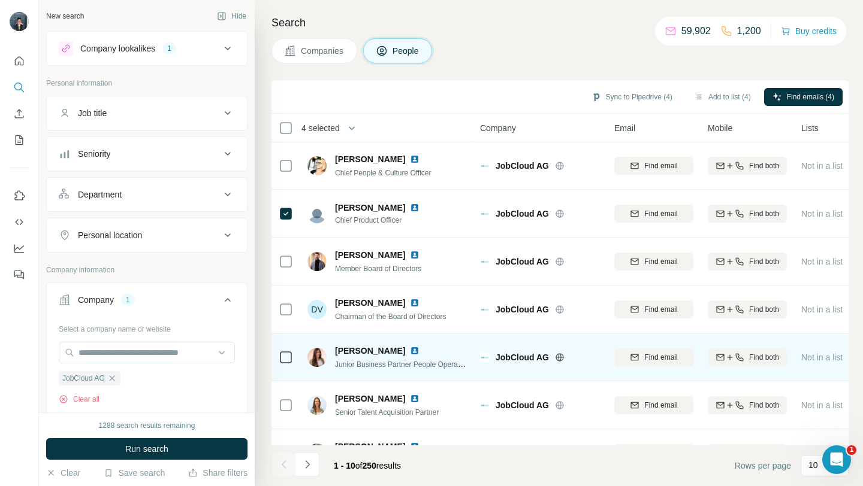
scroll to position [176, 0]
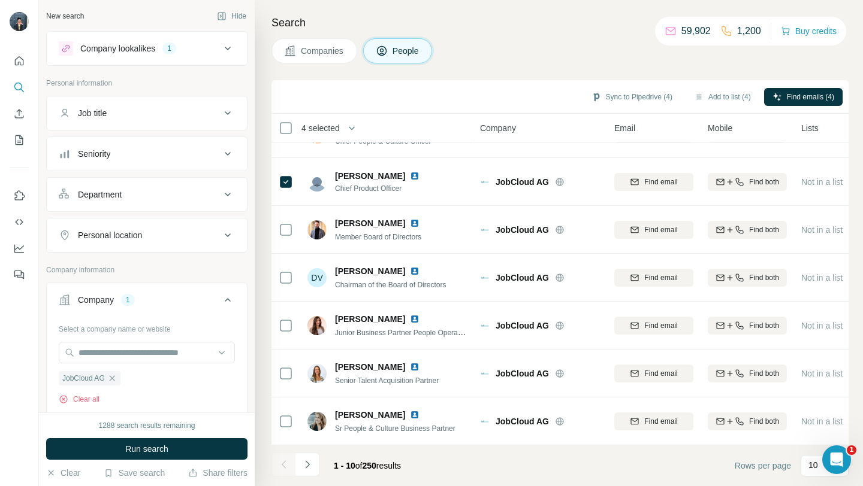
click at [321, 458] on div "1 - 10 of 250 results" at bounding box center [340, 466] width 139 height 26
click at [309, 466] on icon "Navigate to next page" at bounding box center [307, 465] width 12 height 12
click at [306, 467] on icon "Navigate to next page" at bounding box center [307, 465] width 12 height 12
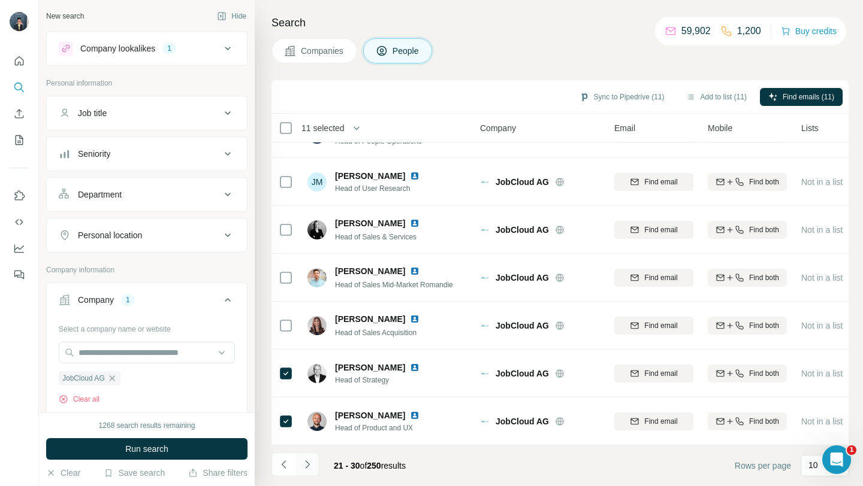
click at [303, 460] on icon "Navigate to next page" at bounding box center [307, 465] width 12 height 12
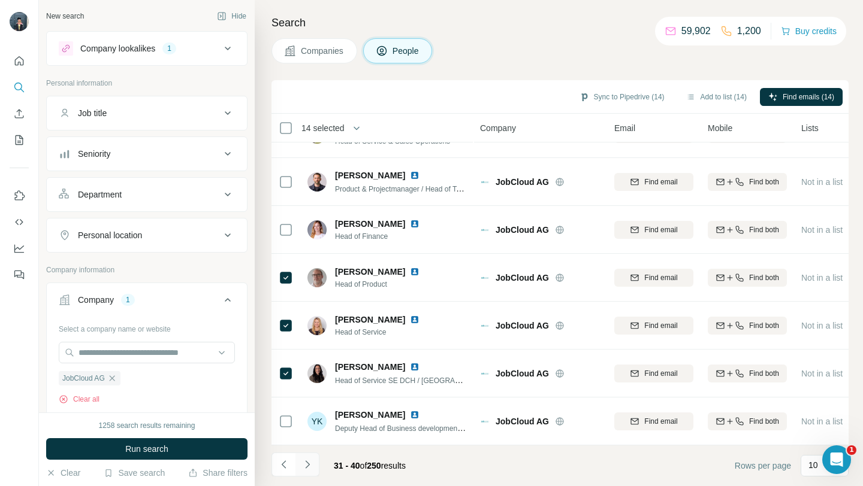
click at [309, 463] on icon "Navigate to next page" at bounding box center [307, 465] width 12 height 12
click at [302, 467] on icon "Navigate to next page" at bounding box center [307, 465] width 12 height 12
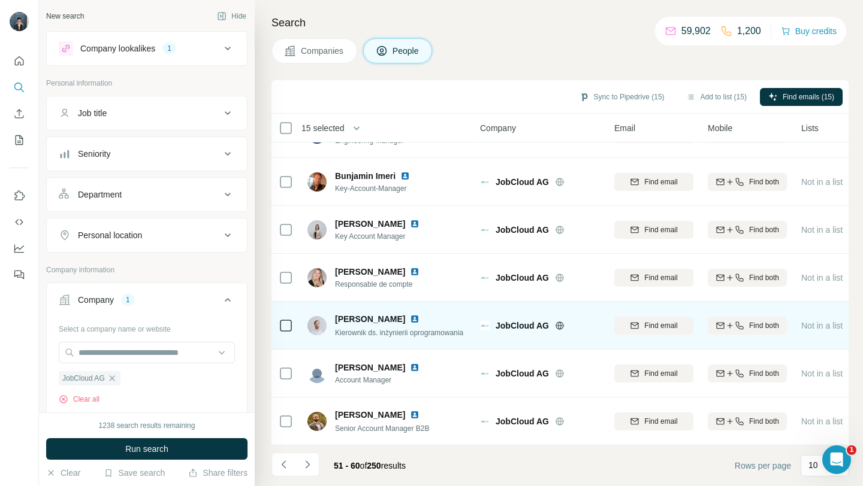
scroll to position [0, 0]
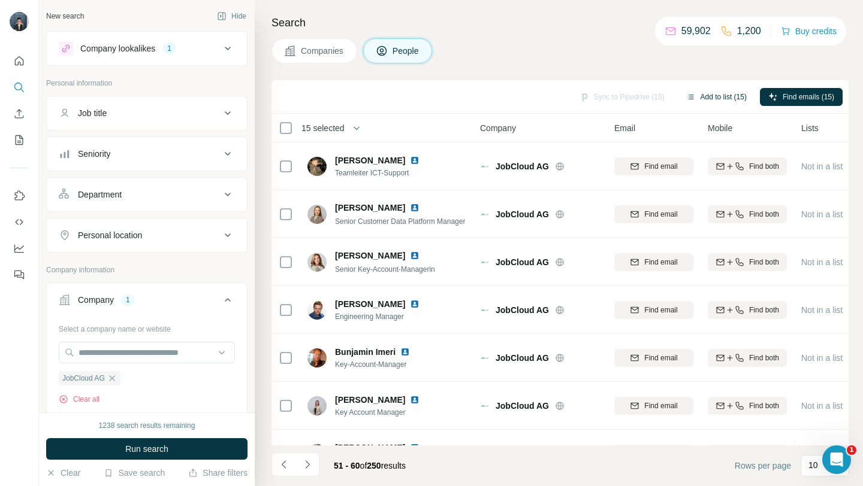
click at [702, 101] on button "Add to list (15)" at bounding box center [716, 97] width 77 height 18
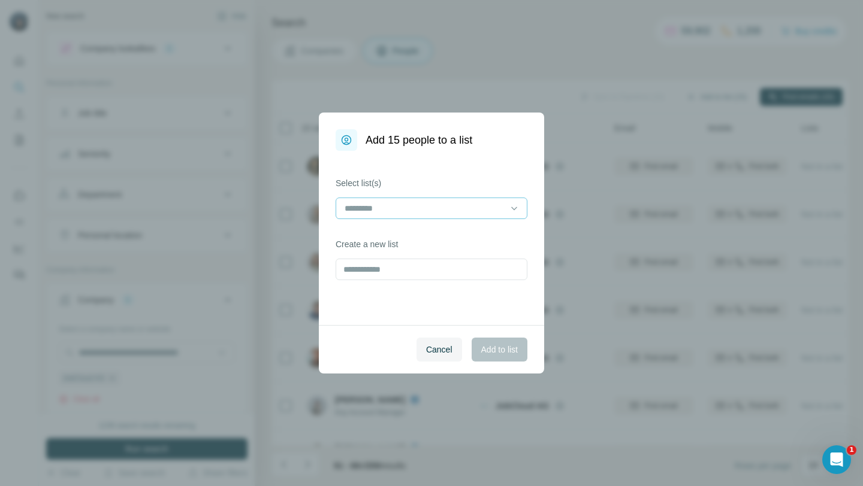
click at [437, 205] on input at bounding box center [424, 208] width 162 height 13
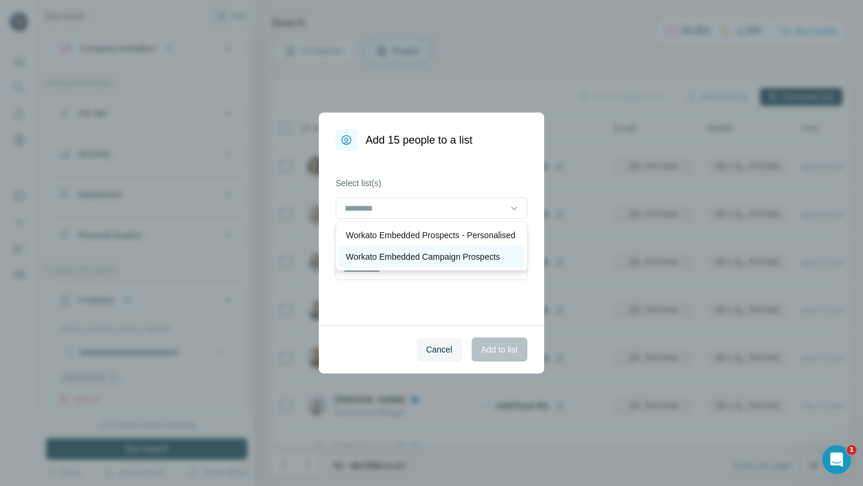
click at [440, 263] on p "Workato Embedded Campaign Prospects" at bounding box center [423, 257] width 154 height 12
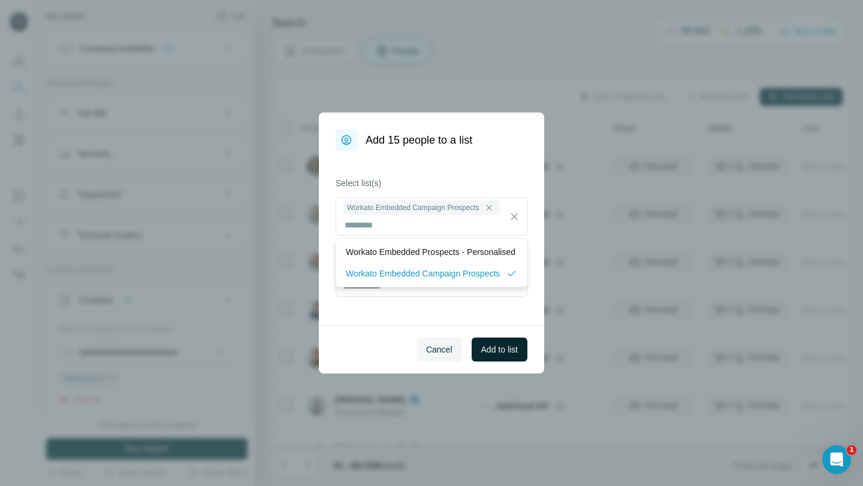
click at [497, 344] on span "Add to list" at bounding box center [499, 350] width 37 height 12
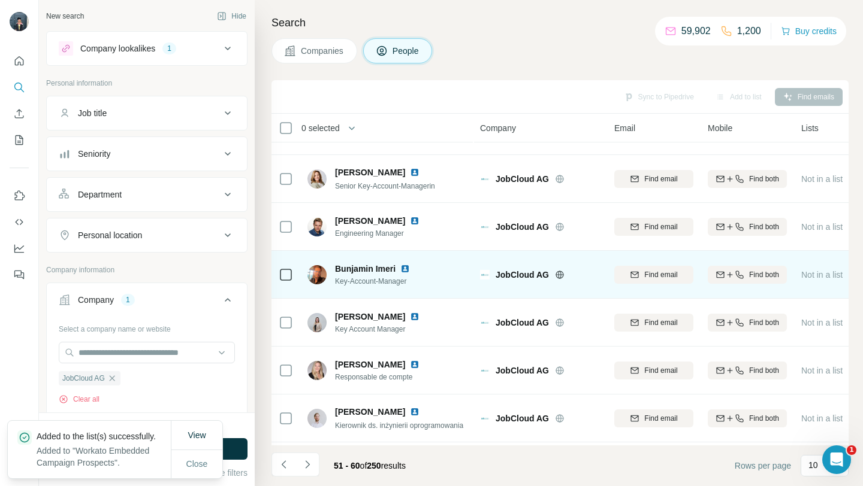
scroll to position [176, 0]
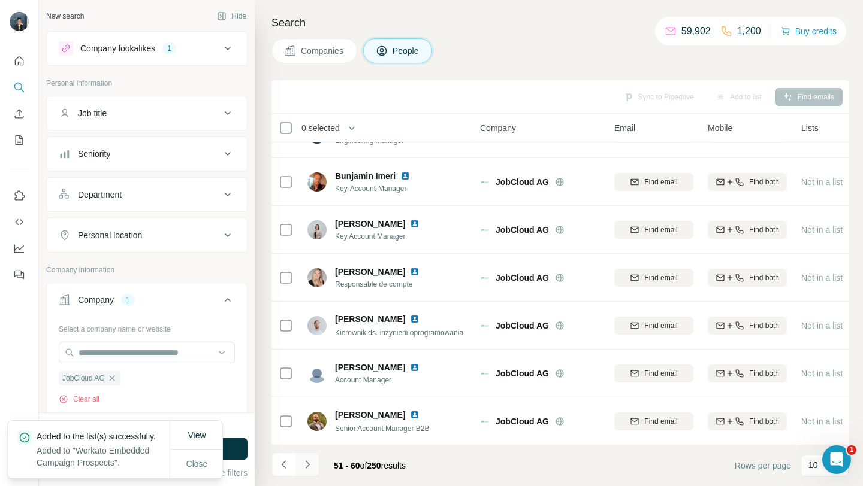
click at [306, 466] on icon "Navigate to next page" at bounding box center [307, 465] width 12 height 12
click at [309, 464] on icon "Navigate to next page" at bounding box center [307, 465] width 12 height 12
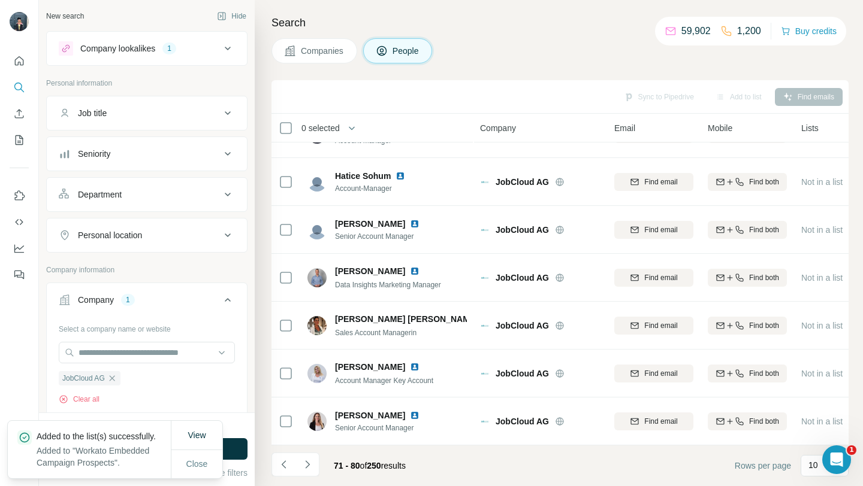
click at [312, 51] on span "Companies" at bounding box center [323, 51] width 44 height 12
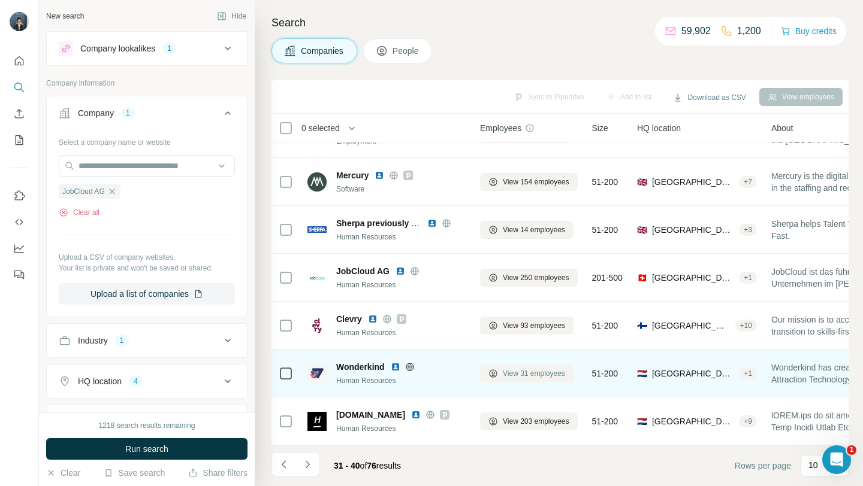
click at [522, 373] on span "View 31 employees" at bounding box center [534, 373] width 62 height 11
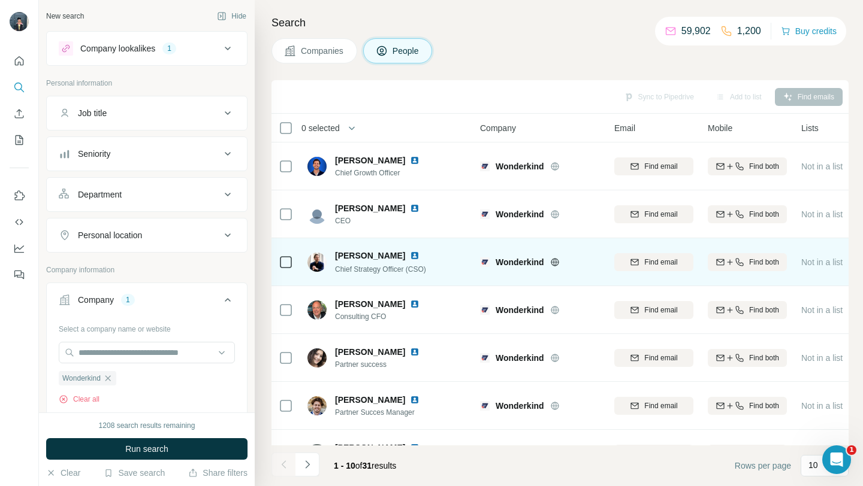
click at [556, 262] on icon at bounding box center [555, 263] width 10 height 10
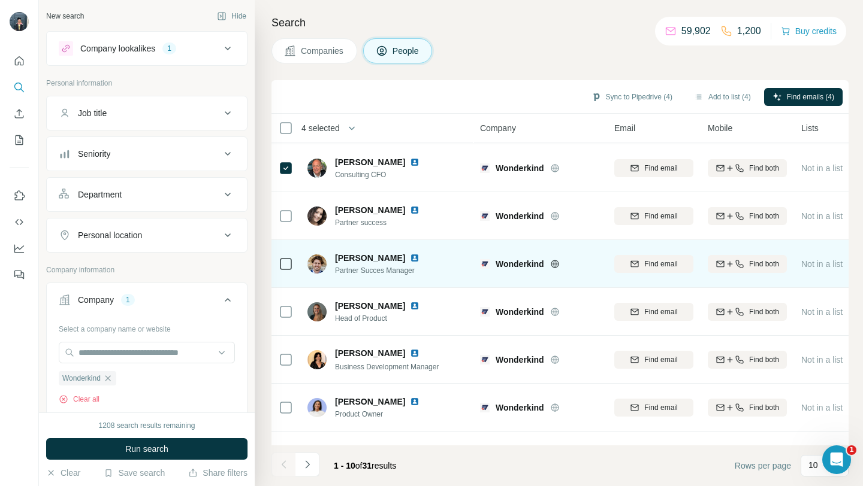
scroll to position [176, 0]
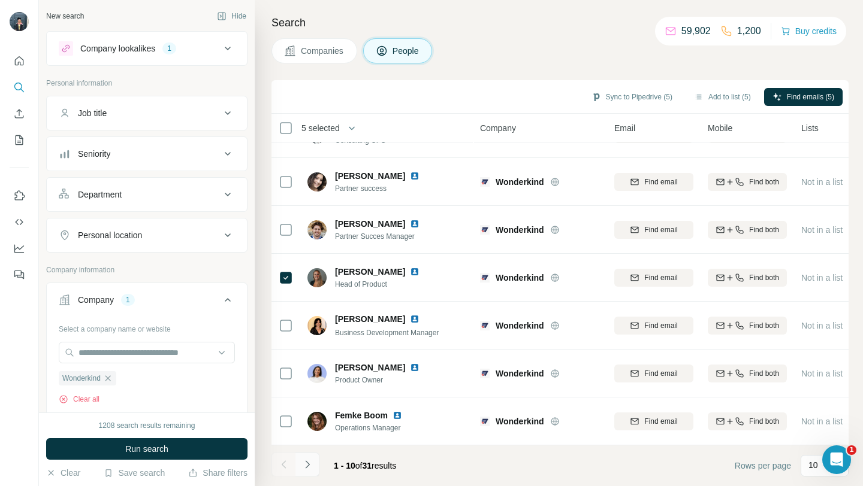
click at [311, 471] on button "Navigate to next page" at bounding box center [307, 465] width 24 height 24
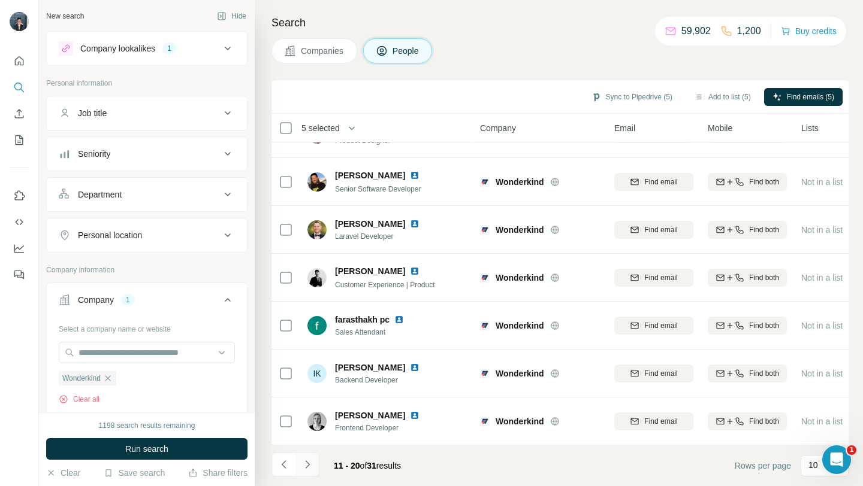
click at [311, 470] on icon "Navigate to next page" at bounding box center [307, 465] width 12 height 12
click at [311, 463] on icon "Navigate to next page" at bounding box center [307, 465] width 12 height 12
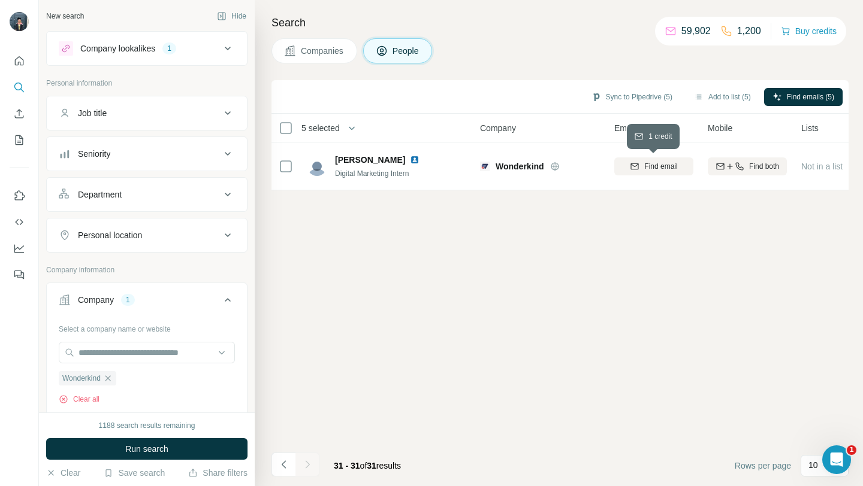
scroll to position [0, 0]
click at [713, 92] on button "Add to list (5)" at bounding box center [722, 97] width 74 height 18
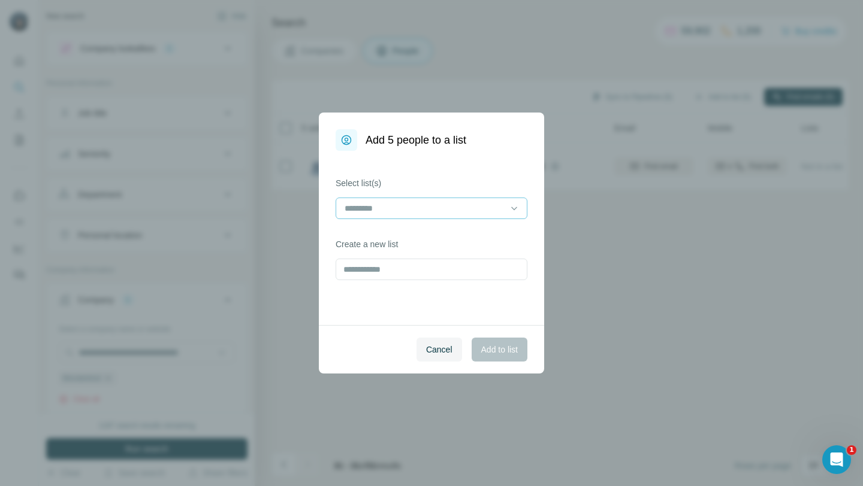
click at [479, 211] on input at bounding box center [424, 208] width 162 height 13
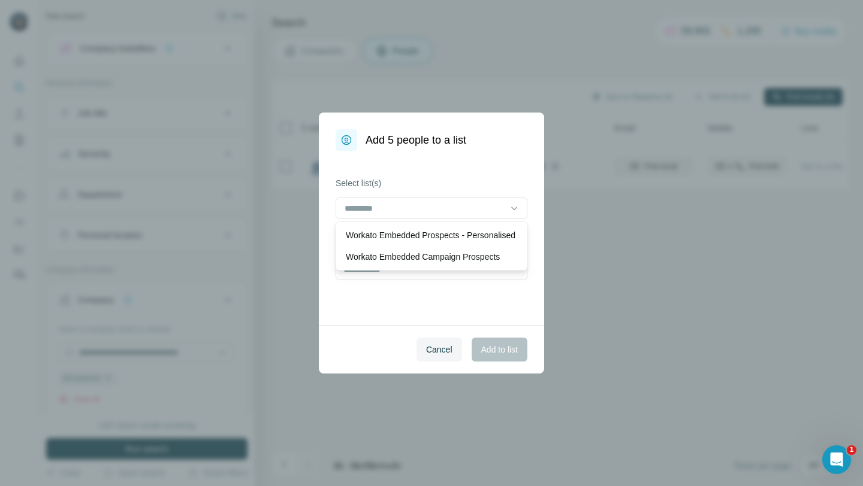
click at [471, 261] on div "Workato Embedded Campaign Prospects" at bounding box center [431, 257] width 186 height 22
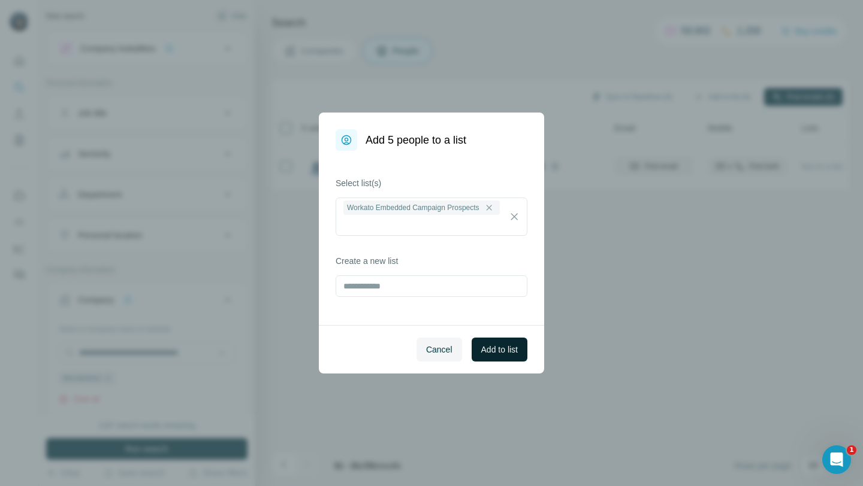
click at [501, 355] on span "Add to list" at bounding box center [499, 350] width 37 height 12
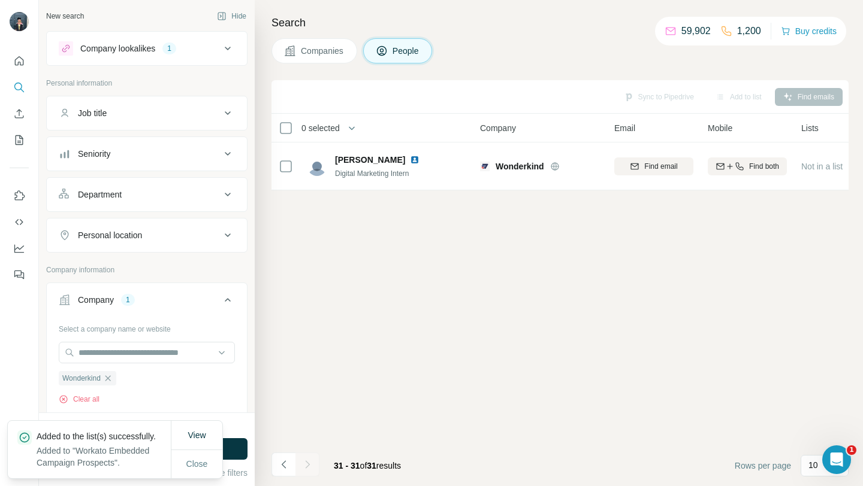
click at [324, 49] on span "Companies" at bounding box center [323, 51] width 44 height 12
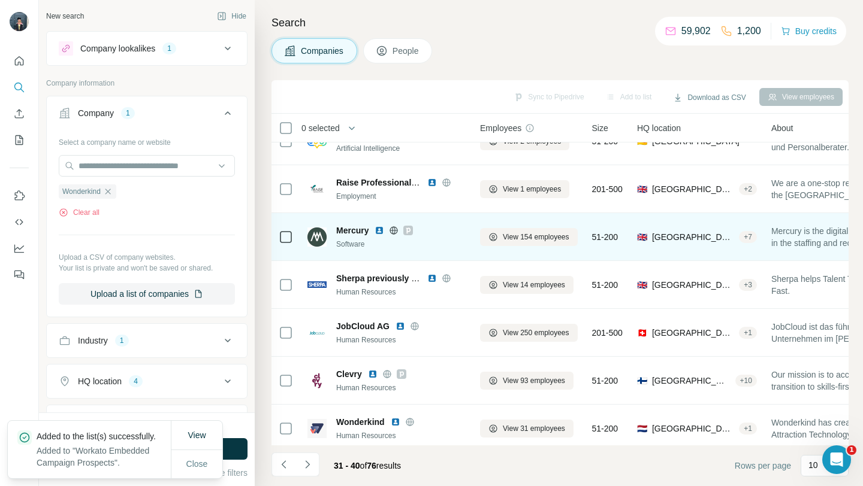
scroll to position [176, 0]
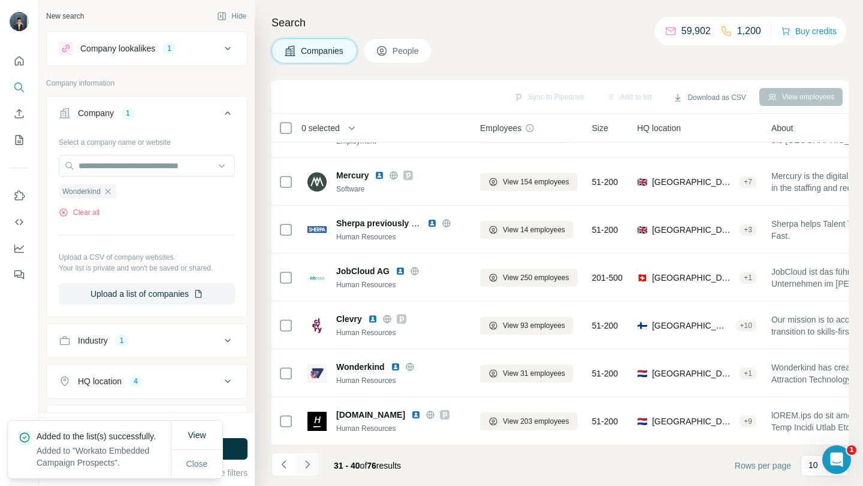
click at [308, 466] on icon "Navigate to next page" at bounding box center [307, 465] width 4 height 8
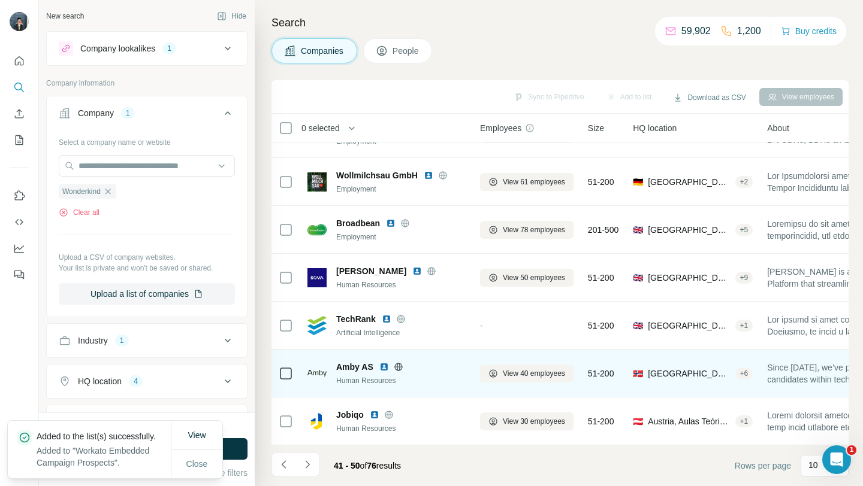
scroll to position [0, 0]
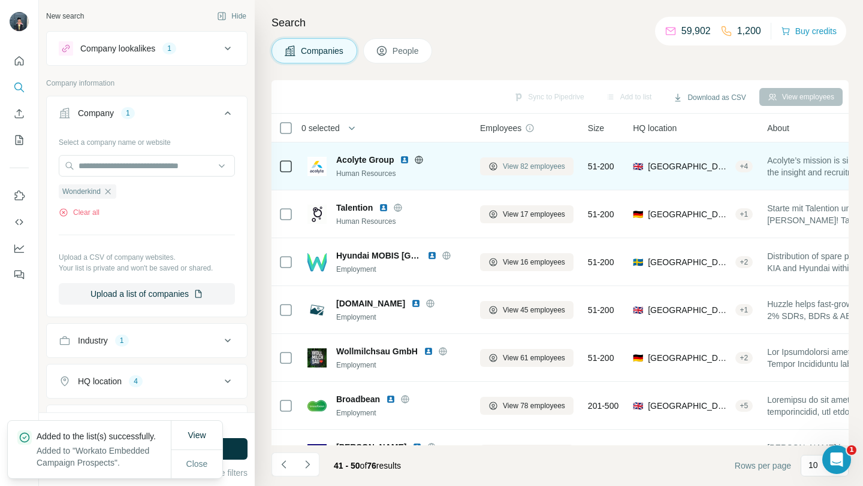
click at [522, 164] on span "View 82 employees" at bounding box center [534, 166] width 62 height 11
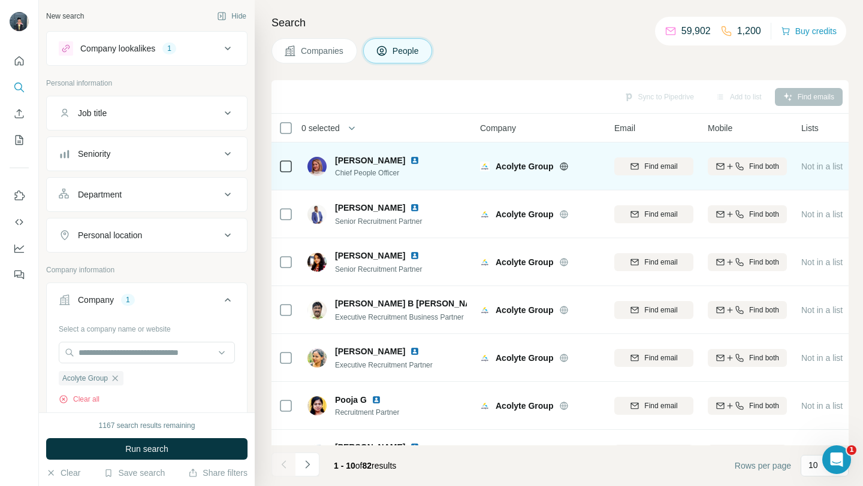
click at [563, 166] on icon at bounding box center [564, 166] width 8 height 1
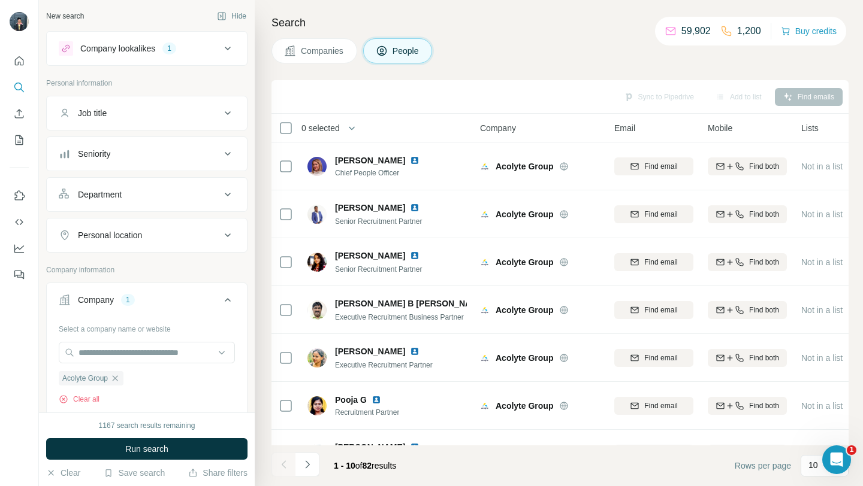
click at [321, 57] on button "Companies" at bounding box center [314, 50] width 86 height 25
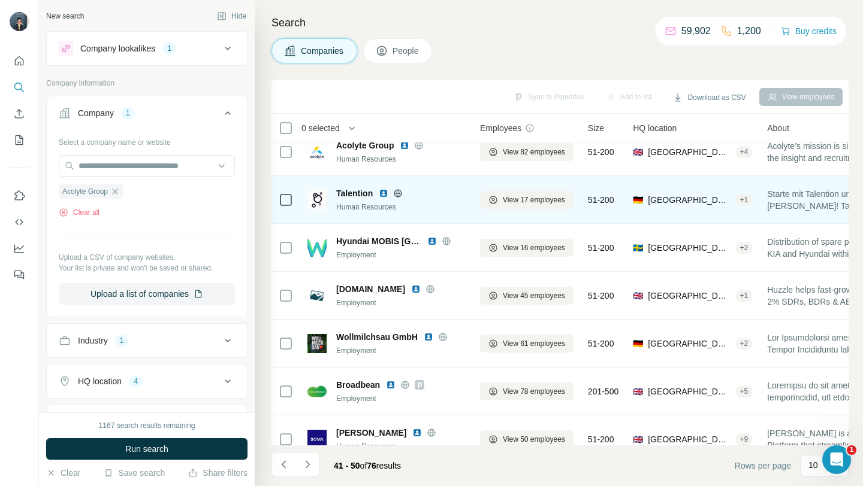
scroll to position [21, 0]
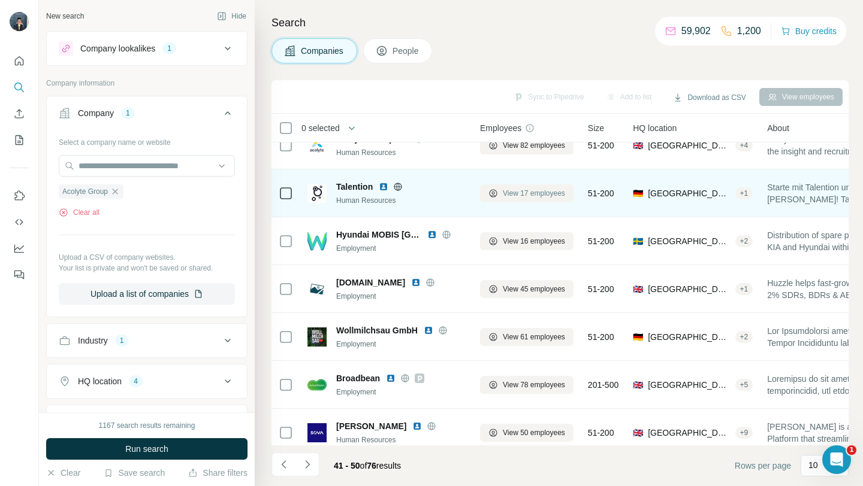
click at [521, 197] on span "View 17 employees" at bounding box center [534, 193] width 62 height 11
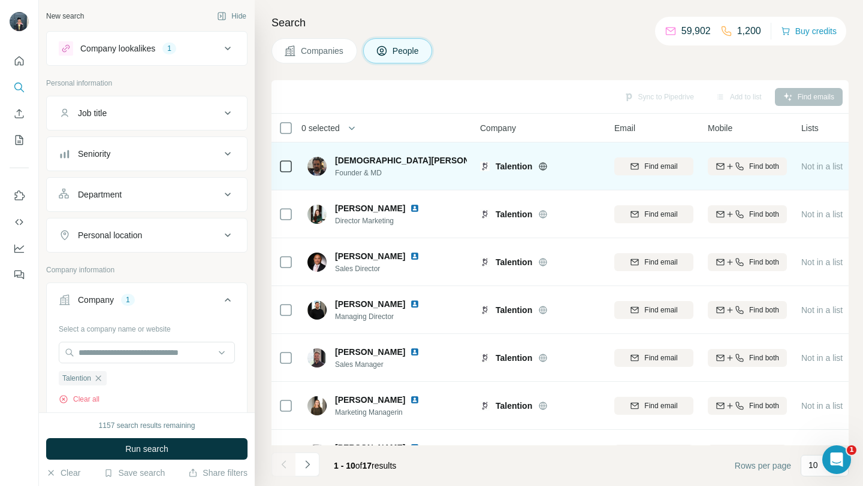
click at [546, 166] on icon at bounding box center [543, 166] width 8 height 1
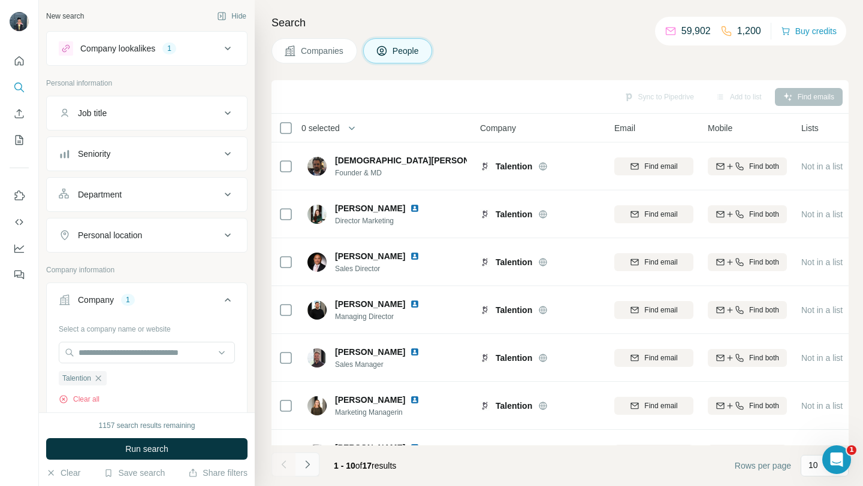
click at [310, 464] on icon "Navigate to next page" at bounding box center [307, 465] width 12 height 12
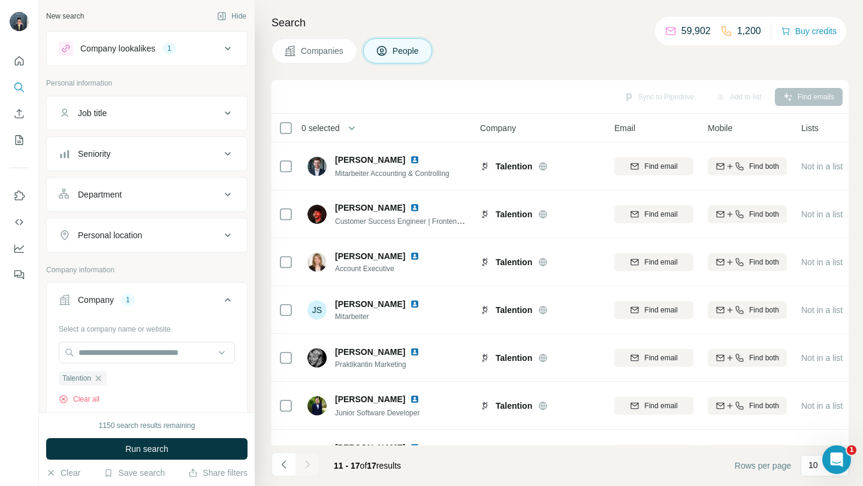
click at [345, 59] on button "Companies" at bounding box center [314, 50] width 86 height 25
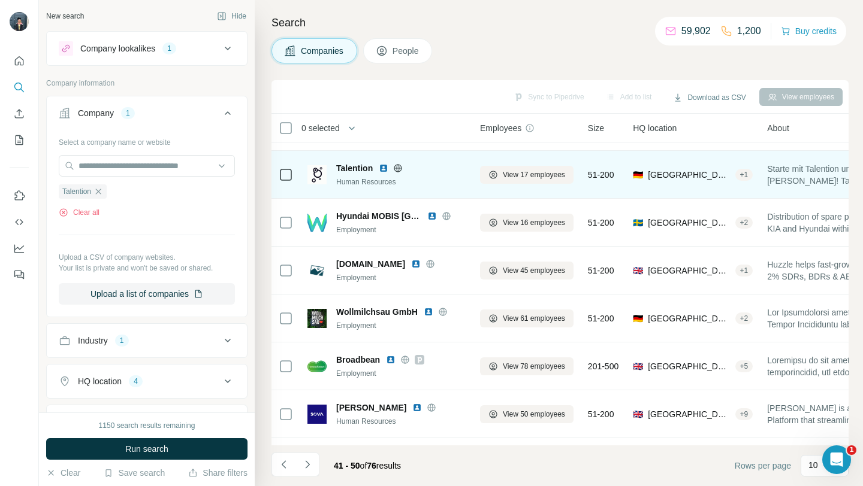
scroll to position [50, 0]
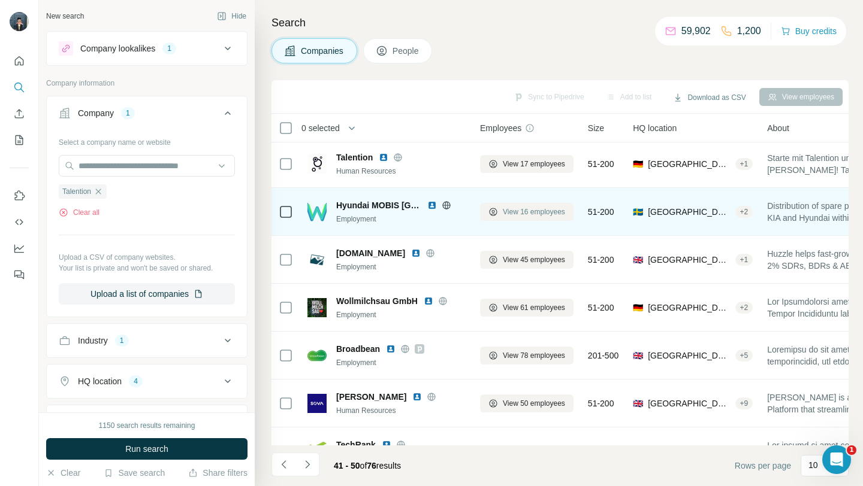
click at [501, 208] on button "View 16 employees" at bounding box center [526, 212] width 93 height 18
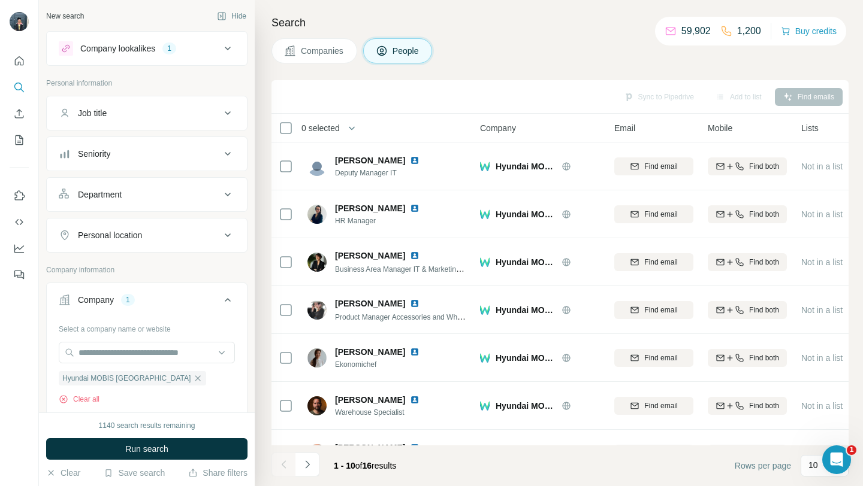
click at [344, 54] on span "Companies" at bounding box center [323, 51] width 44 height 12
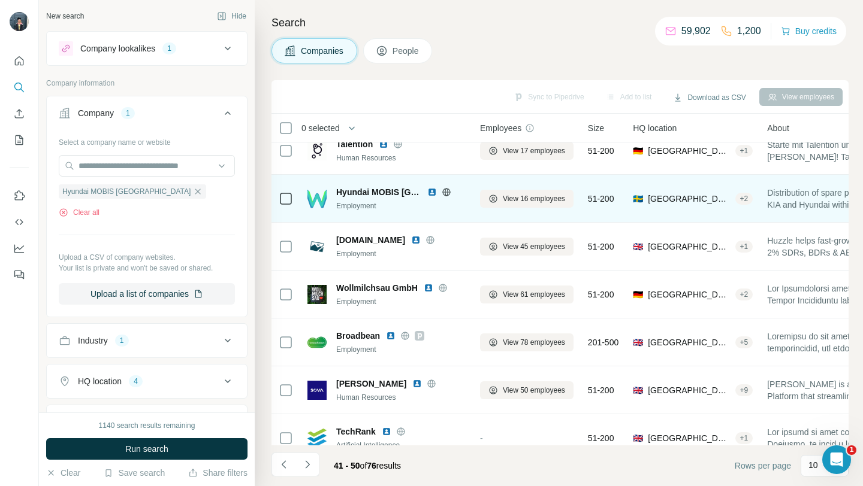
scroll to position [74, 0]
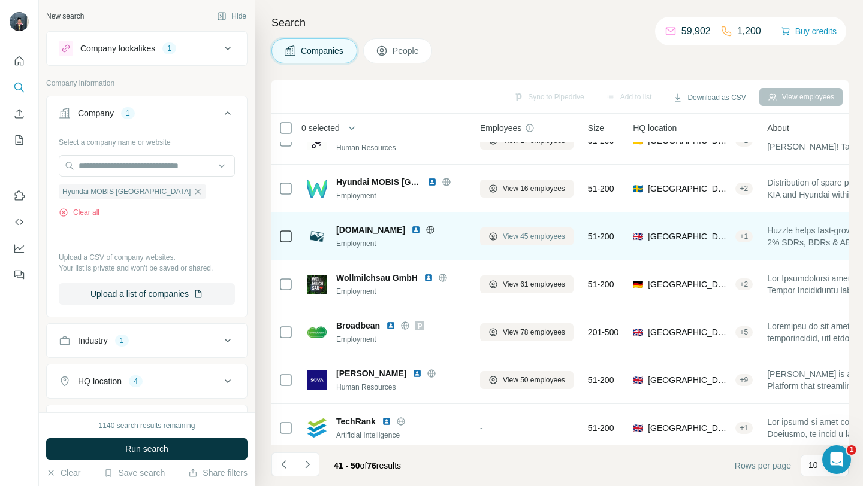
click at [495, 238] on icon at bounding box center [493, 236] width 8 height 8
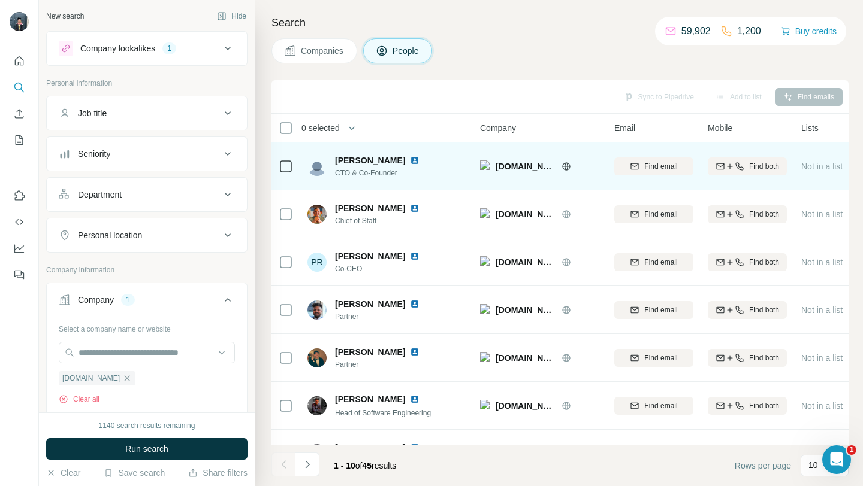
click at [562, 166] on icon at bounding box center [566, 166] width 8 height 1
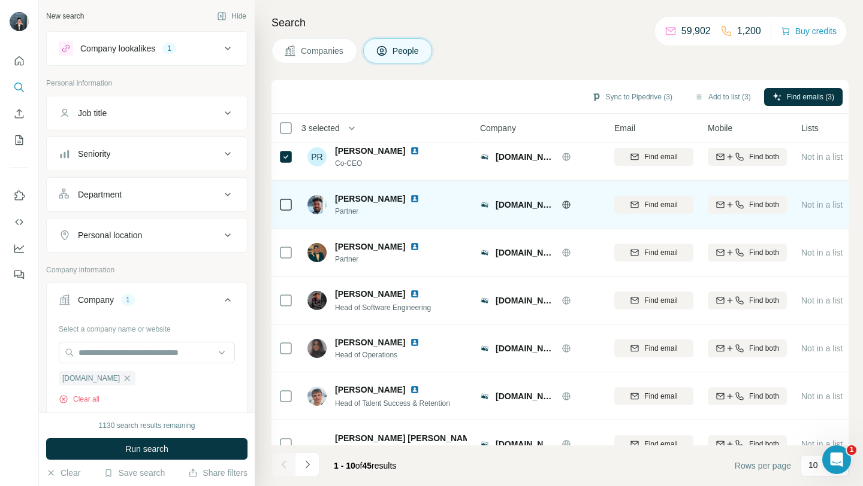
scroll to position [176, 0]
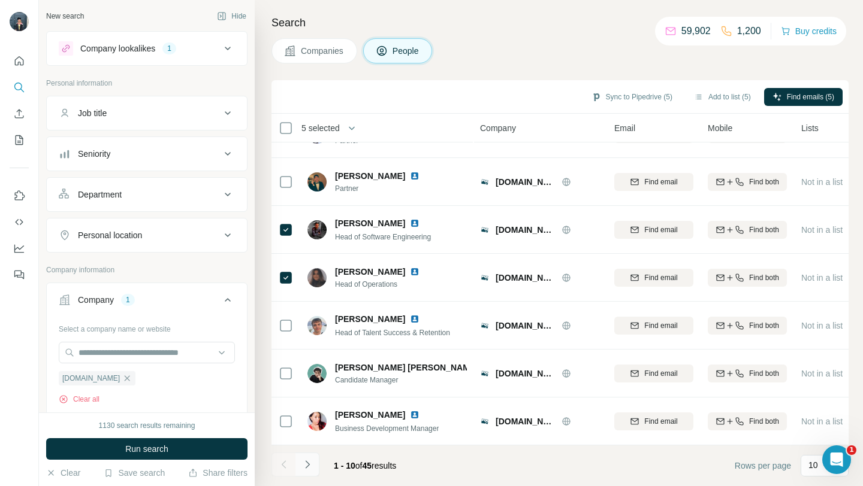
click at [308, 466] on icon "Navigate to next page" at bounding box center [307, 465] width 4 height 8
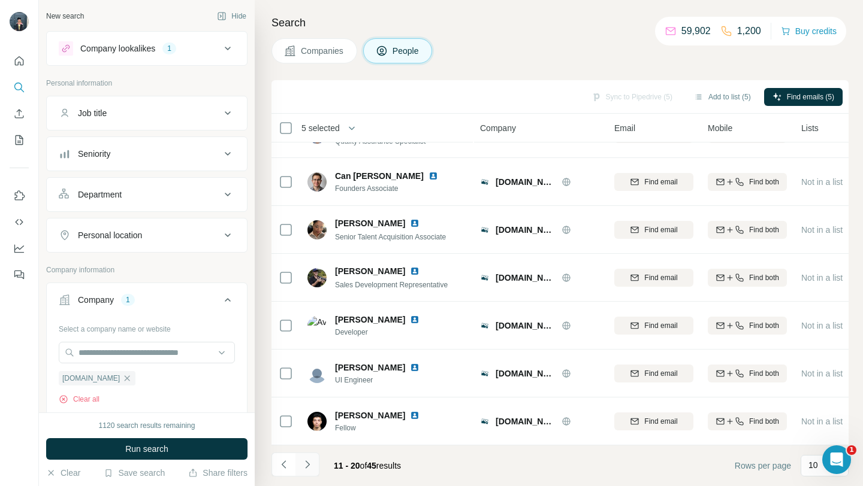
click at [309, 466] on icon "Navigate to next page" at bounding box center [307, 465] width 12 height 12
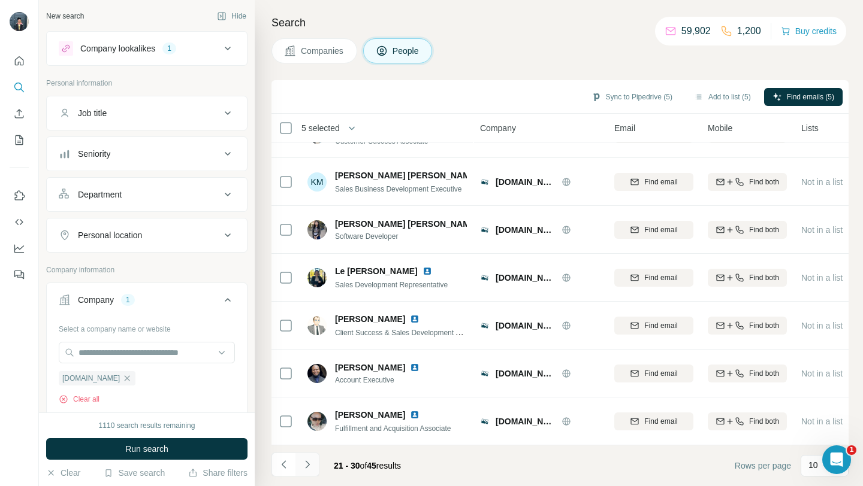
click at [313, 467] on icon "Navigate to next page" at bounding box center [307, 465] width 12 height 12
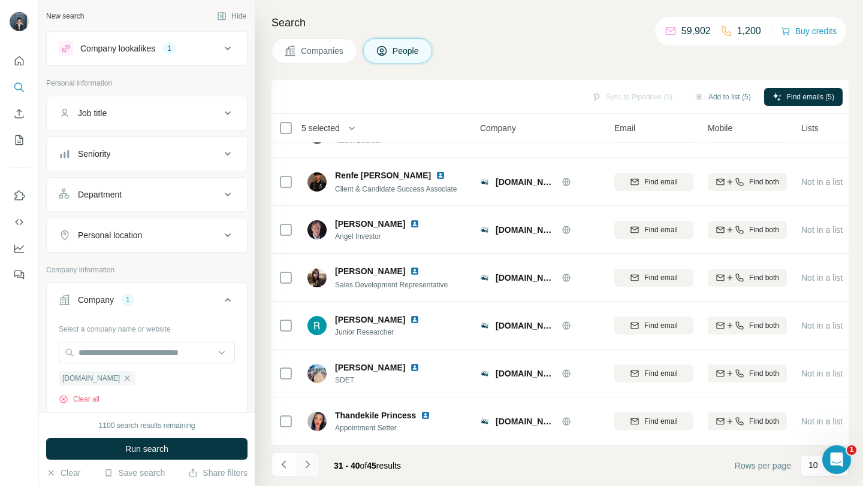
click at [309, 461] on icon "Navigate to next page" at bounding box center [307, 465] width 12 height 12
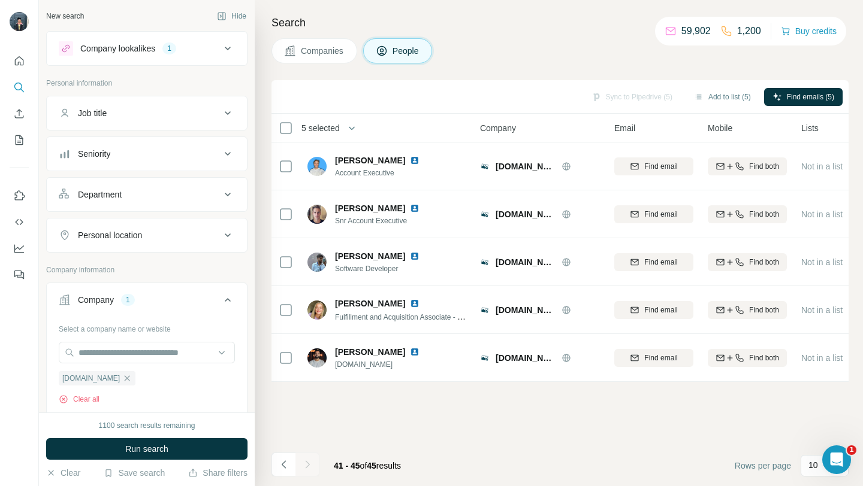
scroll to position [0, 0]
click at [714, 102] on button "Add to list (5)" at bounding box center [722, 97] width 74 height 18
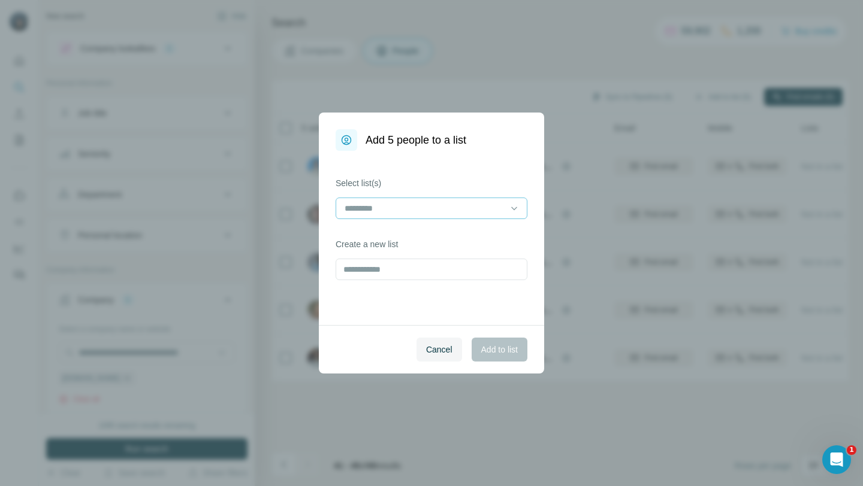
click at [429, 211] on input at bounding box center [424, 208] width 162 height 13
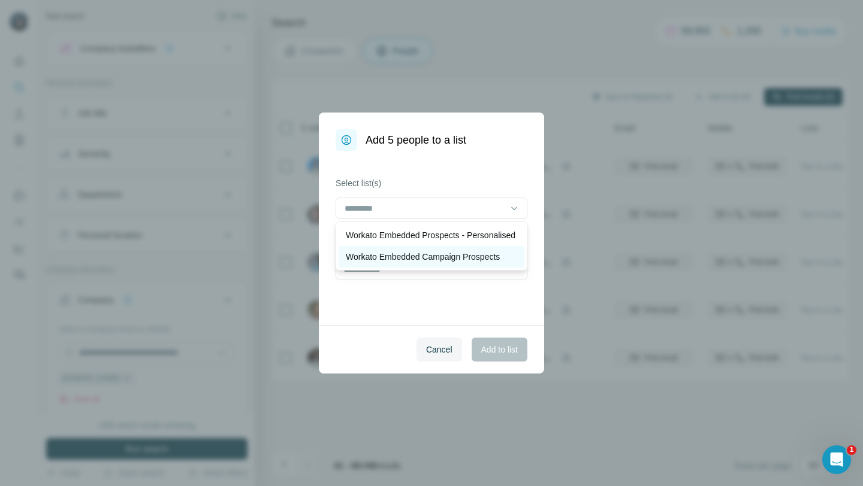
click at [439, 261] on div "Workato Embedded Campaign Prospects" at bounding box center [431, 257] width 186 height 22
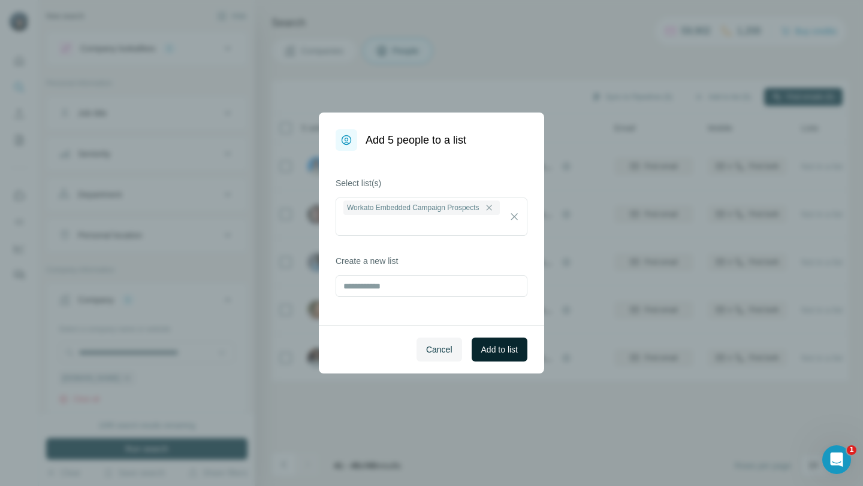
click at [494, 348] on span "Add to list" at bounding box center [499, 350] width 37 height 12
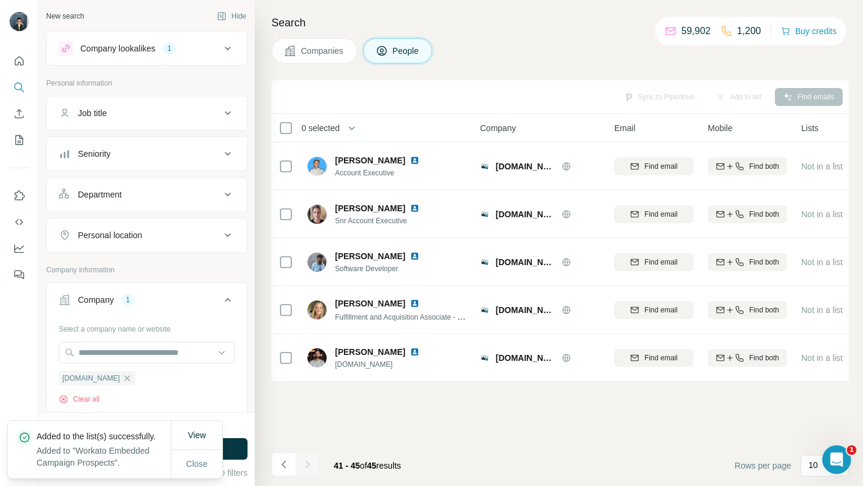
click at [312, 59] on button "Companies" at bounding box center [314, 50] width 86 height 25
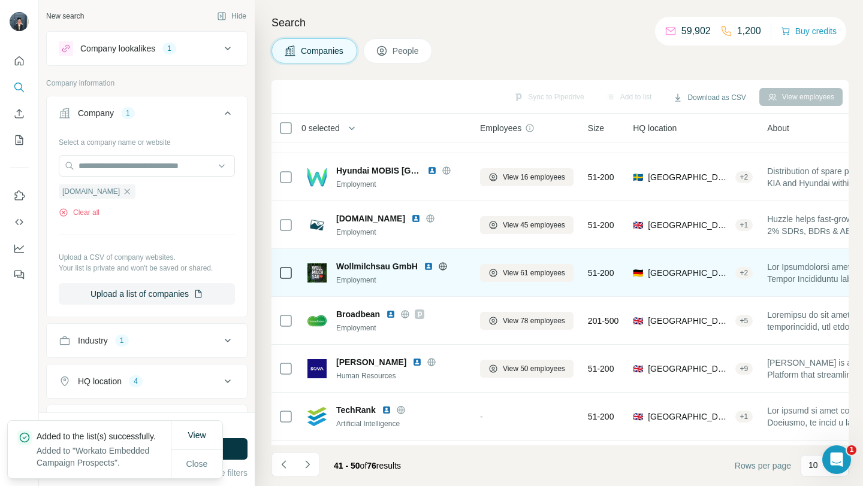
scroll to position [90, 0]
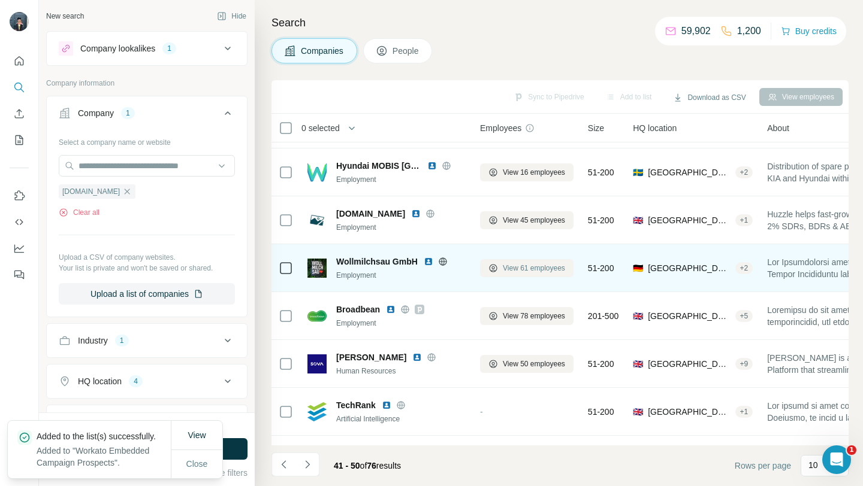
click at [510, 271] on span "View 61 employees" at bounding box center [534, 268] width 62 height 11
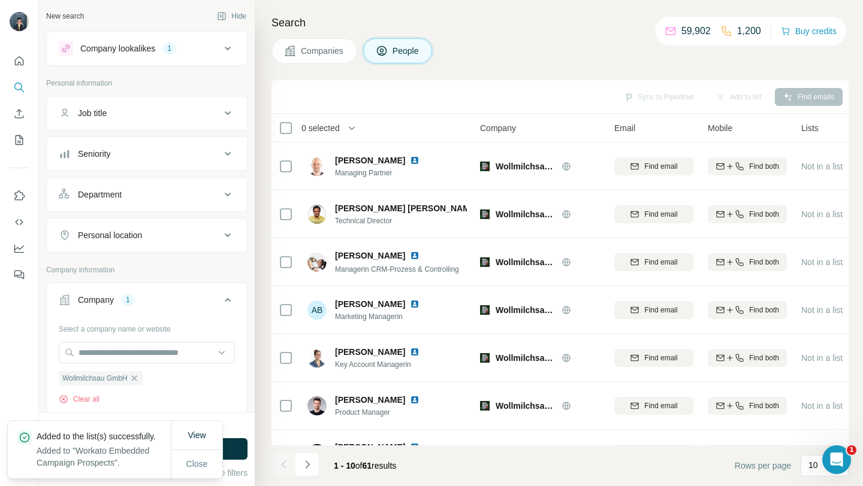
click at [338, 51] on span "Companies" at bounding box center [323, 51] width 44 height 12
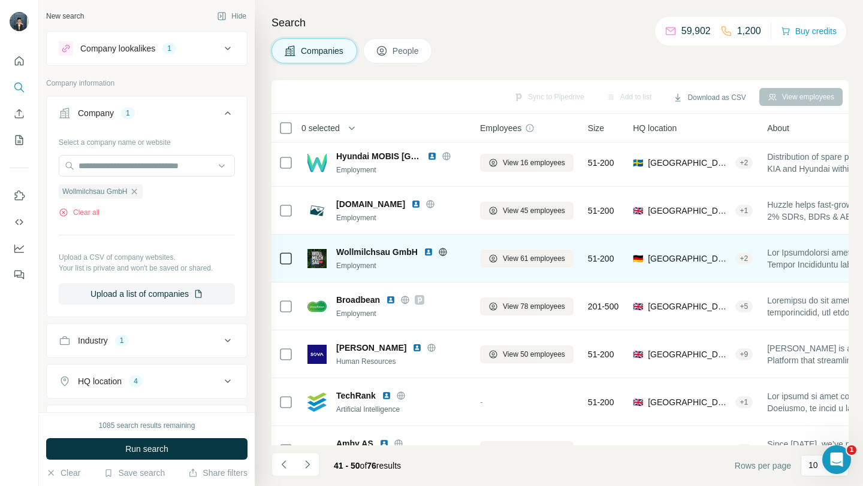
scroll to position [86, 0]
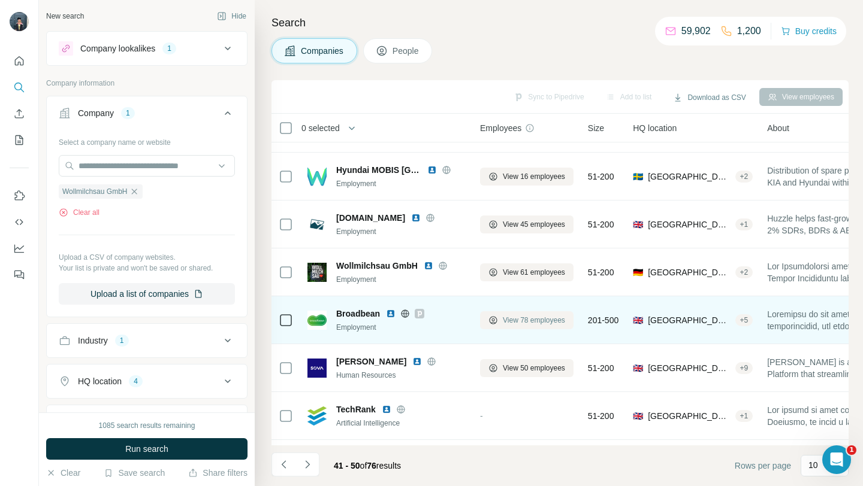
click at [516, 322] on span "View 78 employees" at bounding box center [534, 320] width 62 height 11
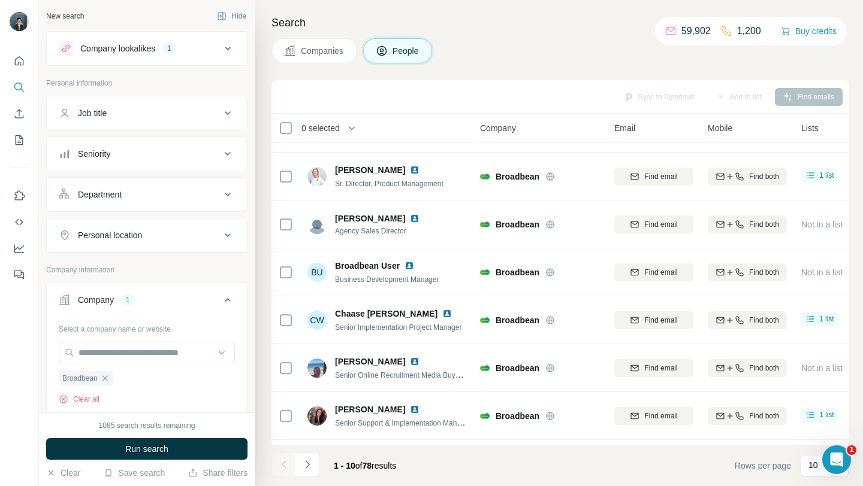
click at [326, 53] on span "Companies" at bounding box center [323, 51] width 44 height 12
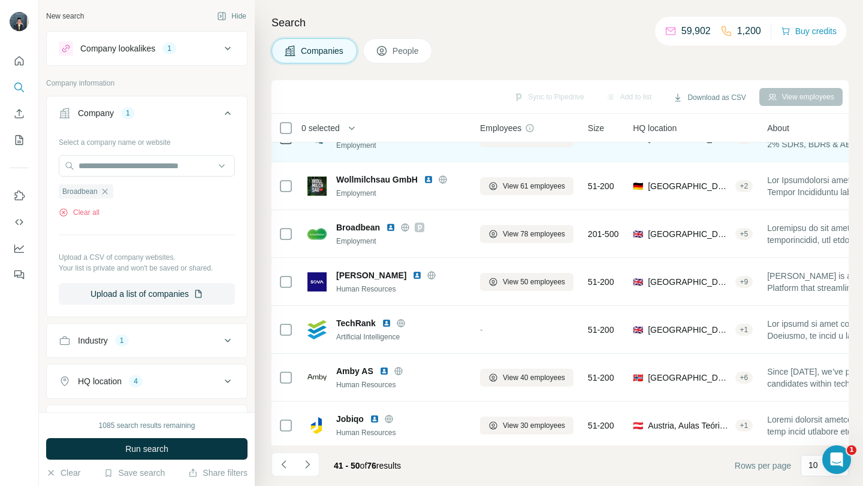
scroll to position [176, 0]
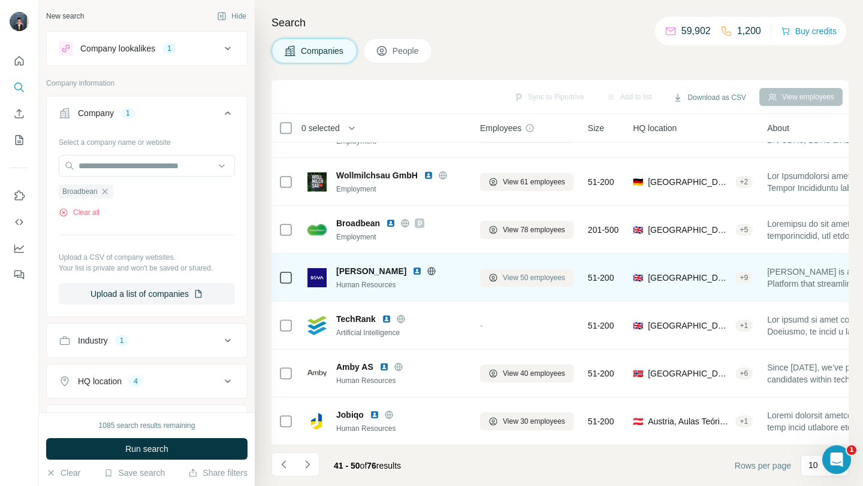
click at [527, 282] on span "View 50 employees" at bounding box center [534, 278] width 62 height 11
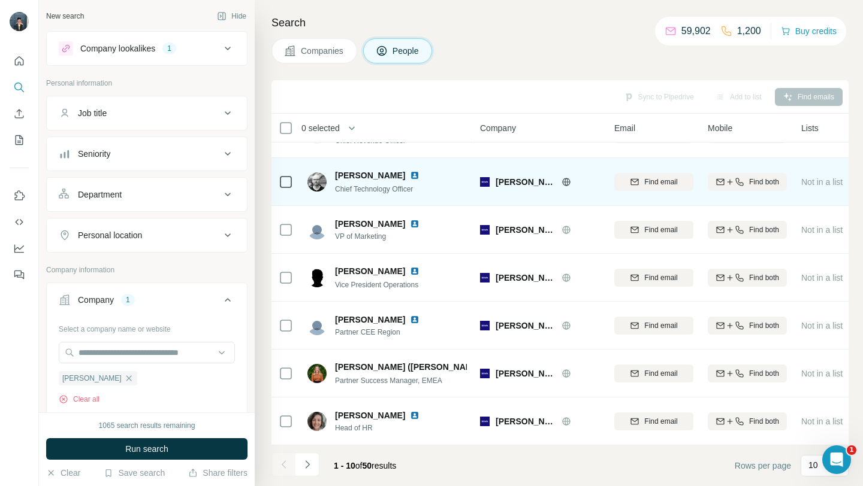
click at [561, 182] on icon at bounding box center [566, 182] width 10 height 10
